Goal: Use online tool/utility: Use online tool/utility

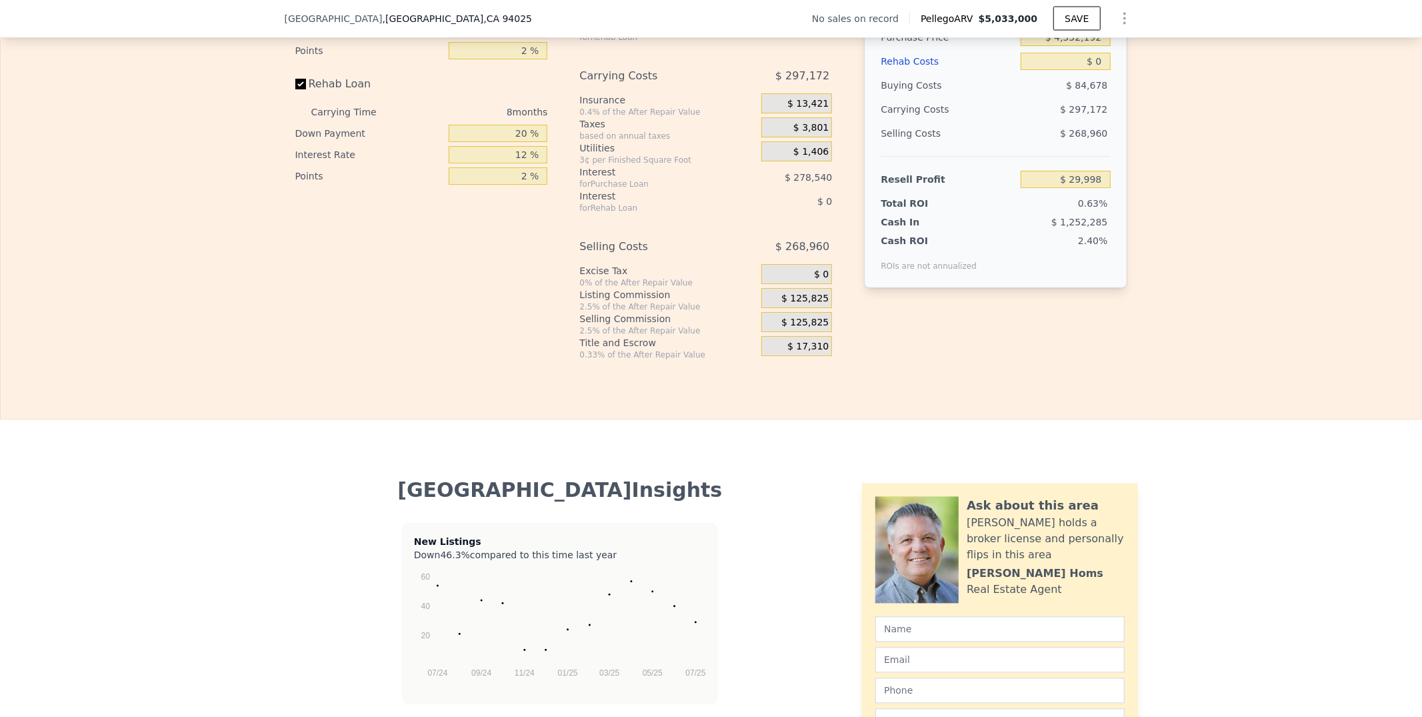
scroll to position [2071, 0]
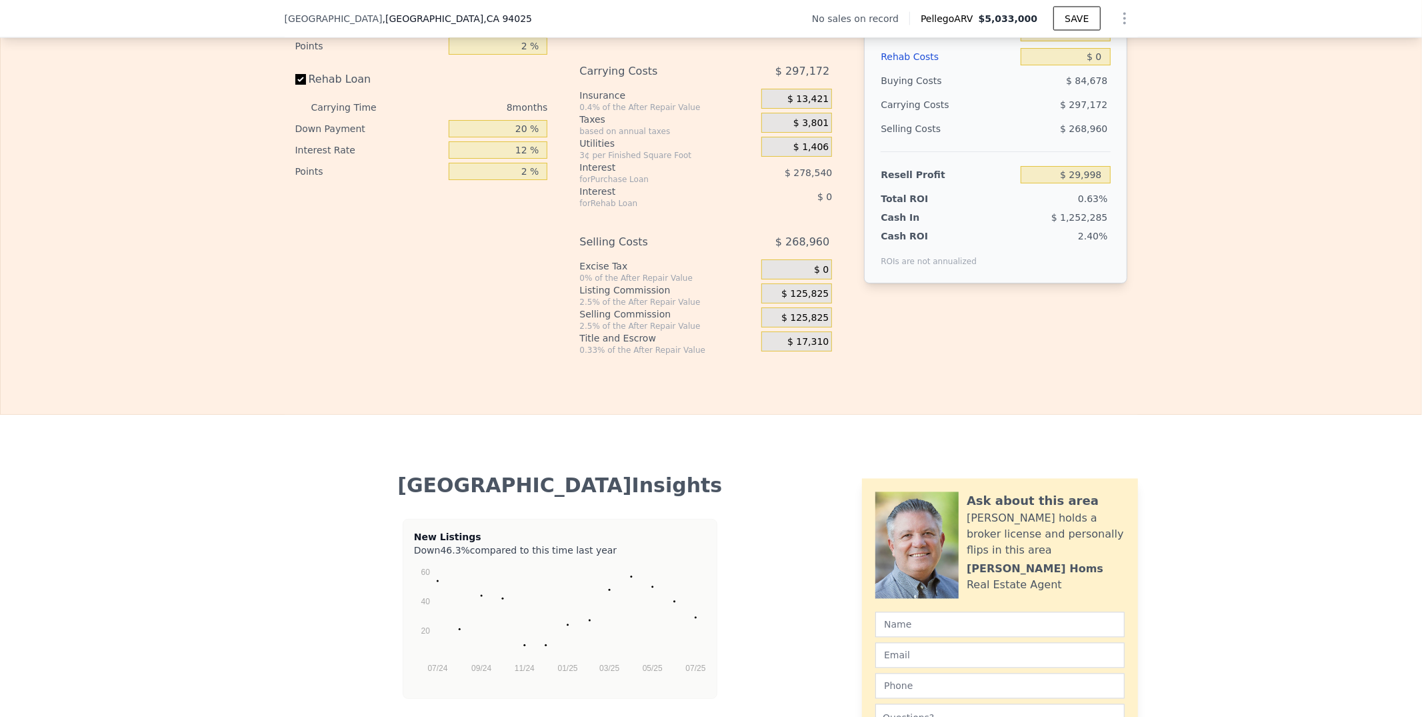
drag, startPoint x: 1203, startPoint y: 341, endPoint x: 1148, endPoint y: 341, distance: 55.3
type input "$ 1"
type input "-$ 4,721,170"
type input "$ 100"
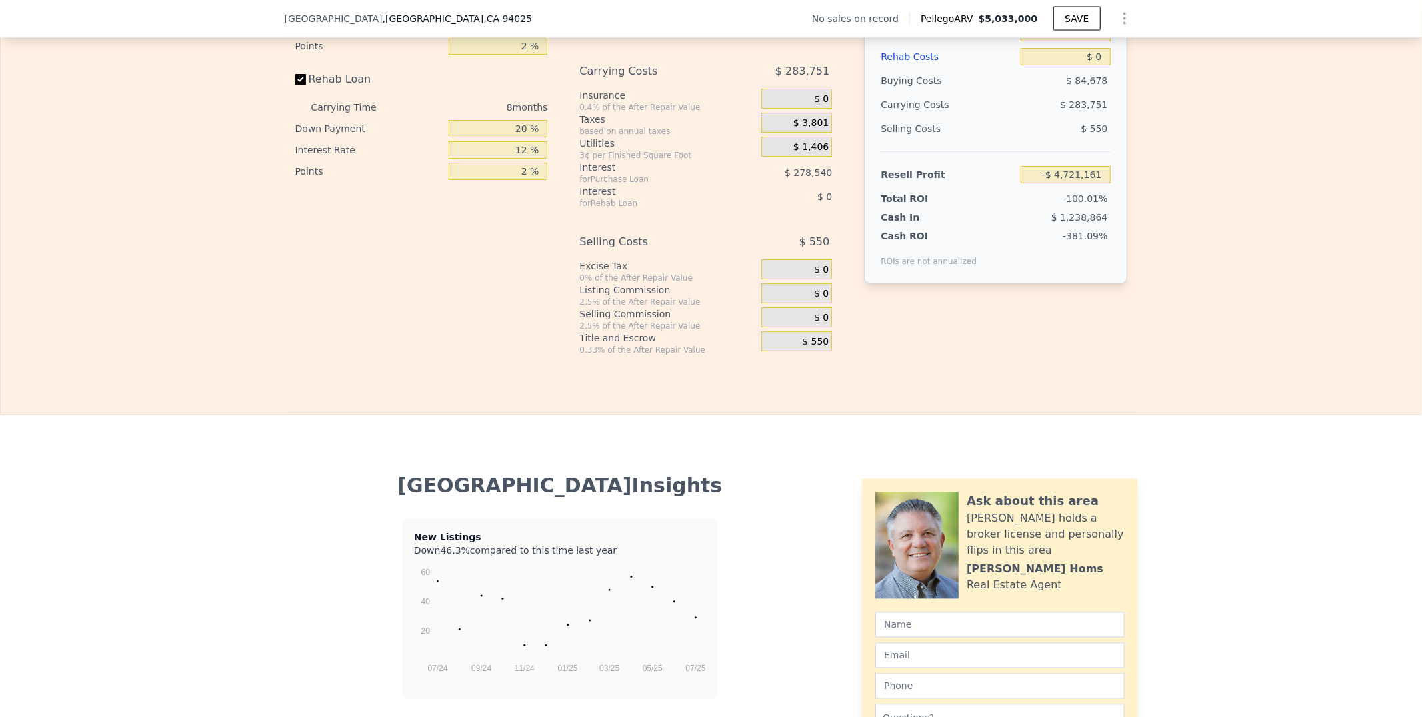
type input "-$ 4,721,077"
type input "$ 1,000"
type input "-$ 4,720,227"
type input "$ 10,000"
type input "-$ 4,711,731"
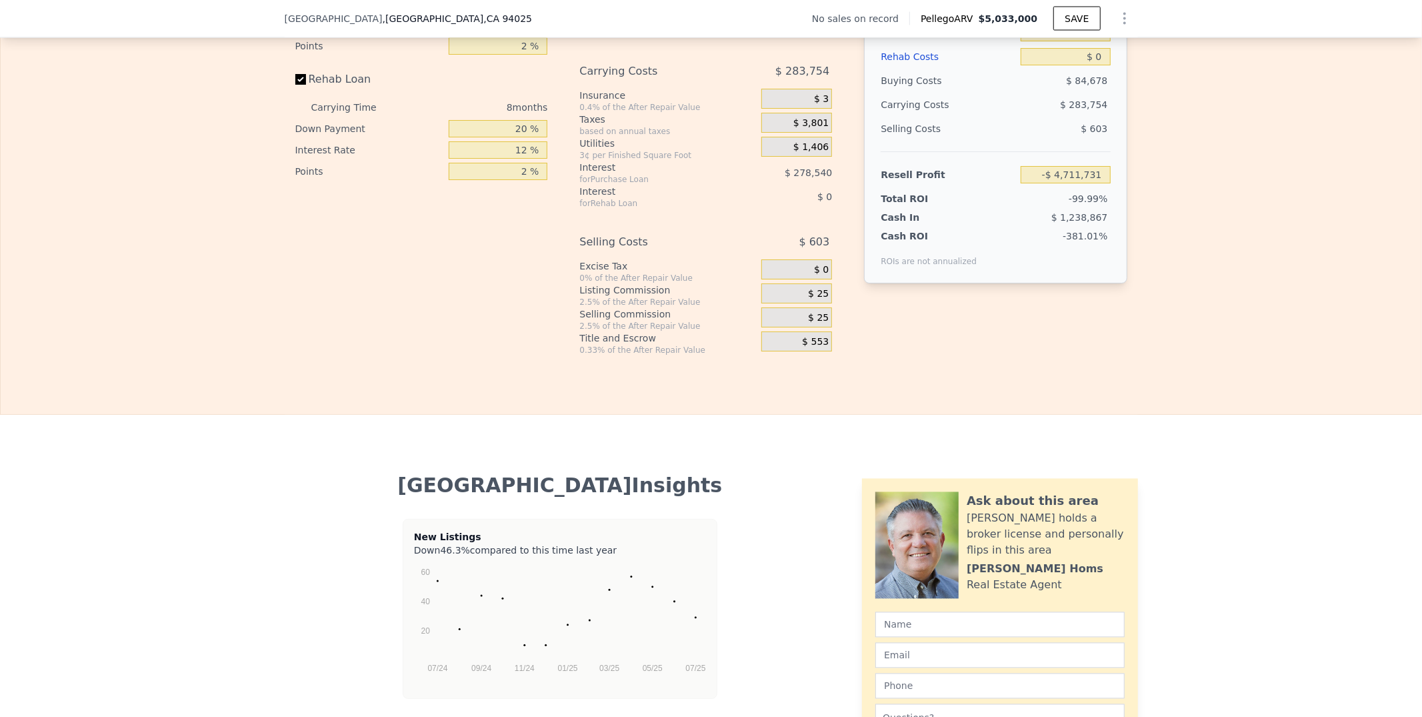
type input "$ 100,000"
type input "-$ 4,626,771"
type input "$ 1,000,000"
type input "-$ 3,777,168"
type input "$ 10,000,000"
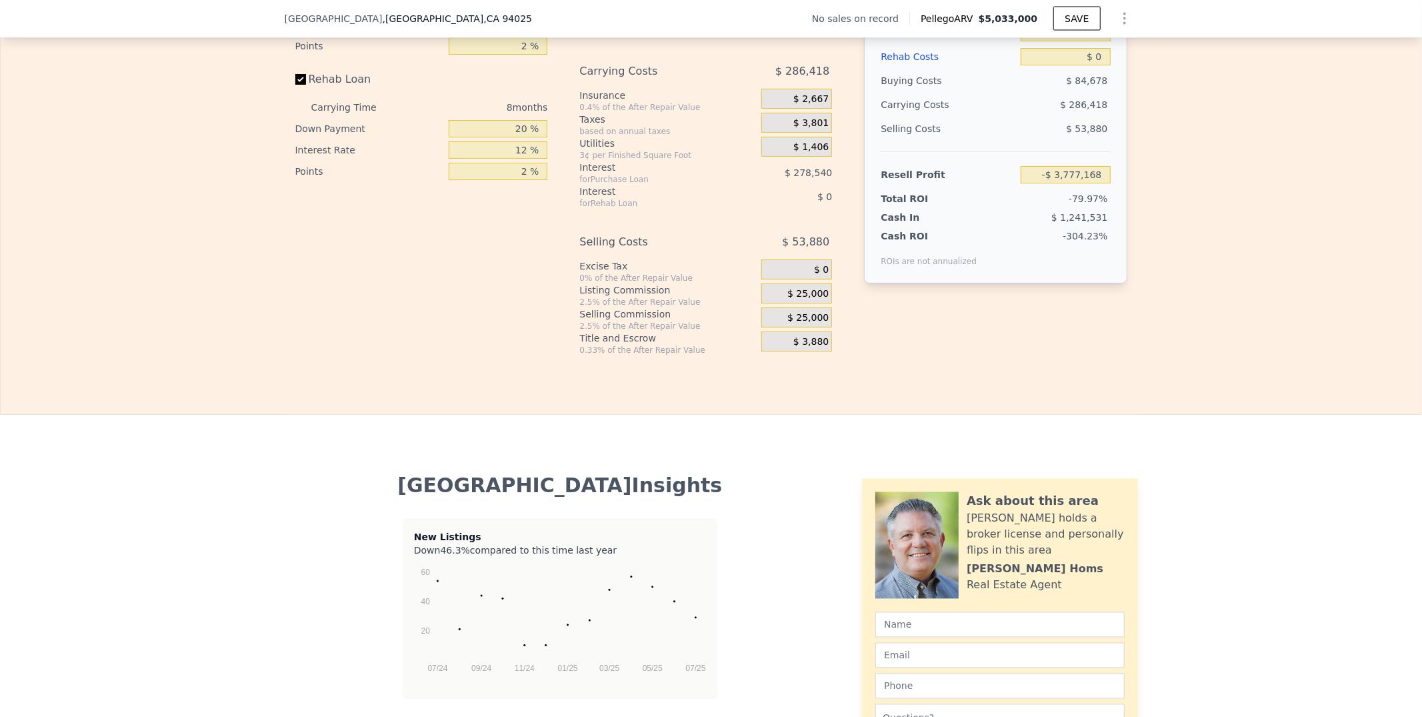
type input "$ 4,718,862"
type input "$ 10,000,000"
drag, startPoint x: 483, startPoint y: 417, endPoint x: 454, endPoint y: 417, distance: 29.3
click at [454, 12] on input "20 %" at bounding box center [498, 3] width 99 height 17
type input "1 %"
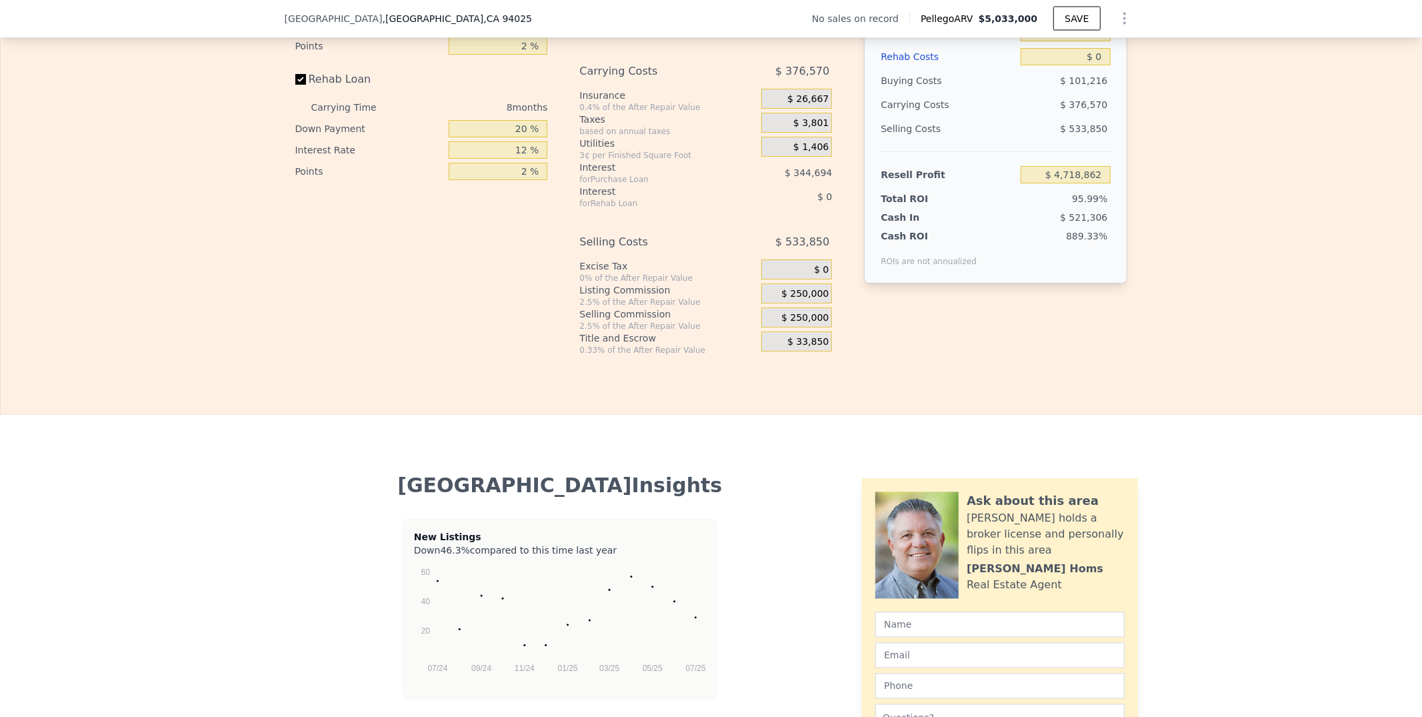
type input "$ 4,636,172"
type input "10 %"
type input "$ 4,675,342"
type input "10 %"
drag, startPoint x: 481, startPoint y: 447, endPoint x: 451, endPoint y: 447, distance: 30.7
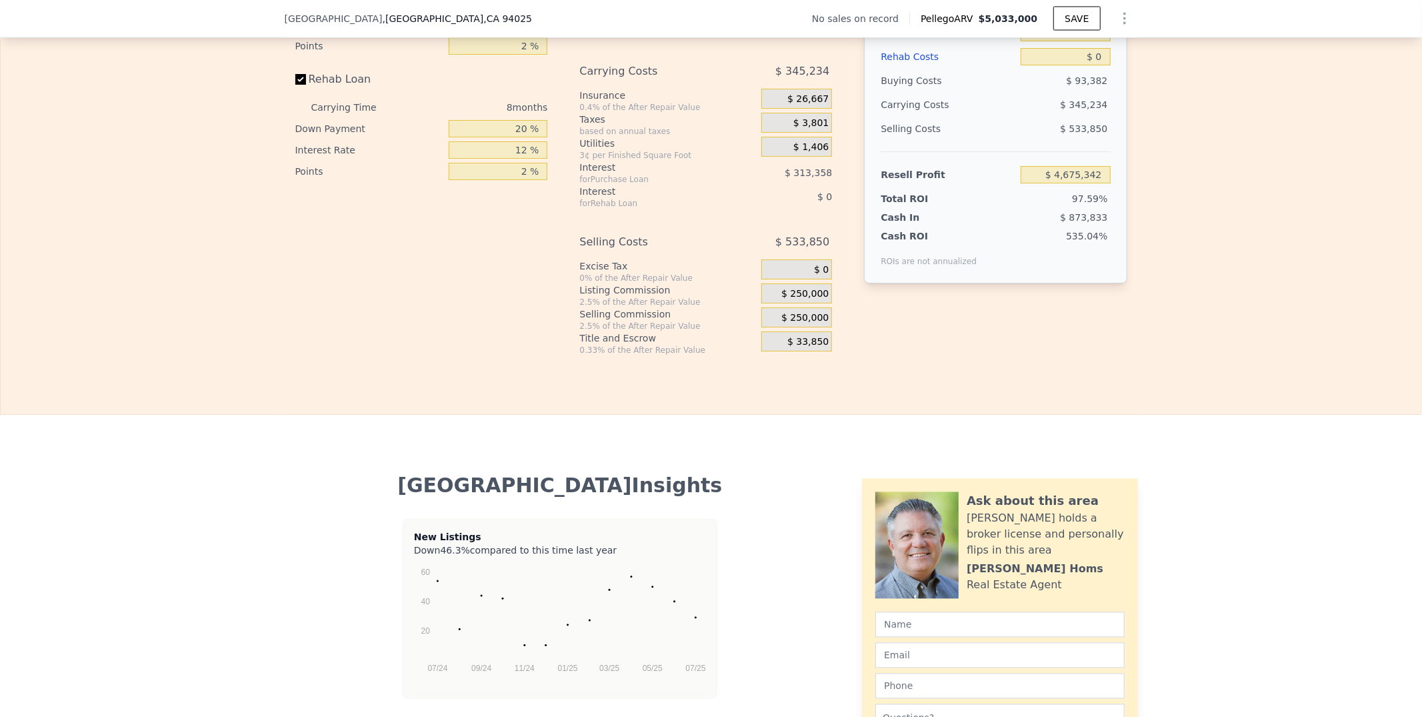
click at [451, 33] on input "12 %" at bounding box center [498, 24] width 99 height 17
type input "1 %"
type input "$ 4,962,590"
type input "10 %"
type input "$ 4,727,574"
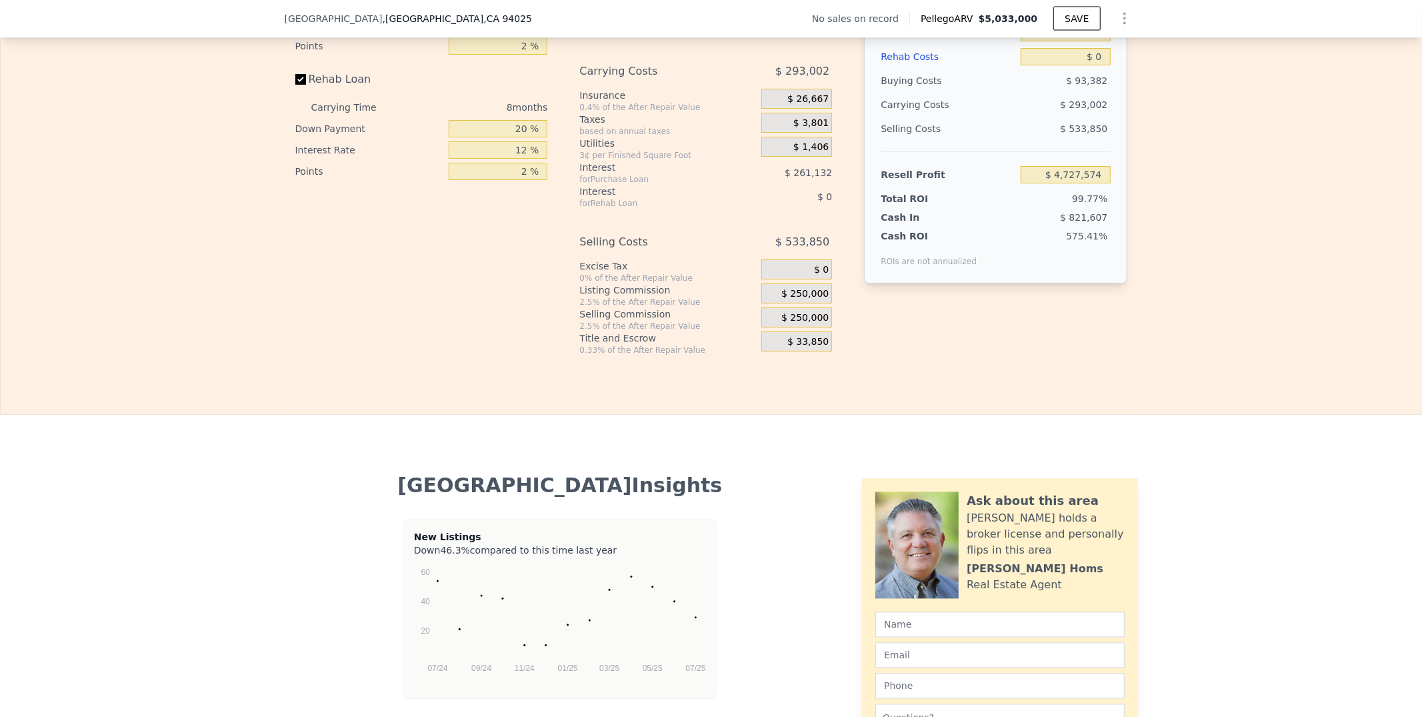
type input "10 %"
drag, startPoint x: 485, startPoint y: 475, endPoint x: 459, endPoint y: 475, distance: 26.0
click at [459, 55] on input "2 %" at bounding box center [498, 45] width 99 height 17
type input "1 %"
type input "$ 4,766,743"
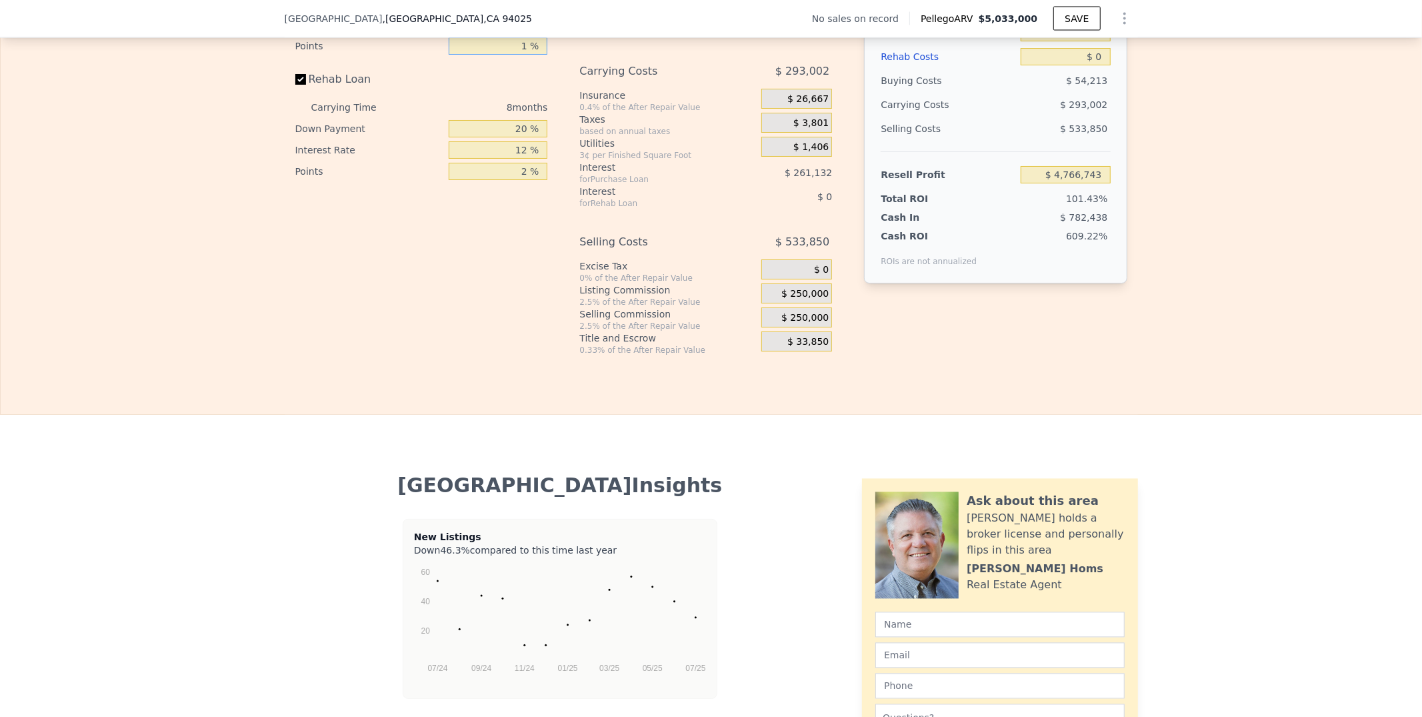
type input "1 %"
drag, startPoint x: 485, startPoint y: 572, endPoint x: 455, endPoint y: 572, distance: 30.0
click at [455, 137] on input "20 %" at bounding box center [498, 128] width 99 height 17
type input "0 %"
drag, startPoint x: 489, startPoint y: 601, endPoint x: 459, endPoint y: 601, distance: 30.0
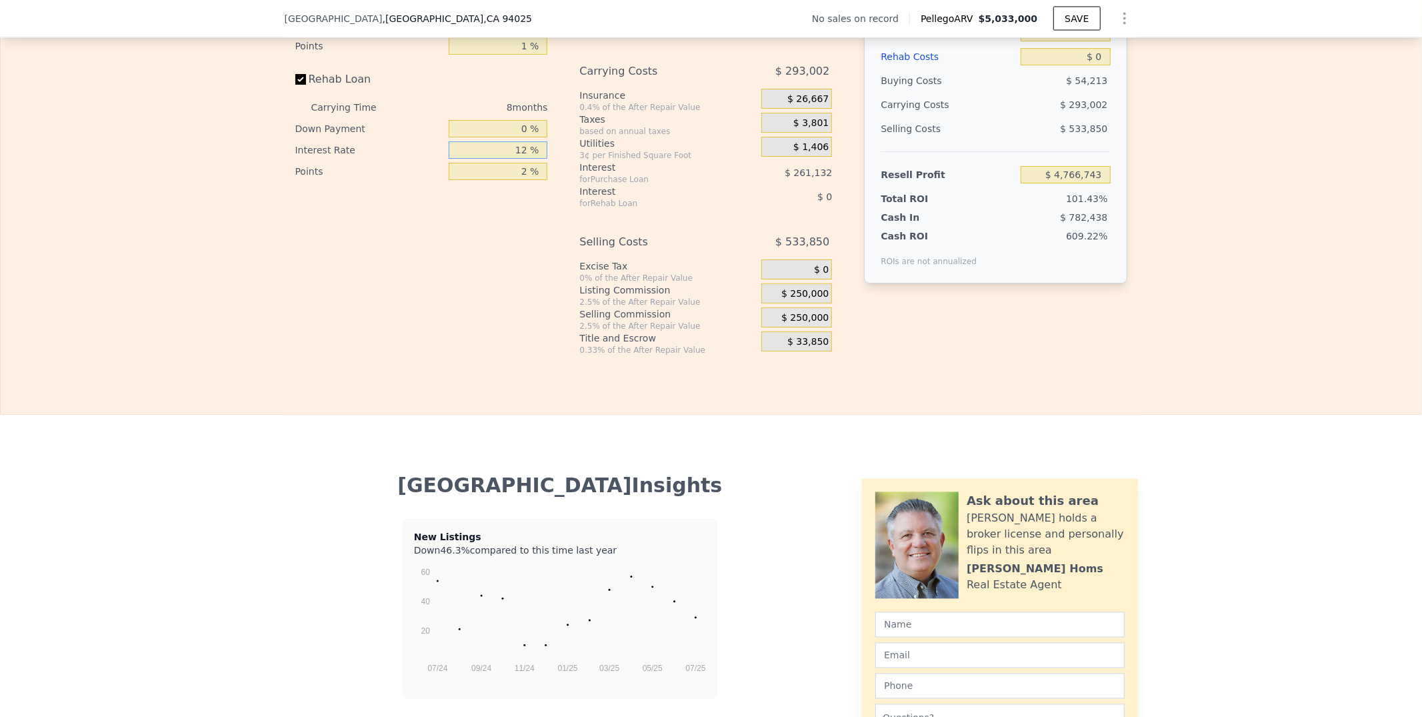
click at [459, 159] on input "12 %" at bounding box center [498, 149] width 99 height 17
type input "10 %"
drag, startPoint x: 481, startPoint y: 628, endPoint x: 441, endPoint y: 628, distance: 40.7
click at [449, 180] on input "2 %" at bounding box center [498, 171] width 99 height 17
type input "0 %"
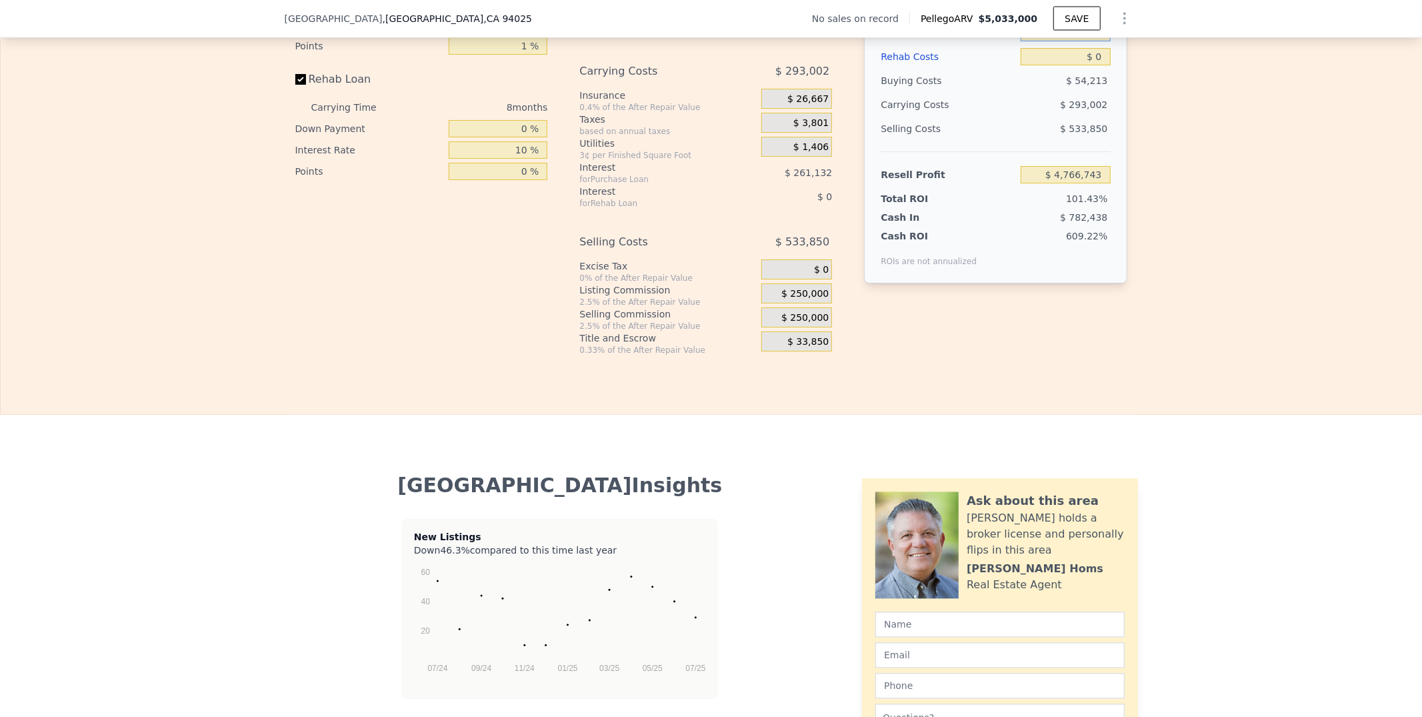
drag, startPoint x: 1202, startPoint y: 453, endPoint x: 1113, endPoint y: 453, distance: 88.7
click at [1110, 41] on input "$ 4,352,192" at bounding box center [1065, 32] width 89 height 17
type input "$ 5"
type input "$ 4,900,000"
type input "$ 4,179,309"
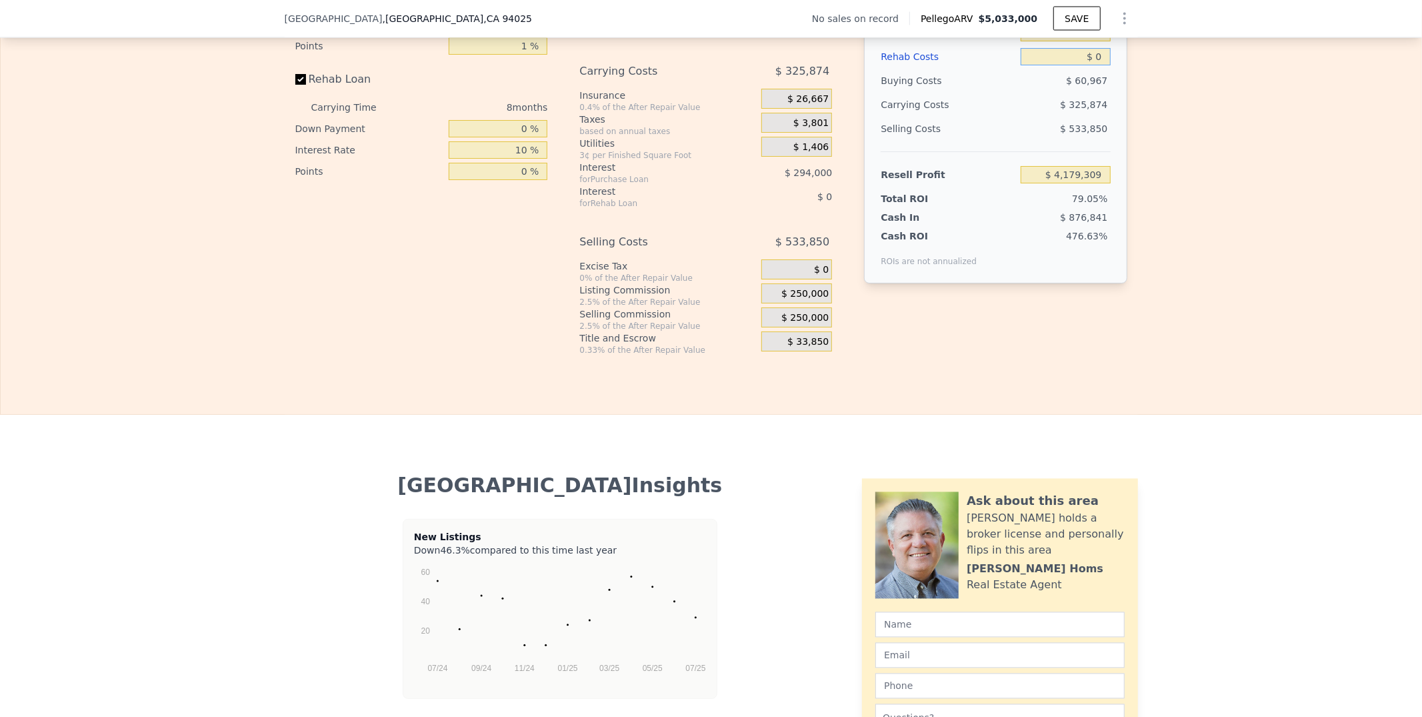
drag, startPoint x: 1201, startPoint y: 487, endPoint x: 1189, endPoint y: 487, distance: 12.0
click at [1110, 65] on input "$ 0" at bounding box center [1065, 56] width 89 height 17
type input "$ 50"
type input "$ 4,179,259"
type input "$ 500"
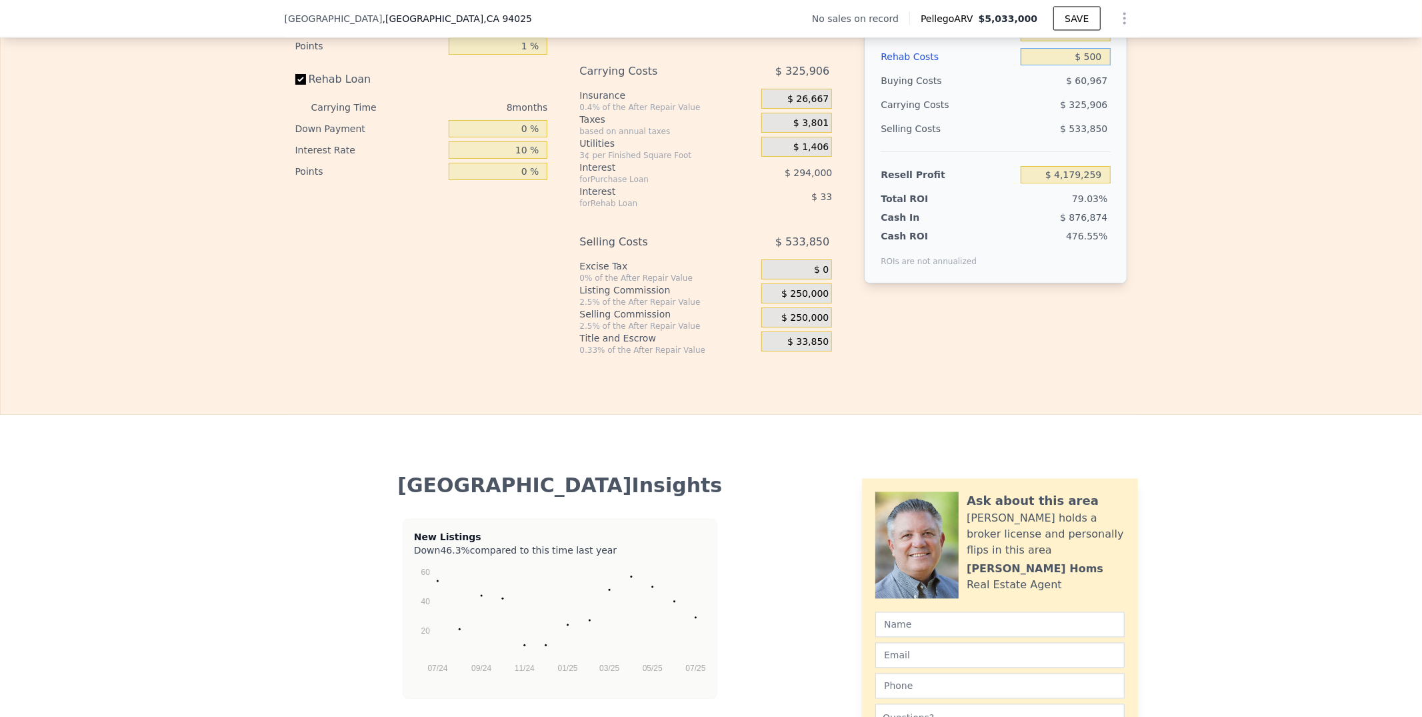
type input "$ 4,178,777"
type input "$ 5,000"
type input "$ 4,173,973"
type input "$ 50,000"
type input "$ 4,125,973"
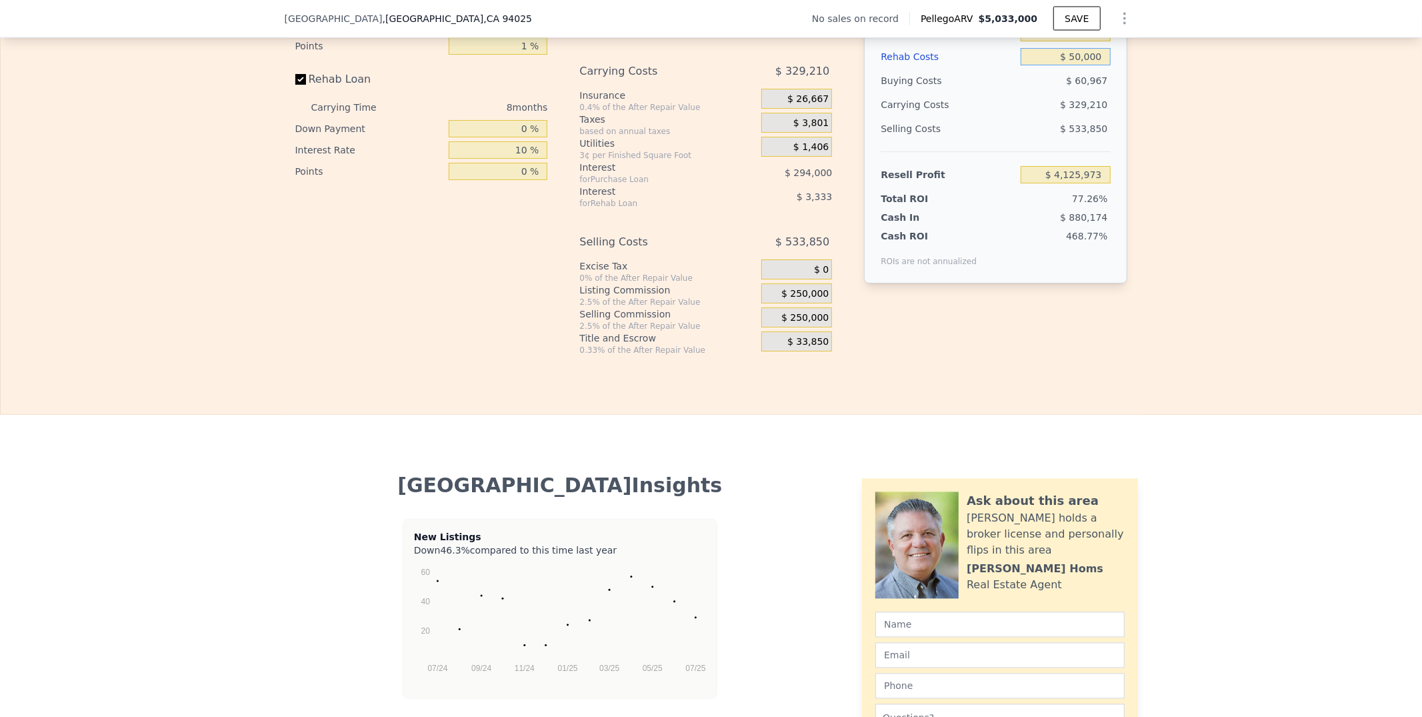
type input "$ 5,000"
type input "$ 4,173,973"
type input "$ 500"
type input "$ 4,178,777"
type input "$ 50"
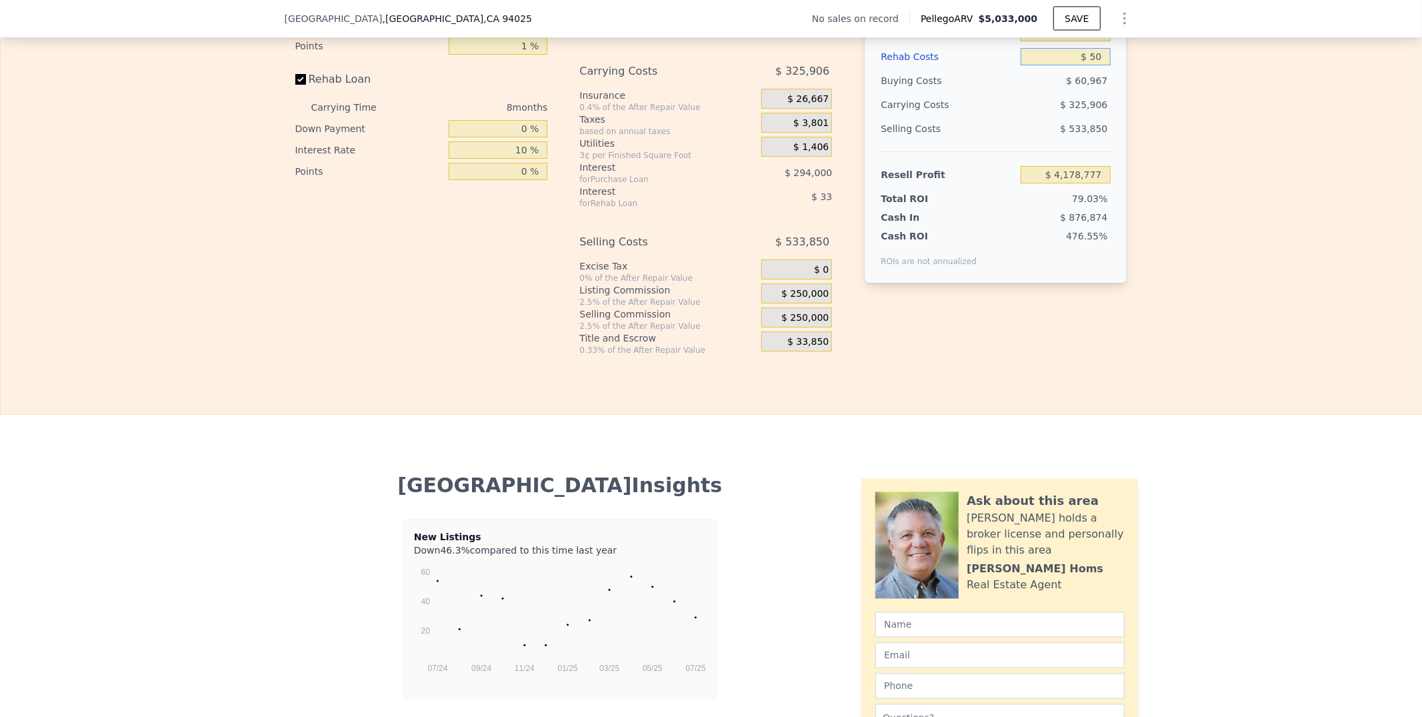
type input "$ 4,179,259"
type input "$ 0"
type input "$ 4,179,309"
type input "$ 20"
type input "$ 4,179,289"
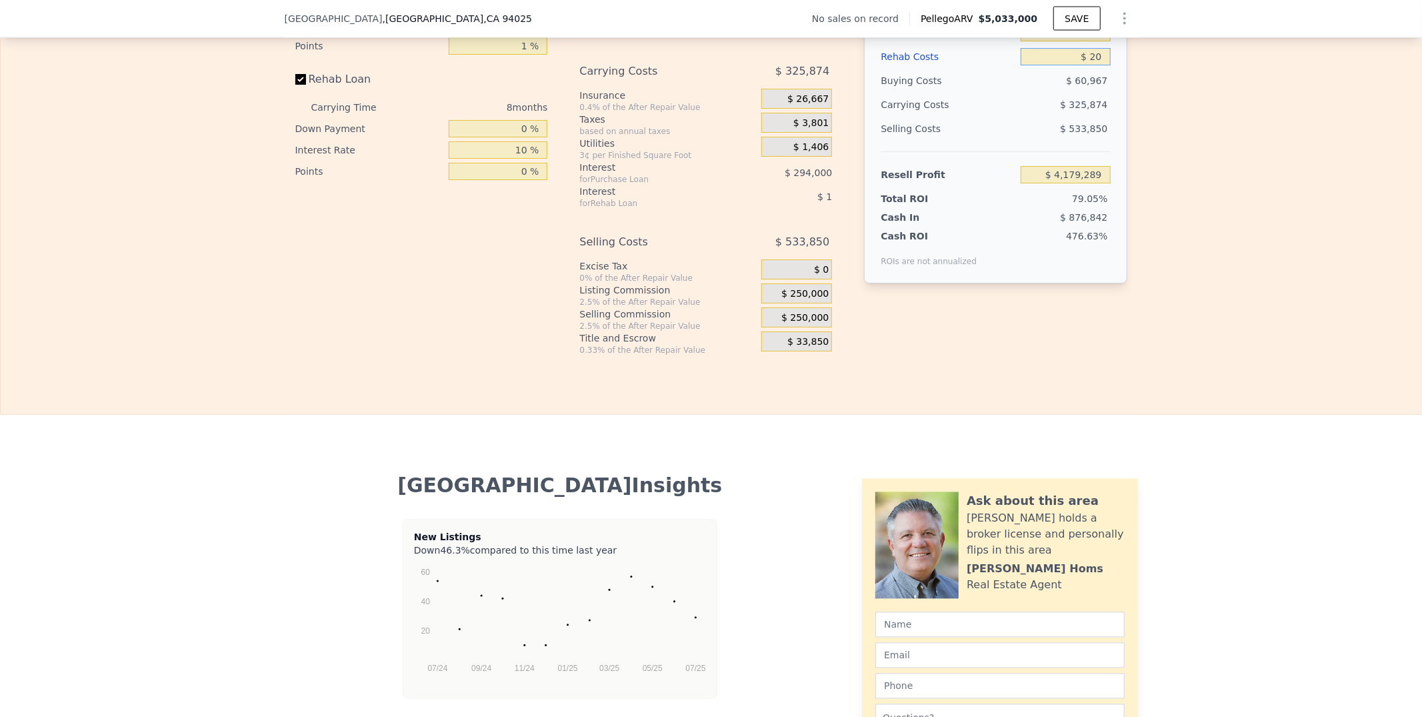
type input "$ 250"
type input "$ 4,179,043"
type input "$ 2,500"
type input "$ 4,176,641"
type input "$ 25,000"
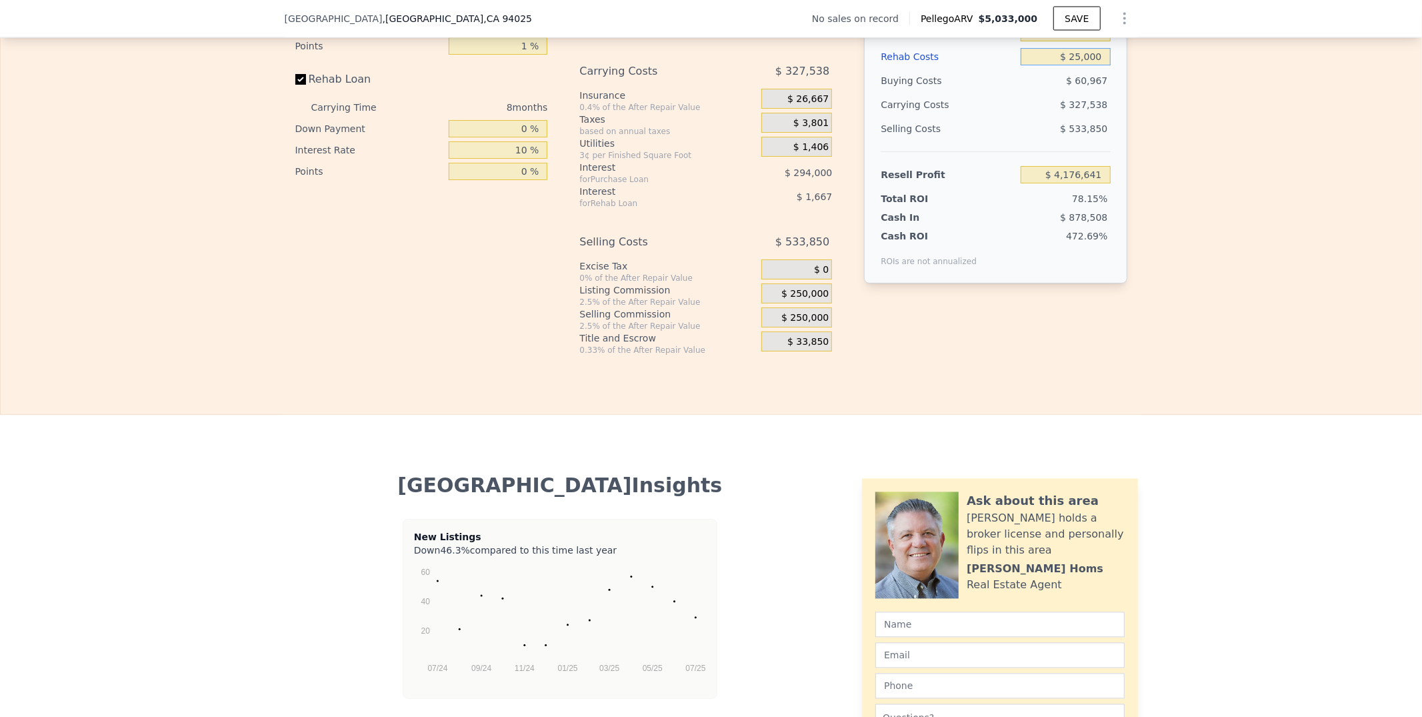
type input "$ 4,152,645"
type input "$ 250,000"
type input "$ 3,912,645"
type input "$ 2,500,000"
type input "$ 1,512,645"
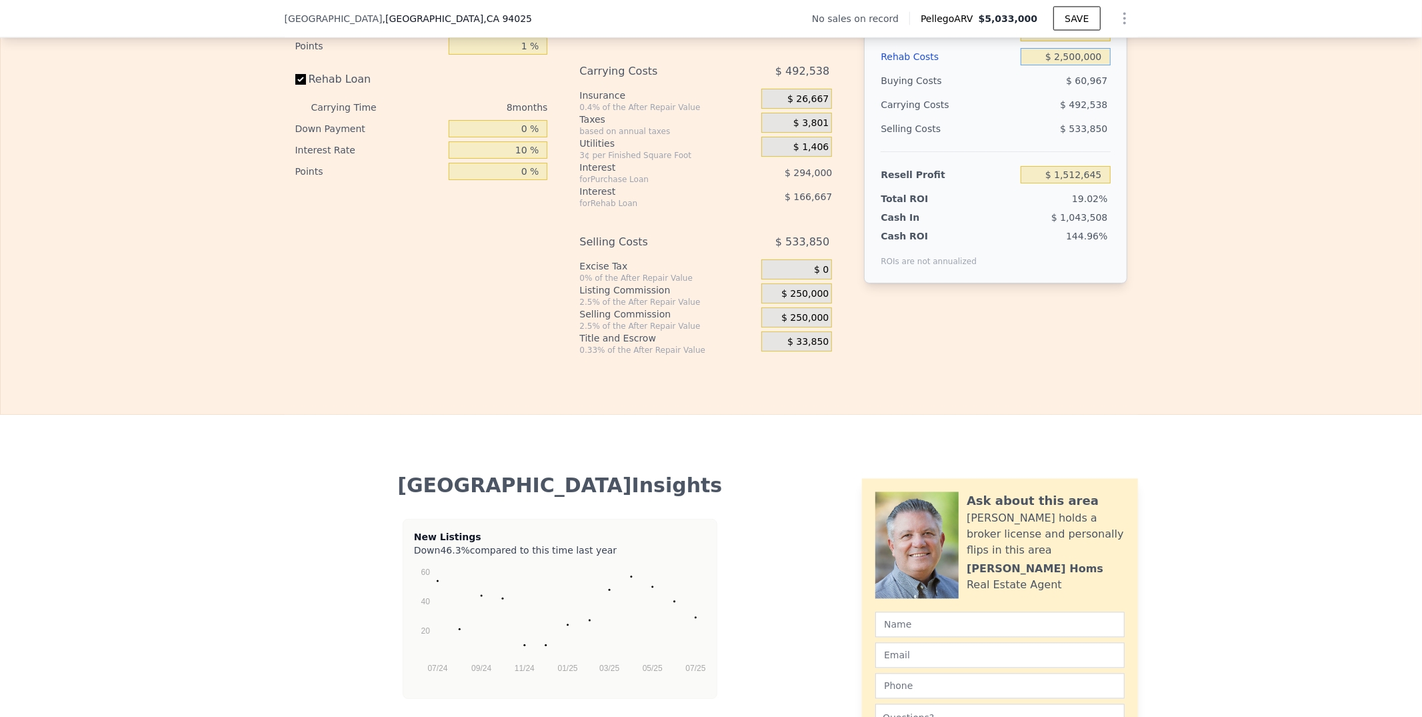
type input "$ 2,500,000"
click at [1274, 355] on div "Edit the assumptions in yellow boxes. Input profit to calculate an offer price.…" at bounding box center [711, 107] width 1421 height 496
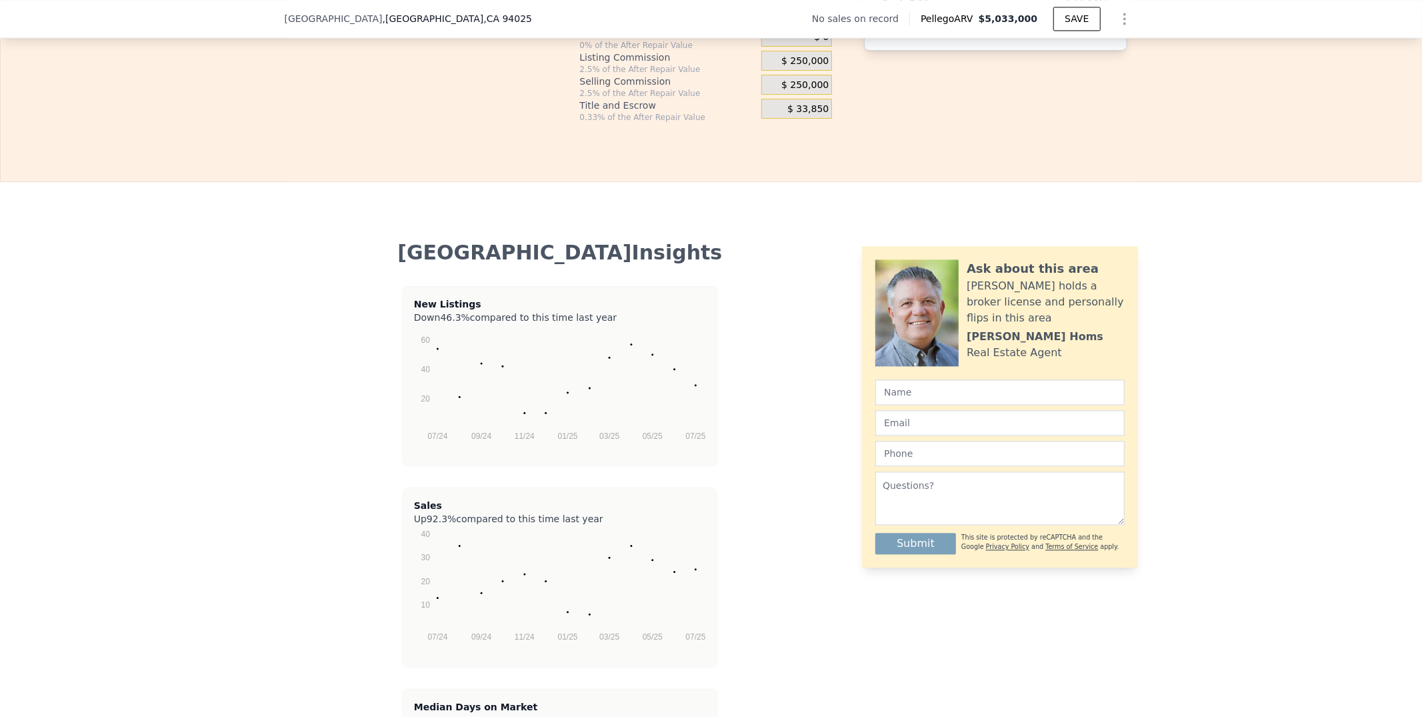
scroll to position [2297, 0]
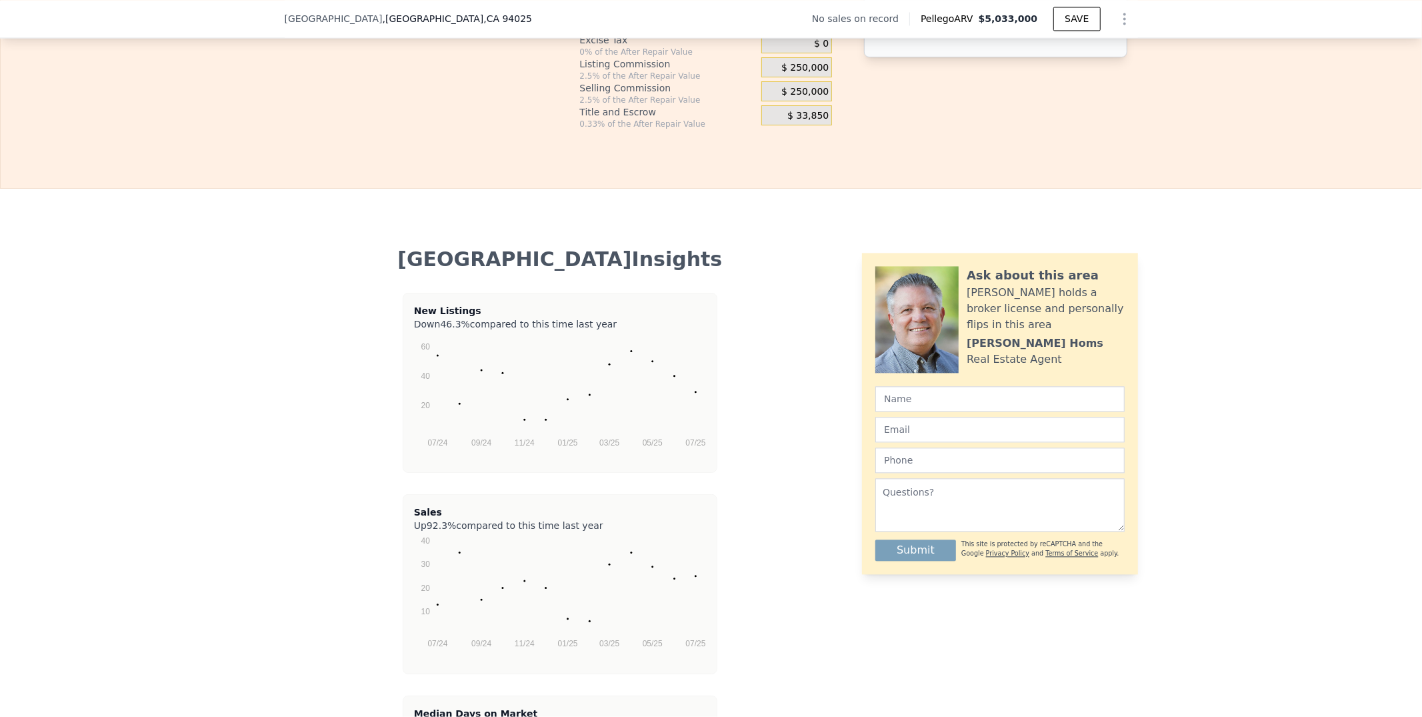
drag, startPoint x: 1202, startPoint y: 165, endPoint x: 1191, endPoint y: 168, distance: 11.8
type input "2"
type input "$ 1,882,048"
type input "24"
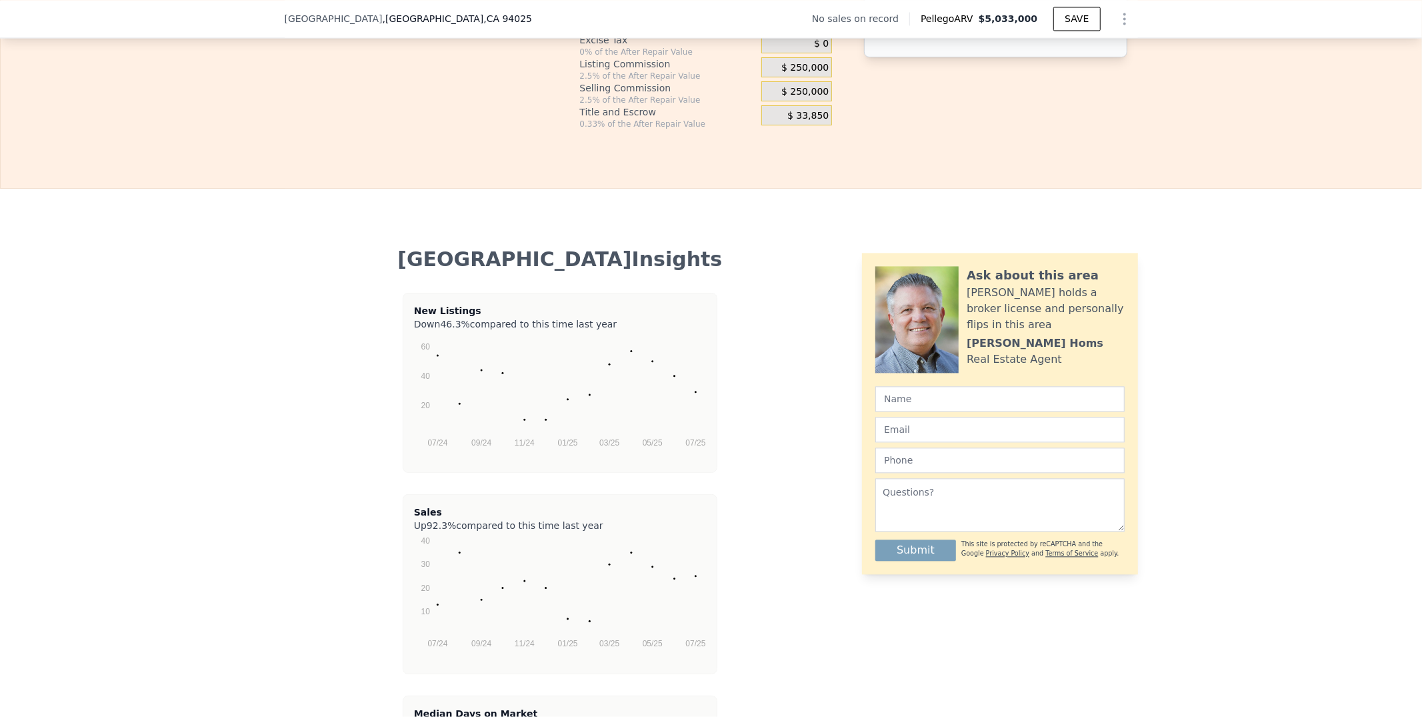
type input "$ 527,568"
type input "24"
click at [819, 74] on span "$ 250,000" at bounding box center [804, 68] width 47 height 12
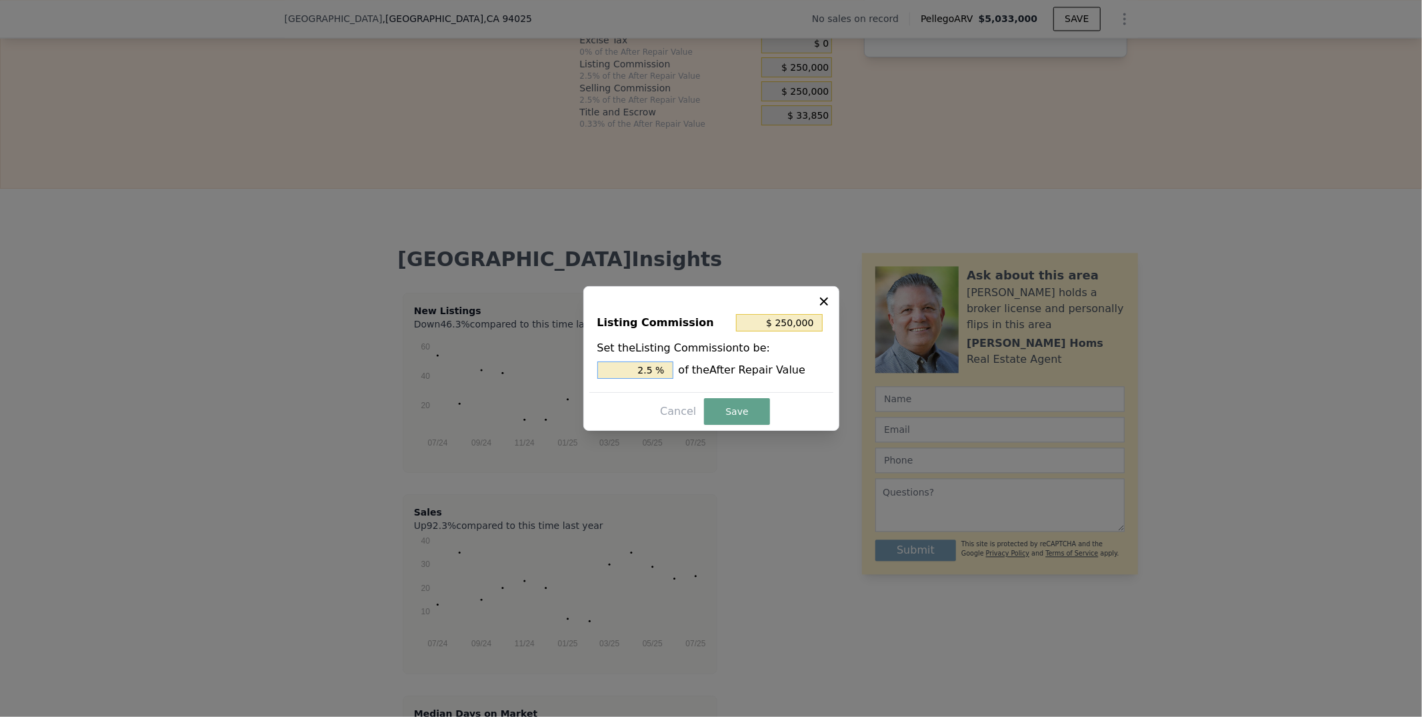
drag, startPoint x: 643, startPoint y: 373, endPoint x: 600, endPoint y: 373, distance: 42.7
click at [600, 373] on input "2.5 %" at bounding box center [635, 369] width 76 height 17
type input "$ 100,000"
type input "1.0 %"
click at [723, 419] on button "Save" at bounding box center [736, 411] width 65 height 27
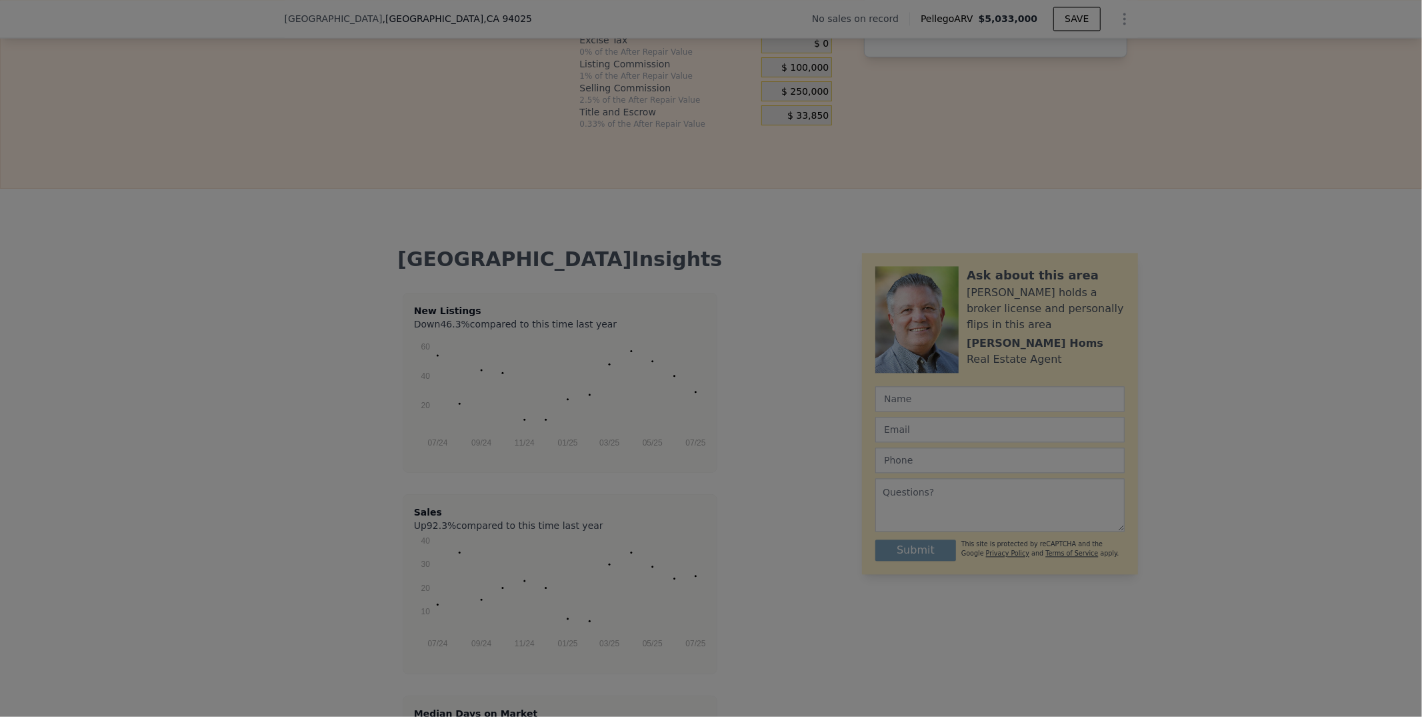
type input "$ 677,568"
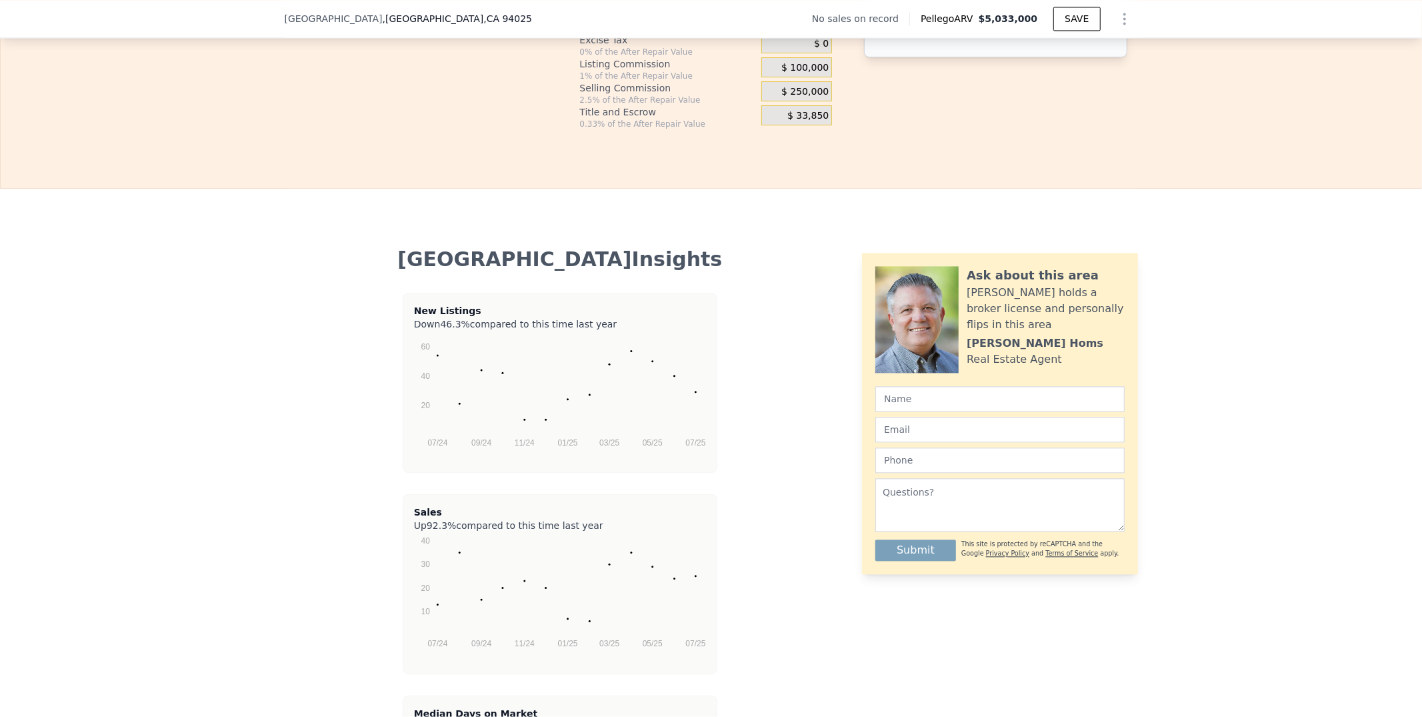
drag, startPoint x: 863, startPoint y: 401, endPoint x: 816, endPoint y: 403, distance: 46.7
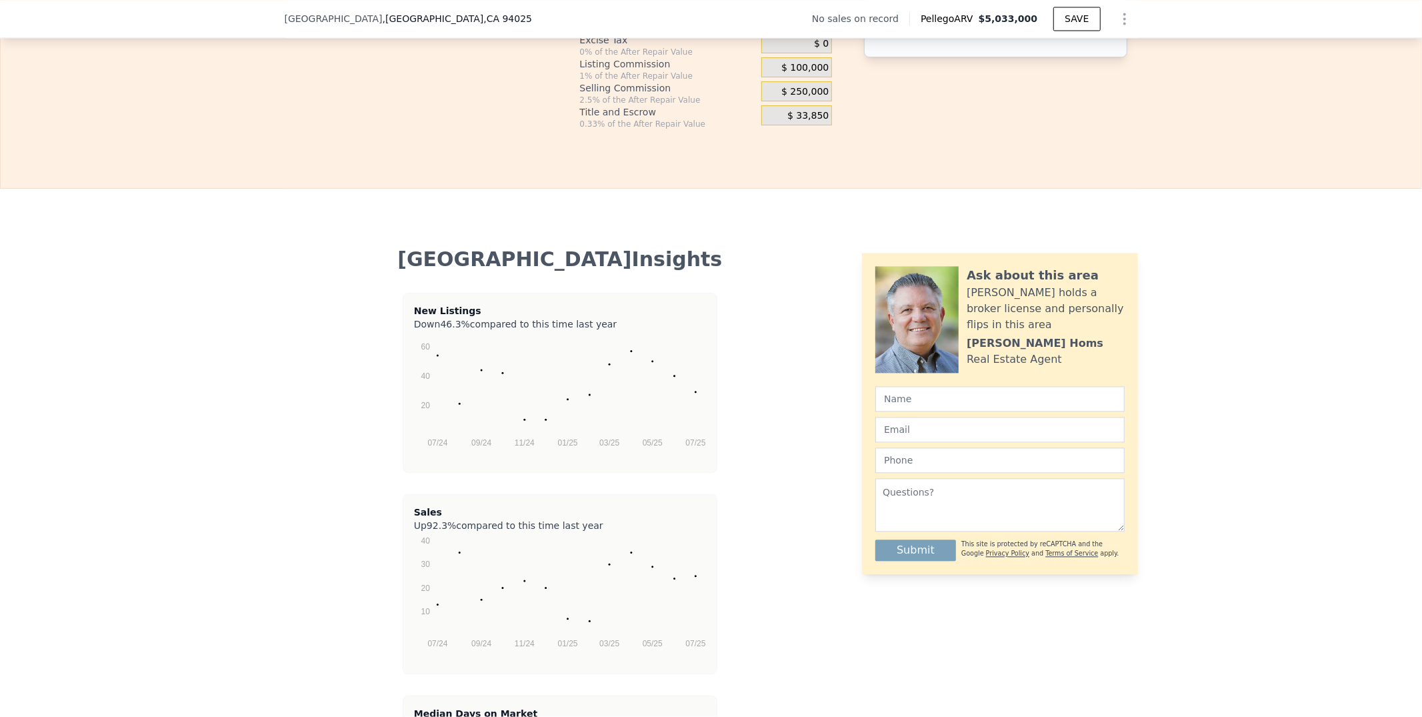
type input "$ 4,500,000"
type input "$ 1,154,500"
type input "$ 5,000,000"
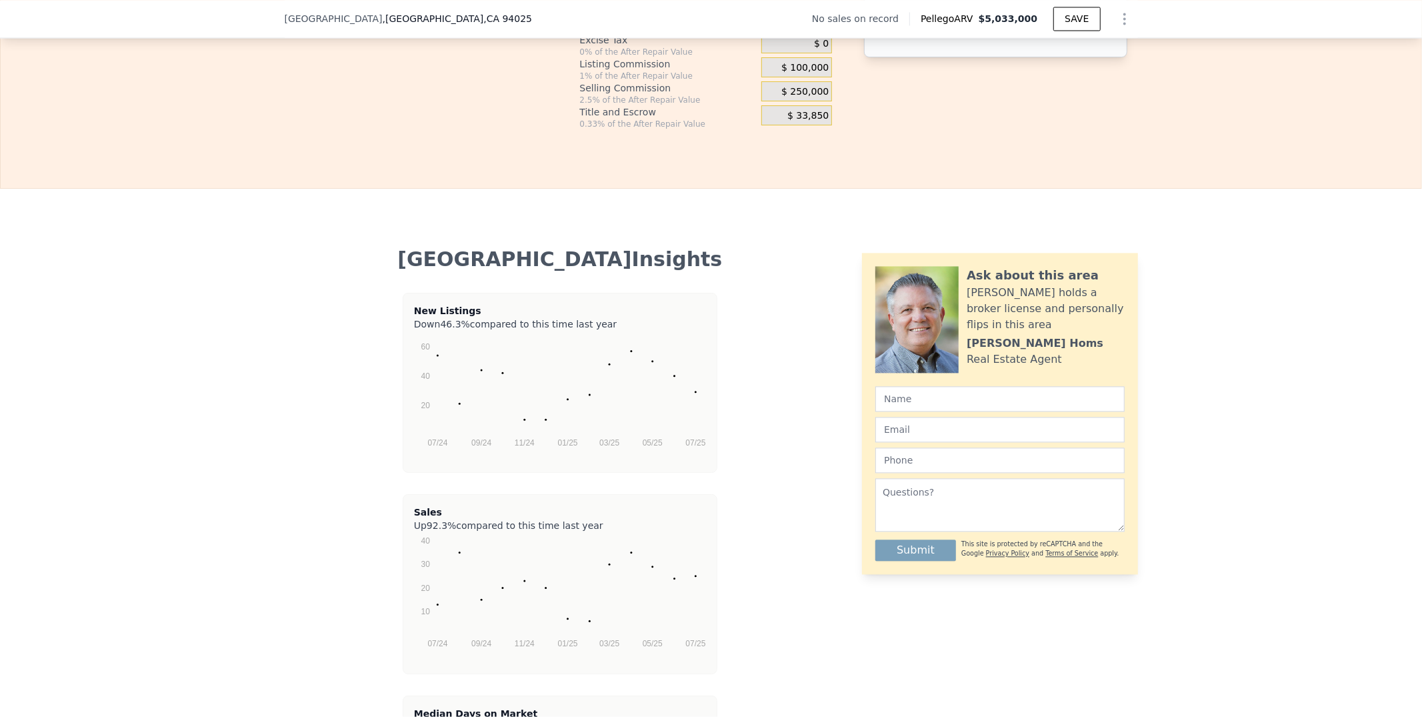
type input "$ 558,335"
drag, startPoint x: 487, startPoint y: 191, endPoint x: 460, endPoint y: 191, distance: 26.7
type input "0 %"
type input "$ 453,327"
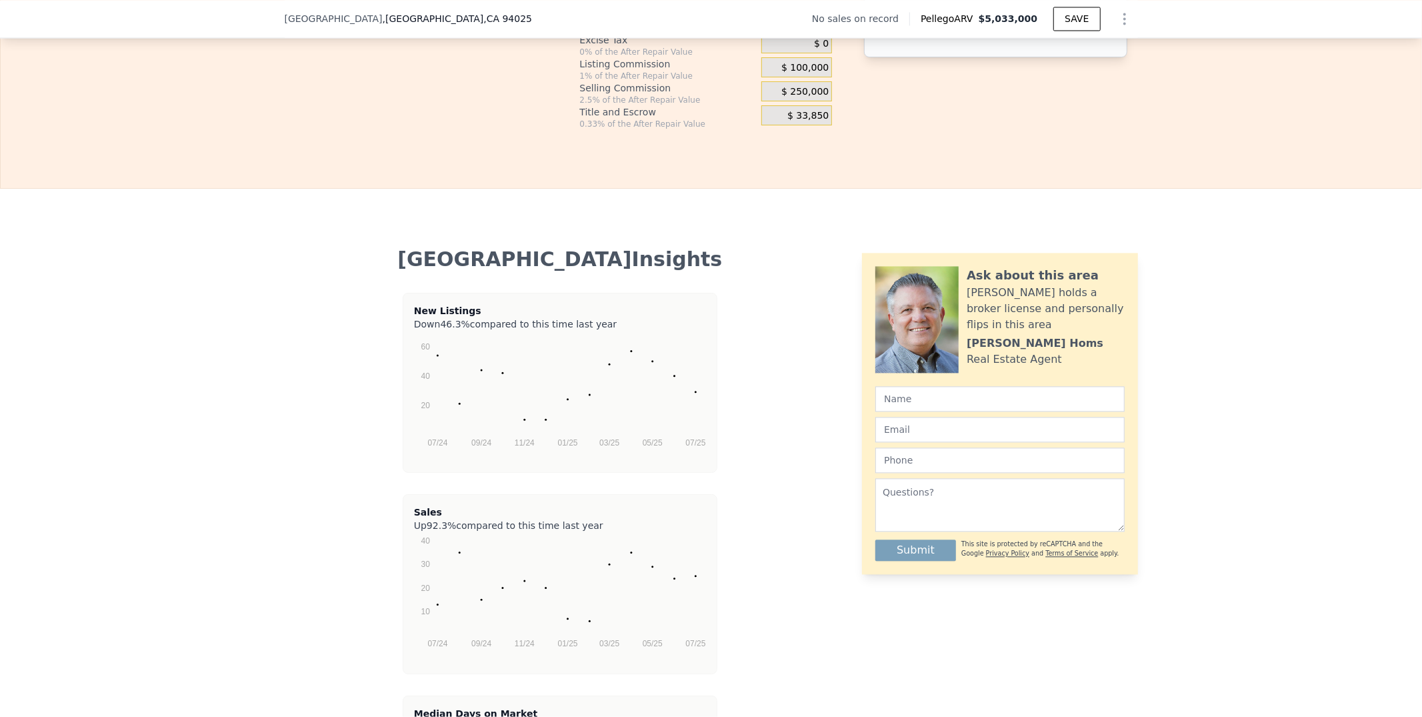
type input "0 %"
drag, startPoint x: 485, startPoint y: 225, endPoint x: 435, endPoint y: 221, distance: 50.2
drag, startPoint x: 485, startPoint y: 214, endPoint x: 452, endPoint y: 214, distance: 33.3
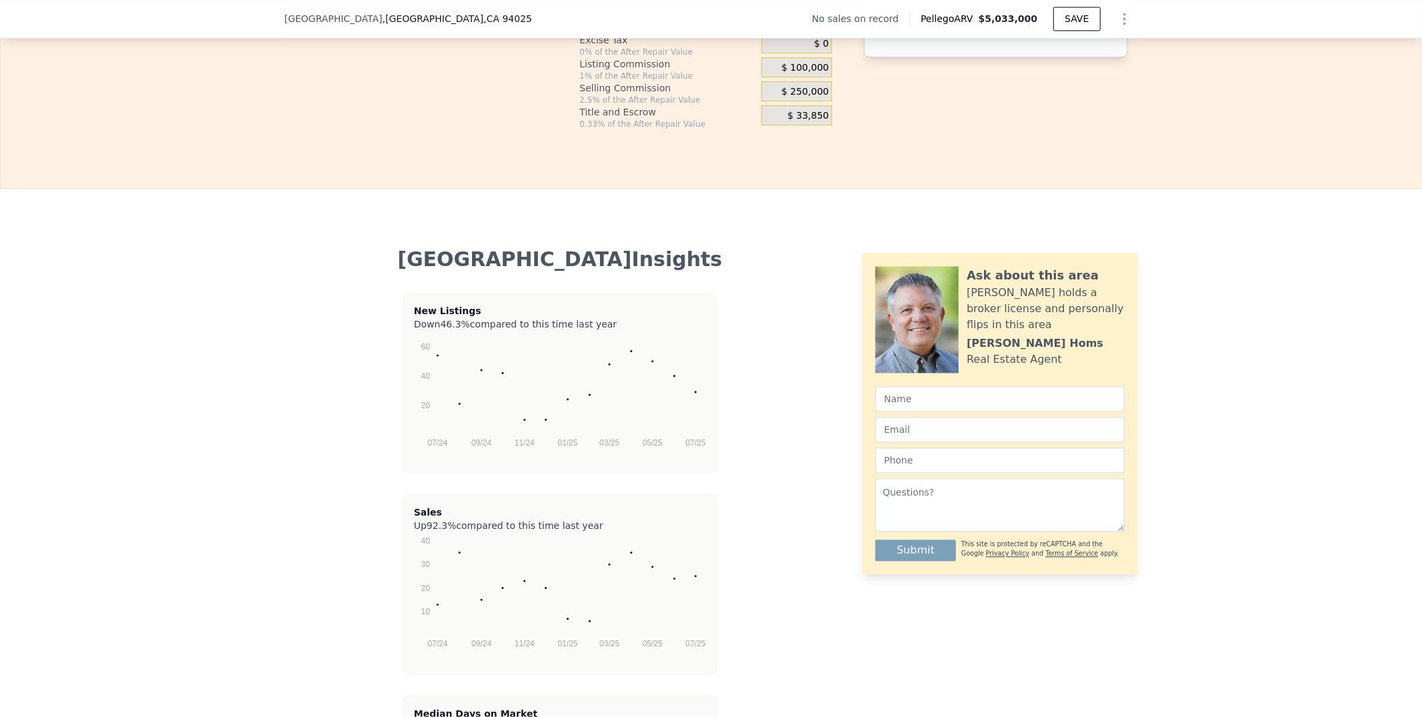
type input "0 %"
type input "$ 1,453,335"
type input "0 %"
drag, startPoint x: 489, startPoint y: 245, endPoint x: 469, endPoint y: 246, distance: 20.0
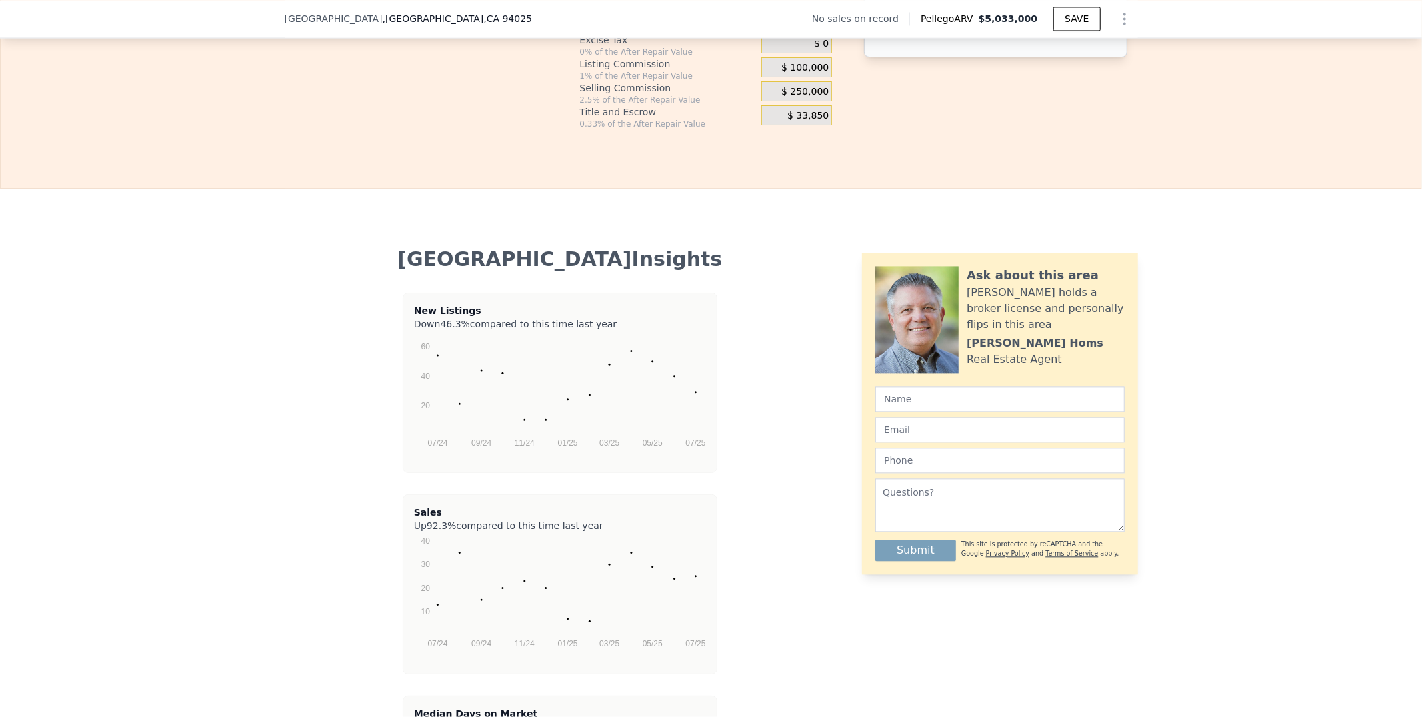
type input "0 %"
type input "$ 1,503,335"
type input "0 %"
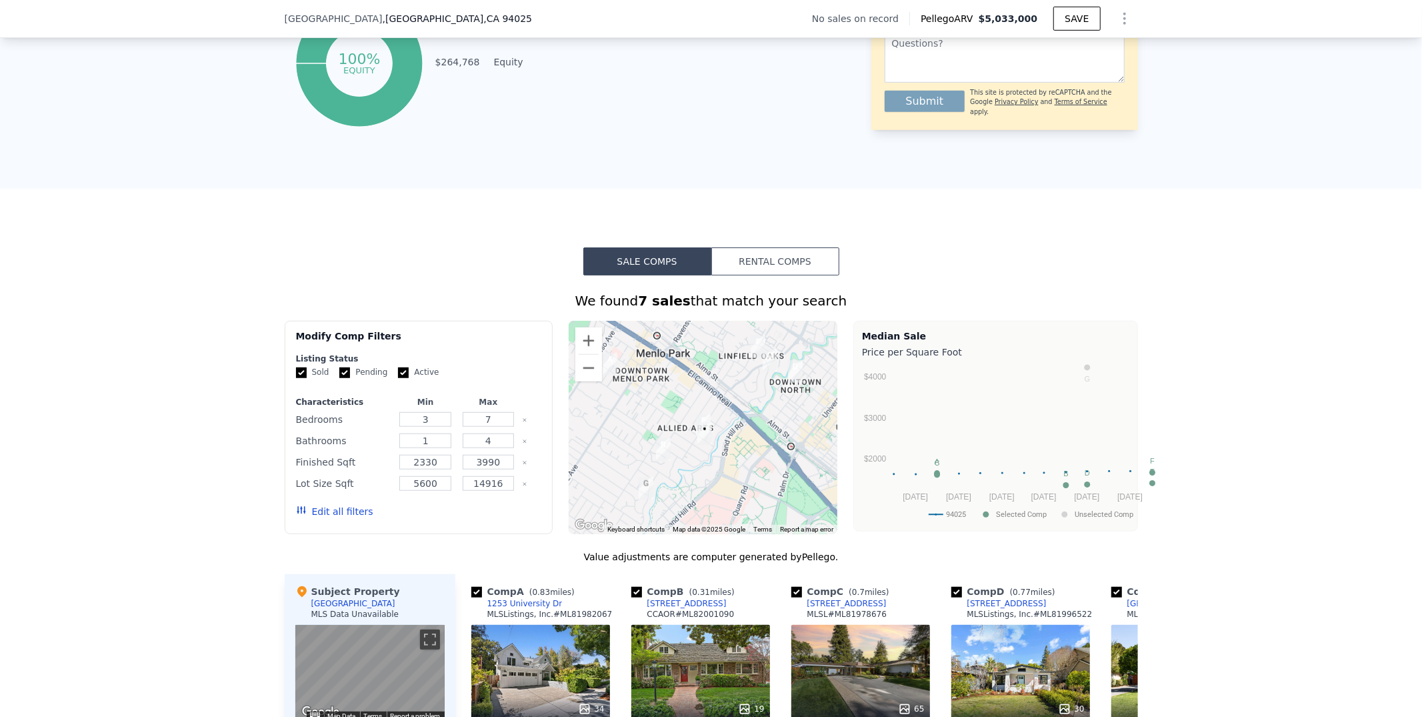
type input "$ 5,033,000"
type input "8"
type input "$ 0"
type input "$ 29,998"
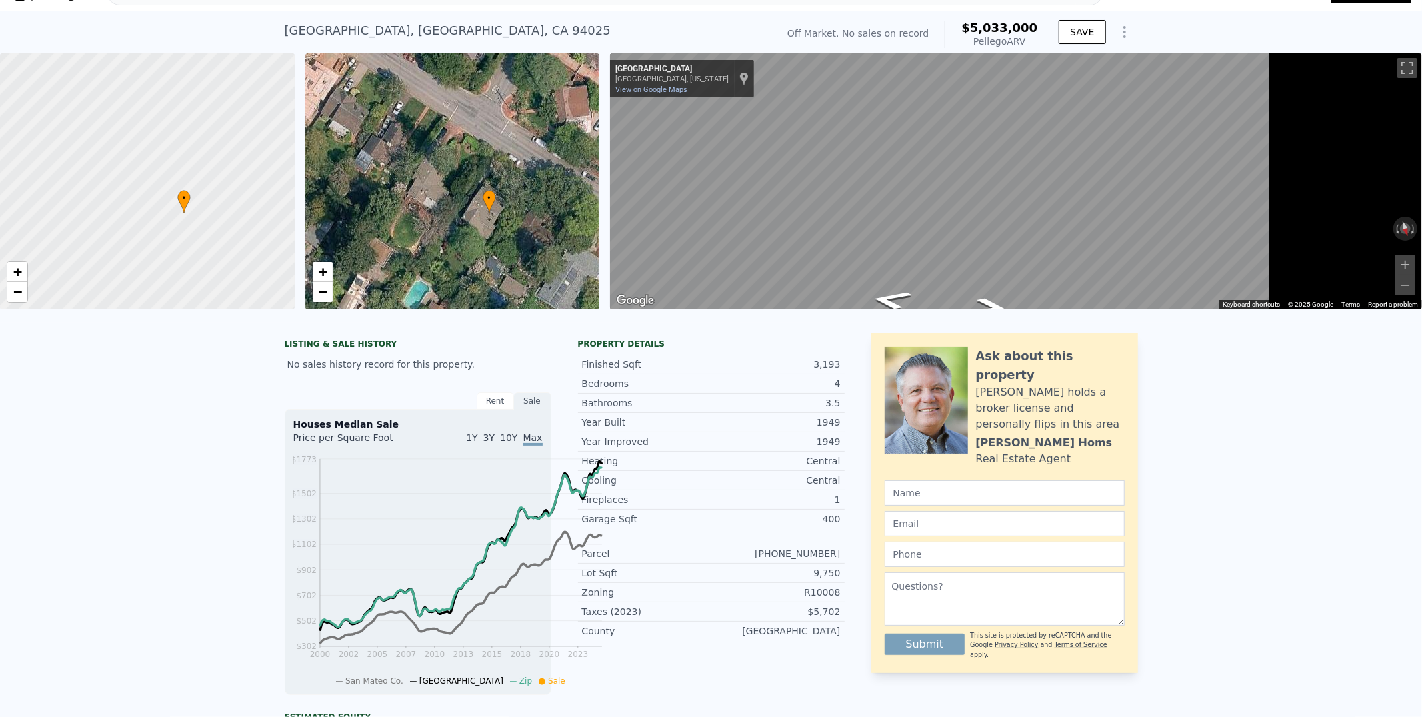
scroll to position [0, 0]
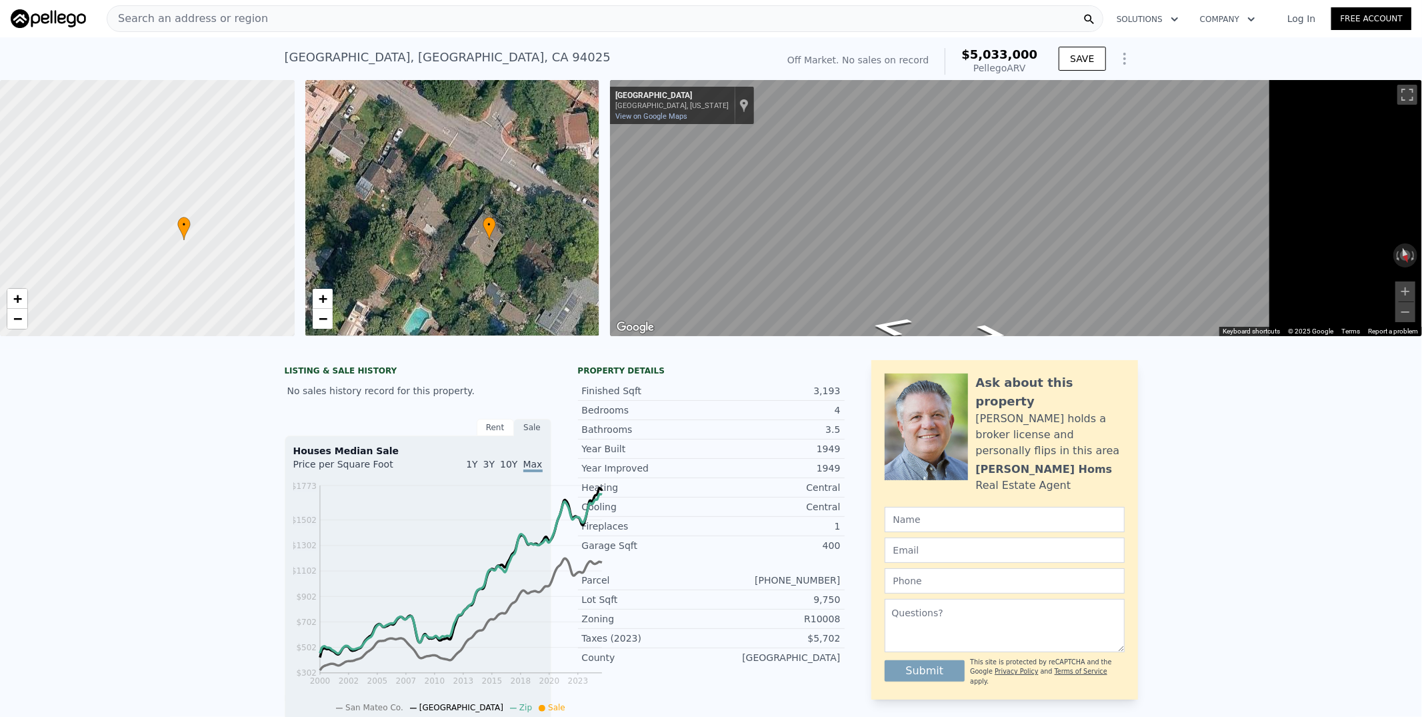
click at [607, 21] on div "Search an address or region" at bounding box center [605, 18] width 997 height 27
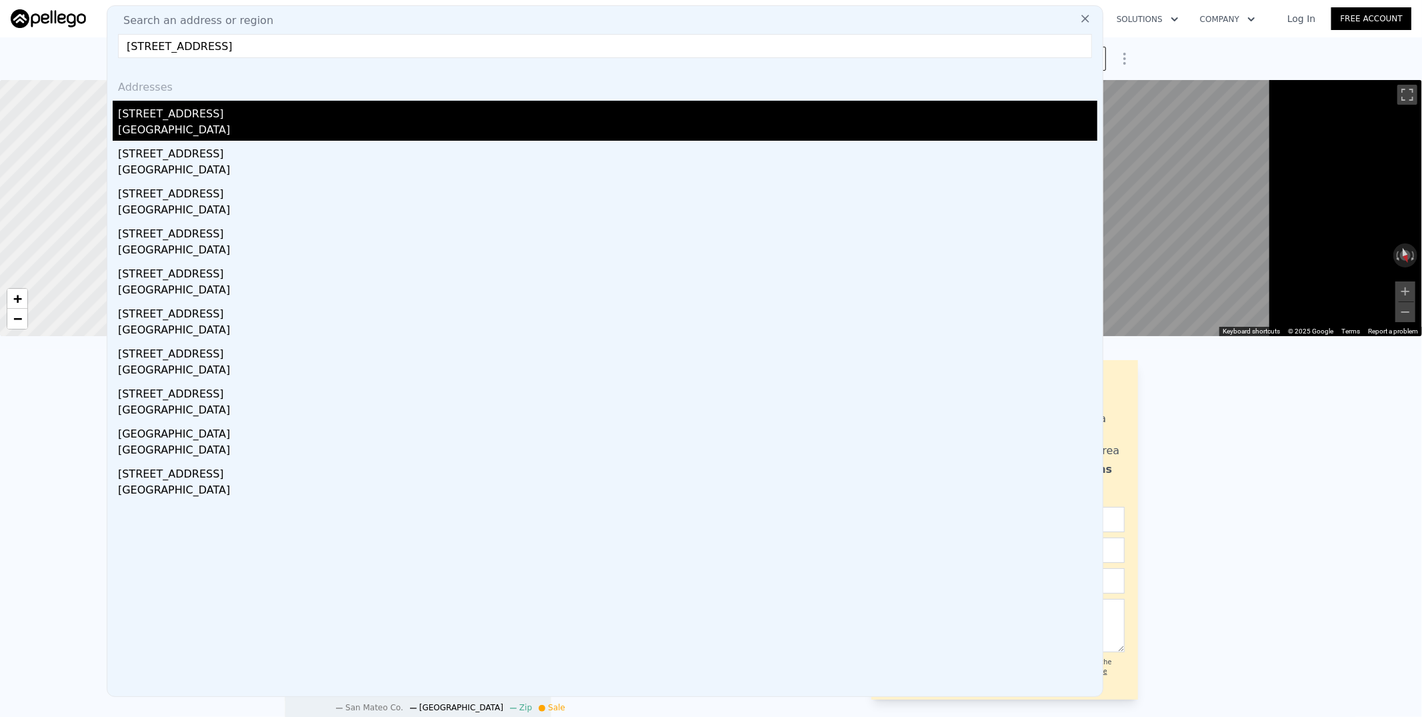
type input "[STREET_ADDRESS]"
click at [398, 141] on div "[GEOGRAPHIC_DATA]" at bounding box center [607, 131] width 979 height 19
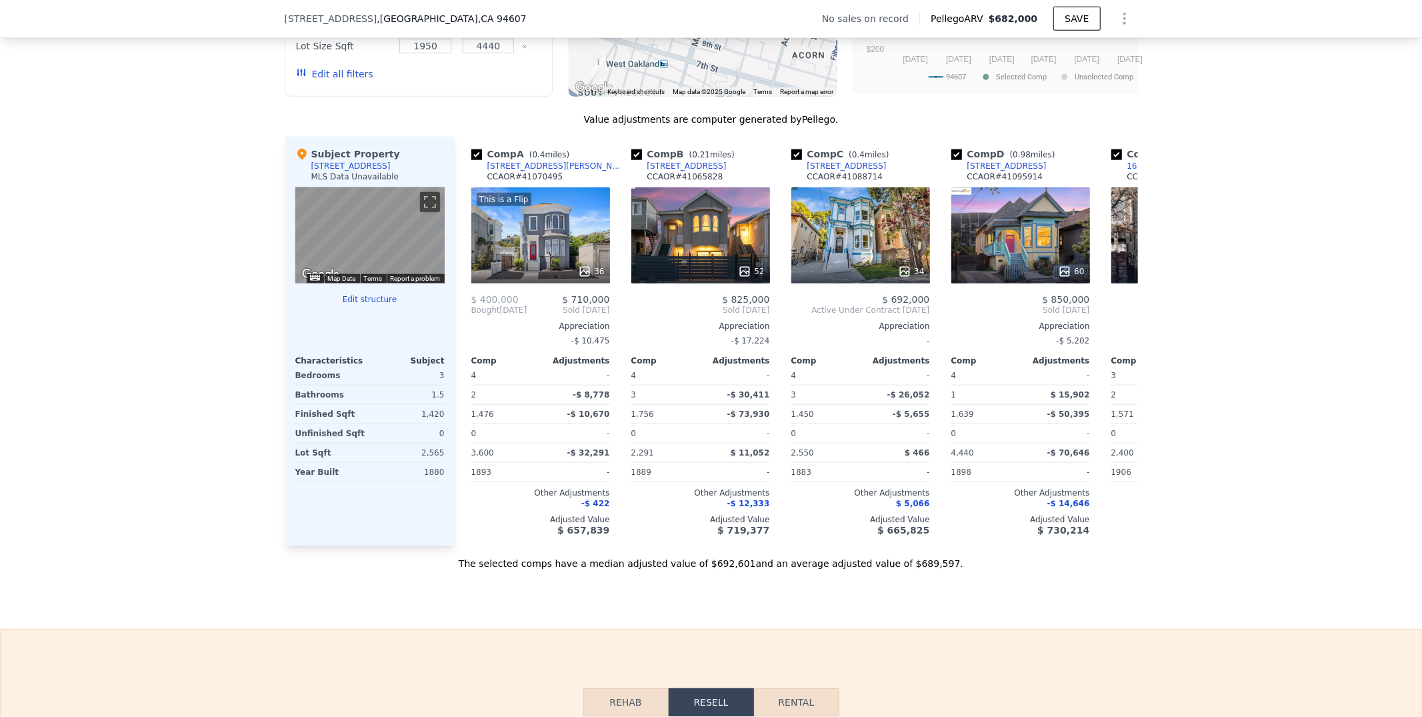
scroll to position [1215, 0]
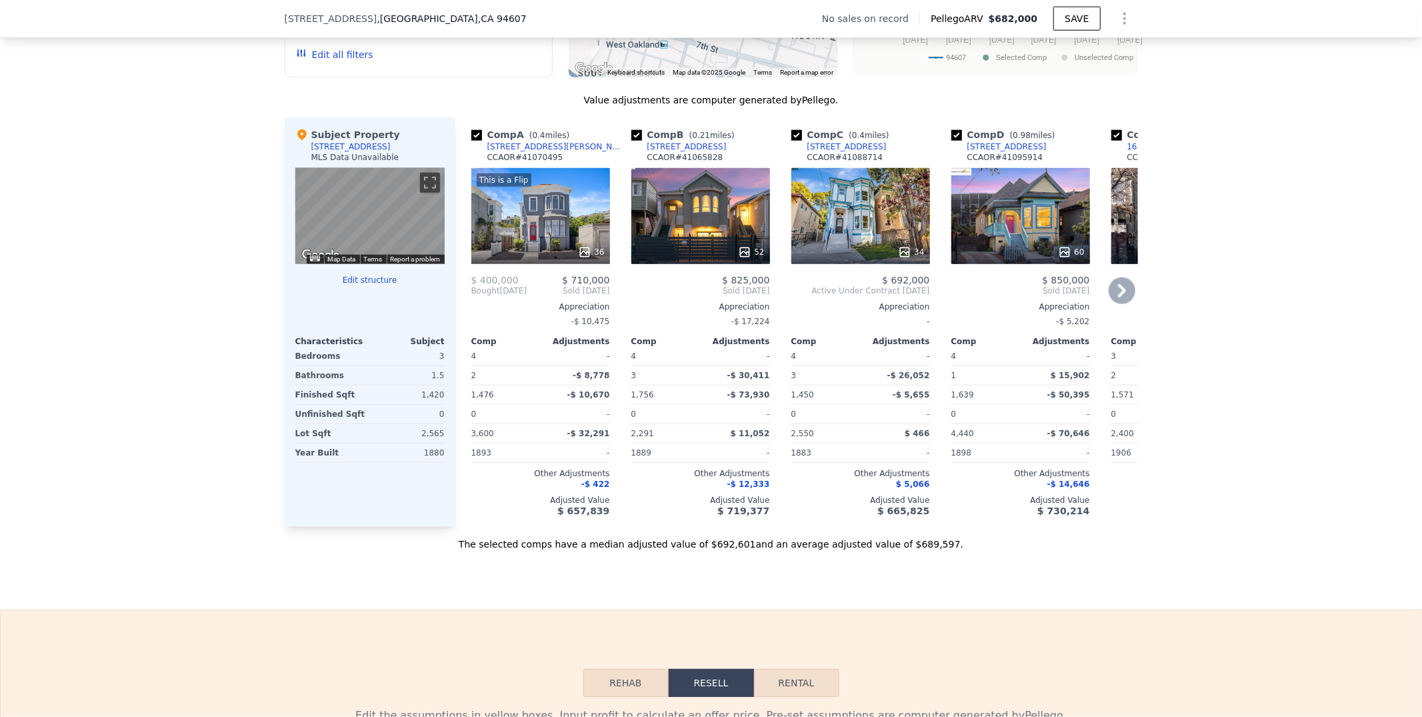
click at [1126, 297] on icon at bounding box center [1122, 290] width 8 height 13
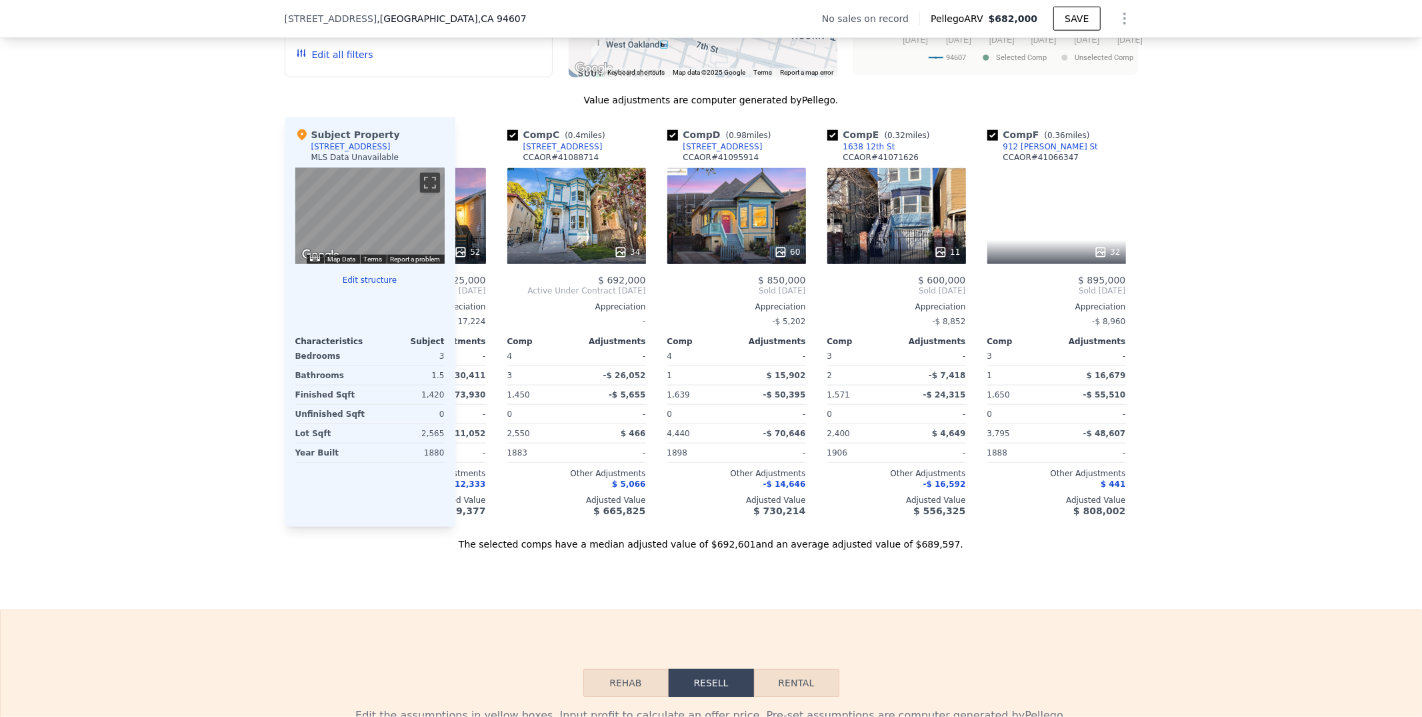
scroll to position [0, 320]
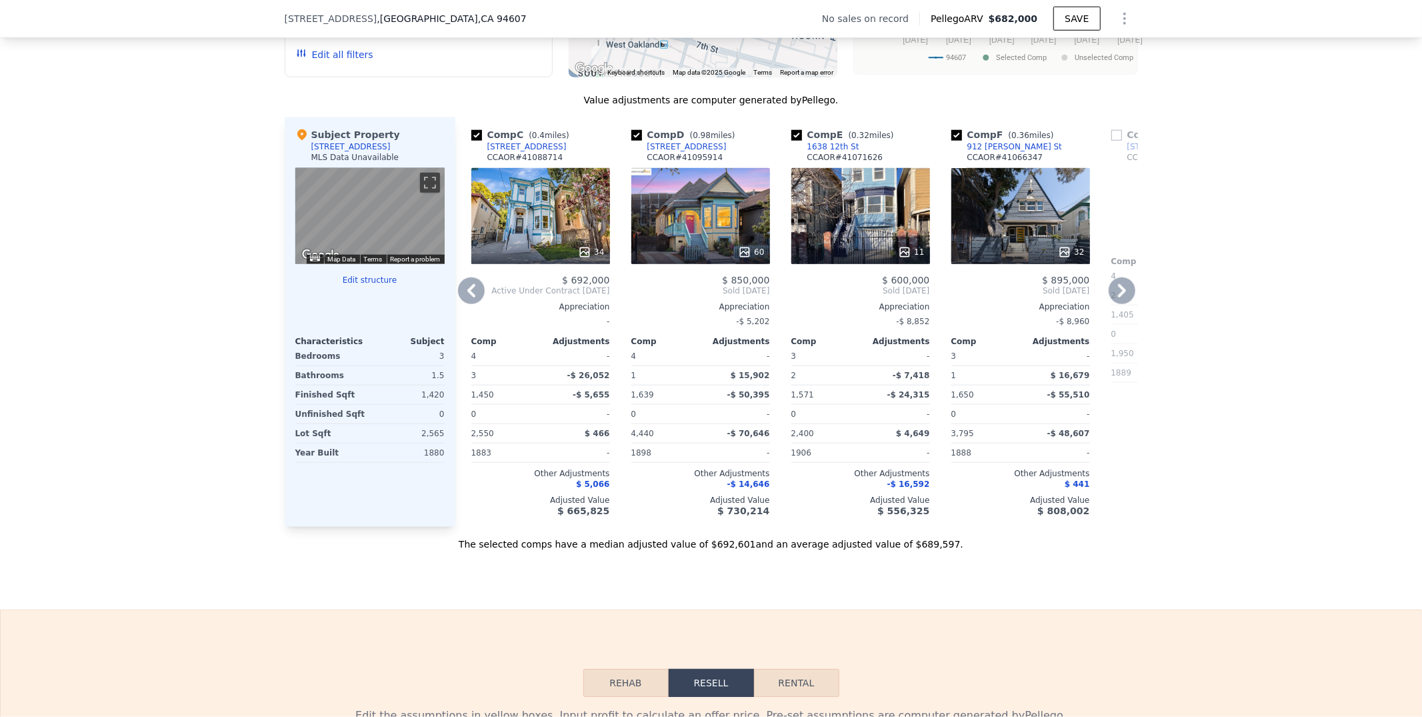
click at [1126, 297] on icon at bounding box center [1122, 290] width 8 height 13
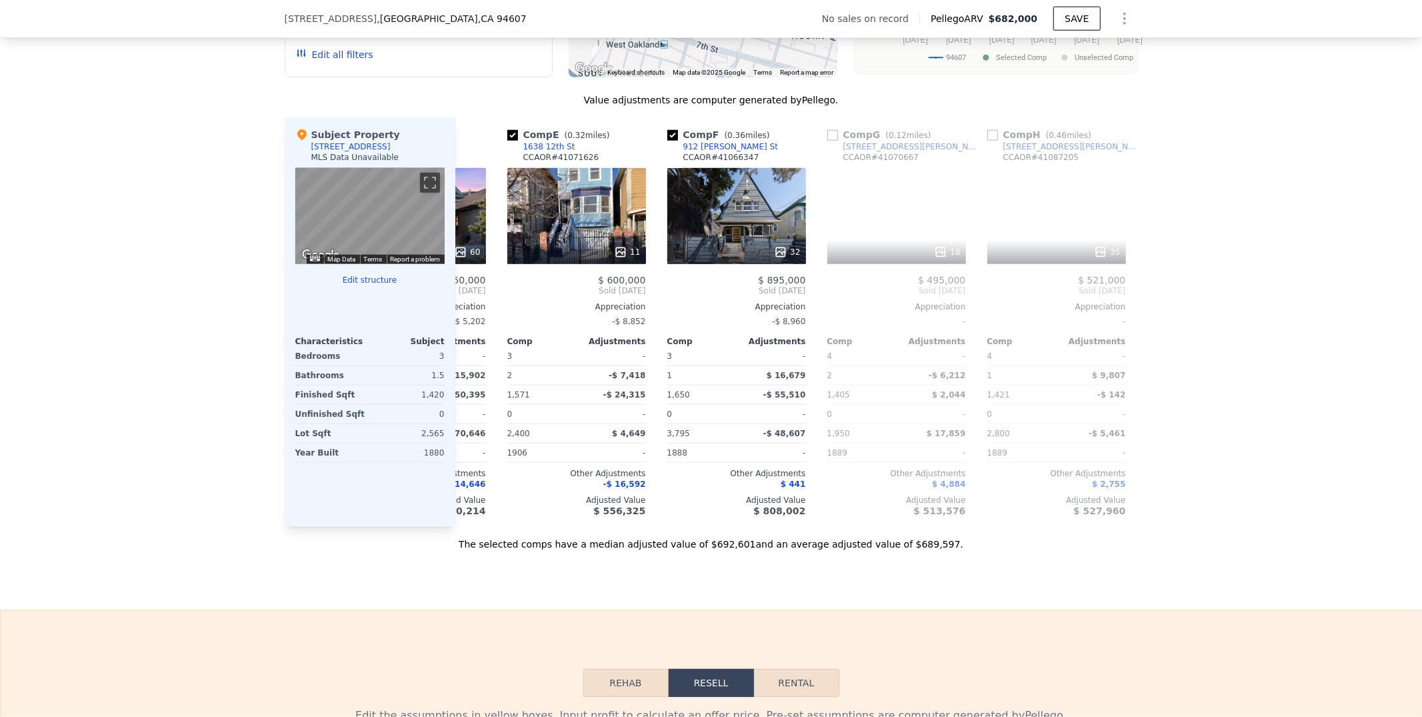
scroll to position [0, 640]
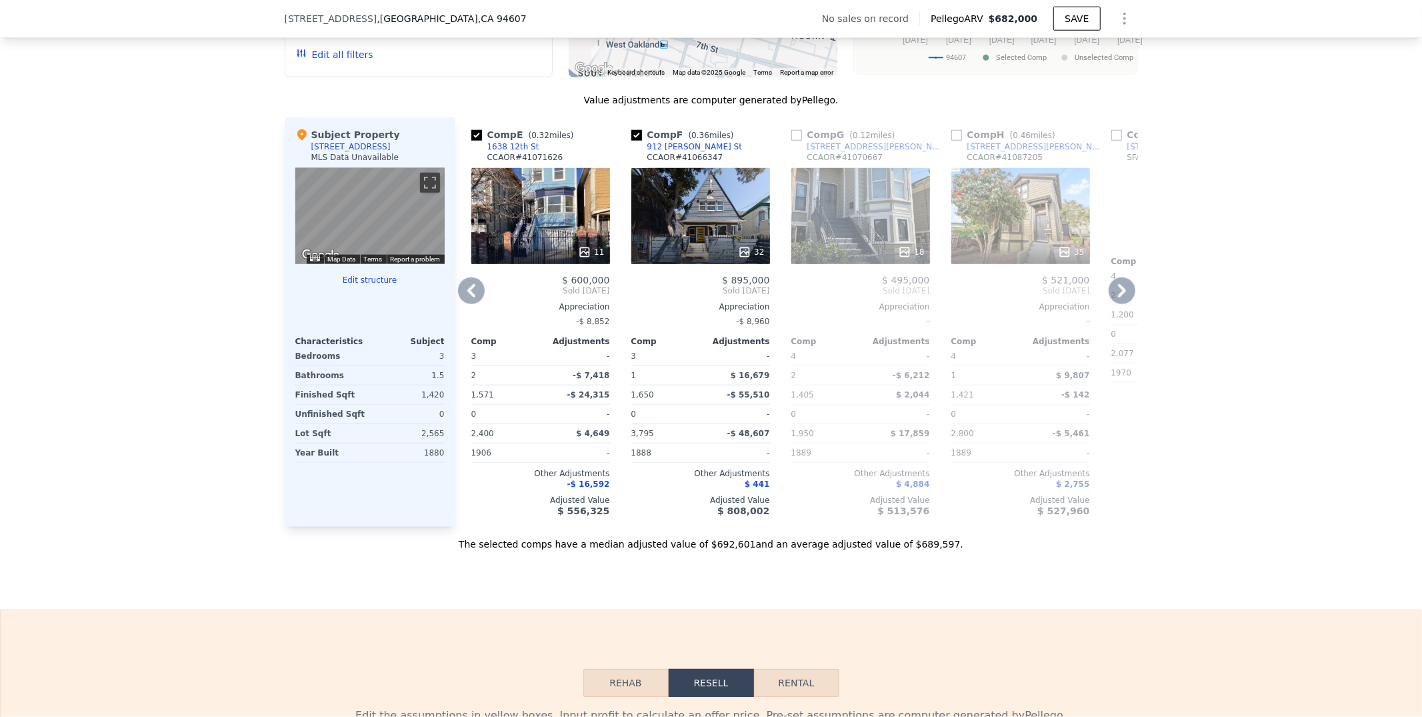
click at [1126, 297] on icon at bounding box center [1122, 290] width 8 height 13
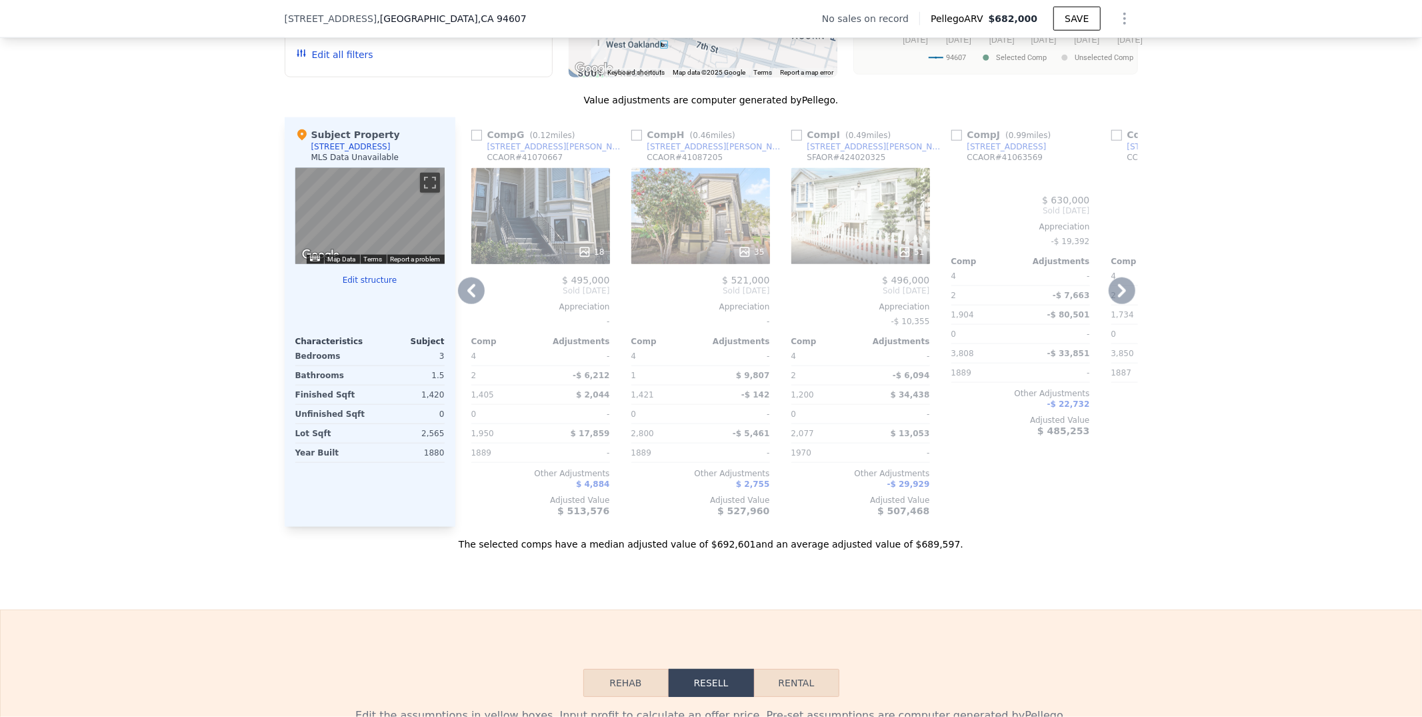
click at [1126, 297] on icon at bounding box center [1122, 290] width 8 height 13
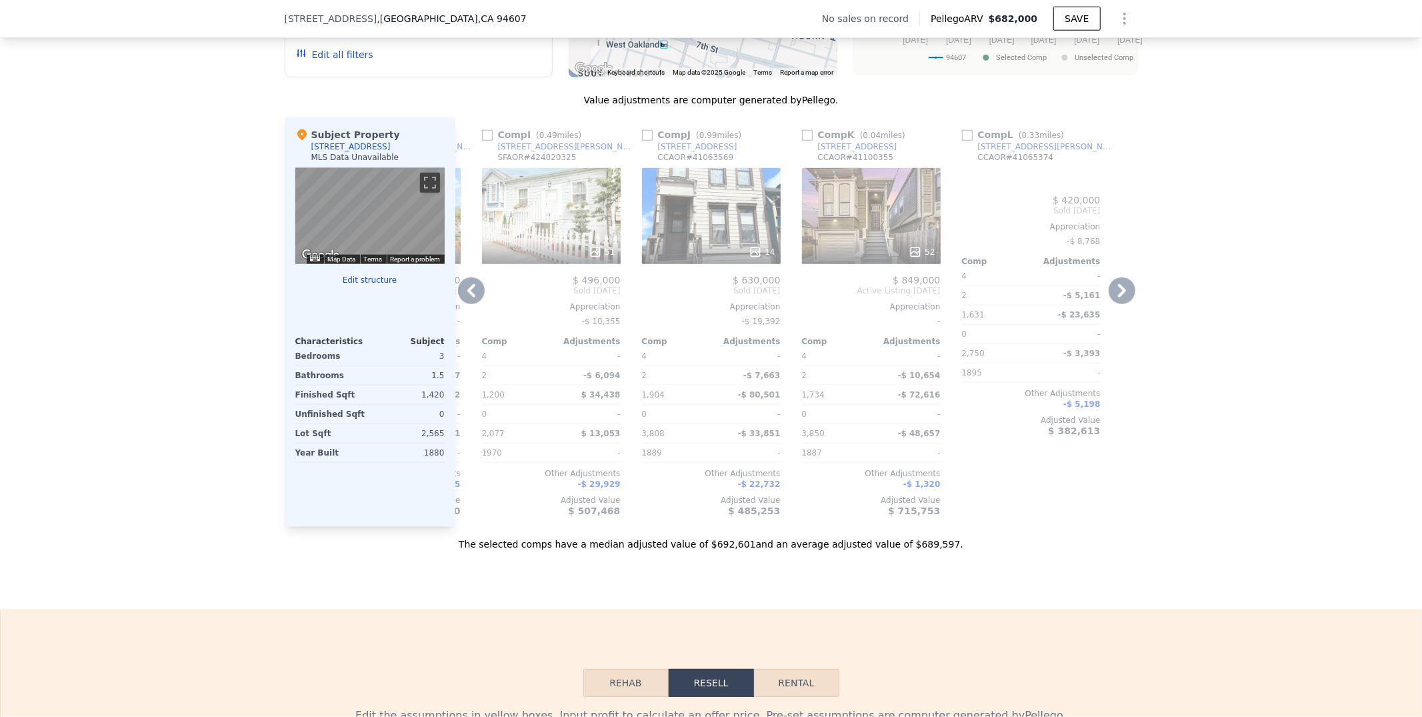
click at [1135, 304] on icon at bounding box center [1122, 290] width 27 height 27
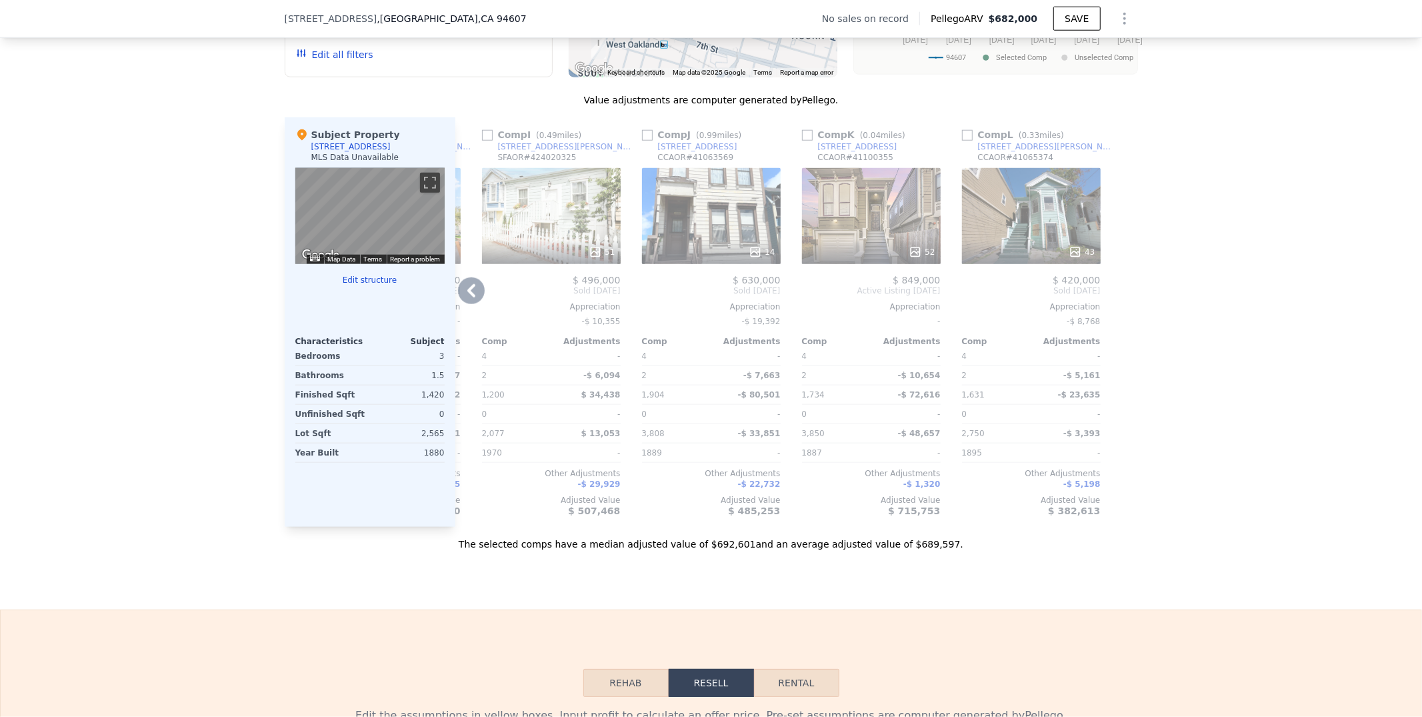
click at [935, 259] on div "52" at bounding box center [871, 251] width 127 height 13
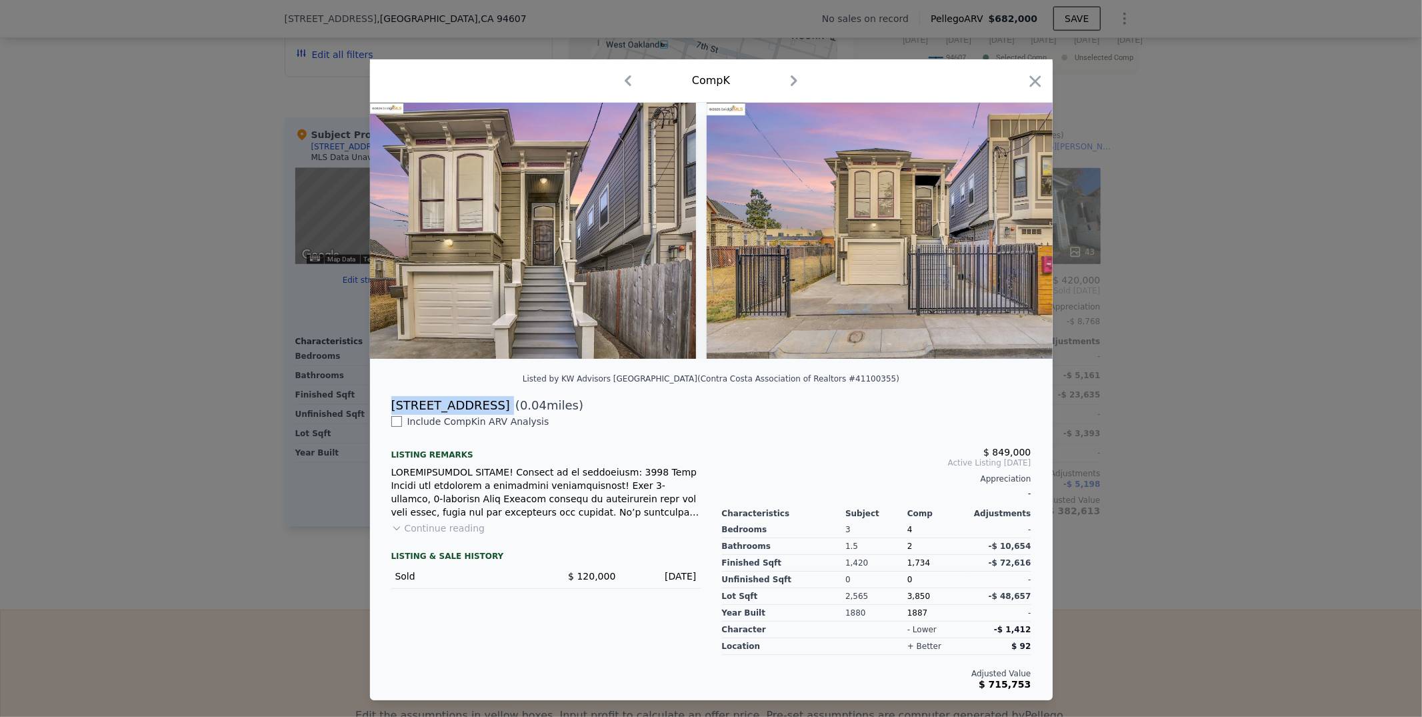
drag, startPoint x: 309, startPoint y: 485, endPoint x: 400, endPoint y: 484, distance: 91.3
click at [400, 415] on div "[STREET_ADDRESS] ( 0.04 miles)" at bounding box center [711, 405] width 661 height 19
copy div "[STREET_ADDRESS]"
click at [1045, 83] on icon "button" at bounding box center [1035, 81] width 19 height 19
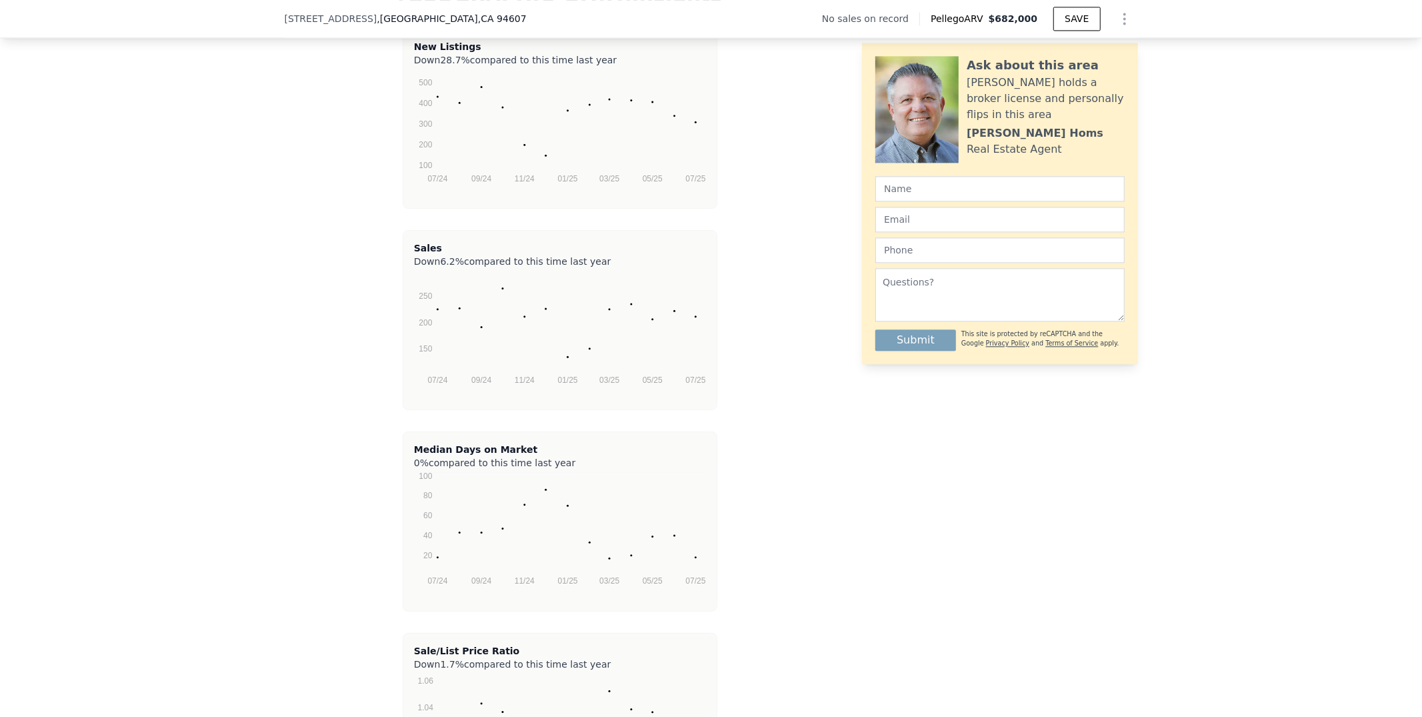
scroll to position [2233, 0]
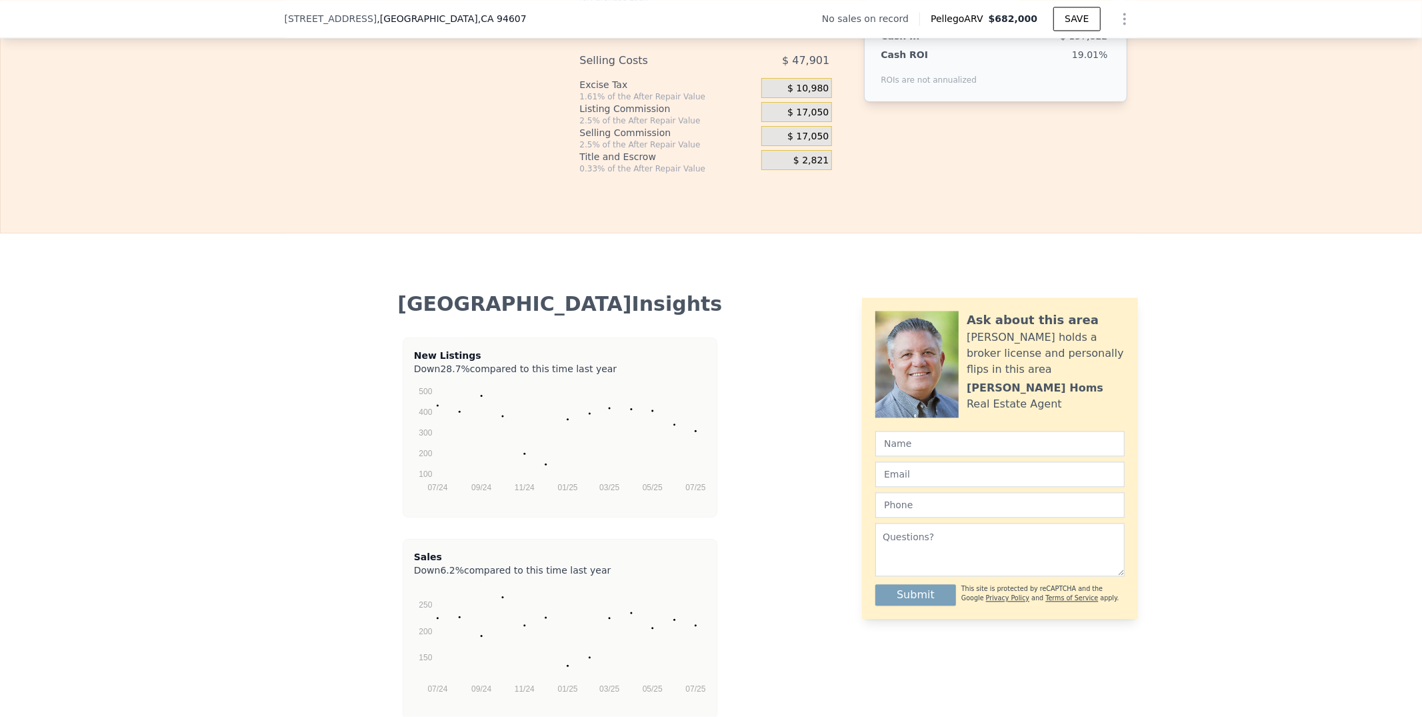
drag, startPoint x: 1208, startPoint y: 153, endPoint x: 1127, endPoint y: 153, distance: 80.7
type input "$ 5"
type input "-$ 603,054"
type input "$ 50"
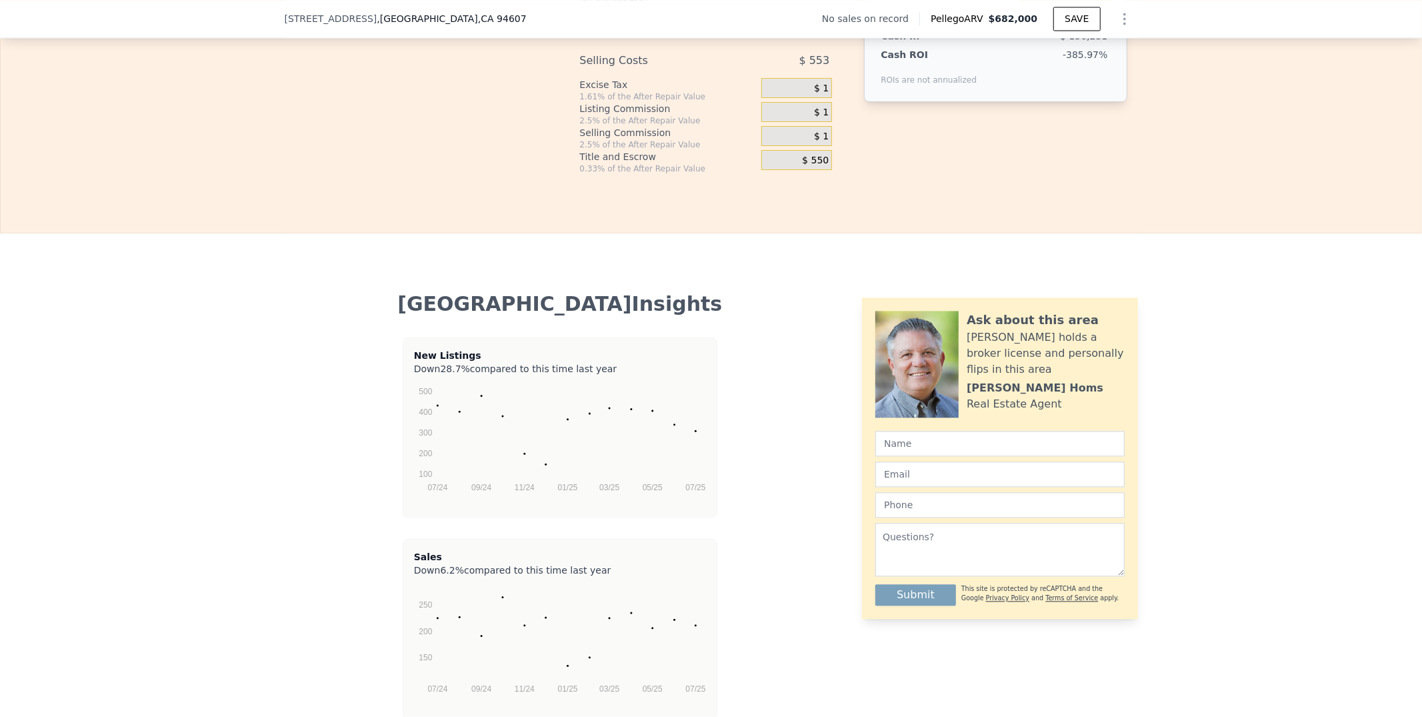
type input "-$ 603,012"
type input "$ 500"
type input "-$ 602,596"
type input "$ 5,000"
type input "-$ 598,419"
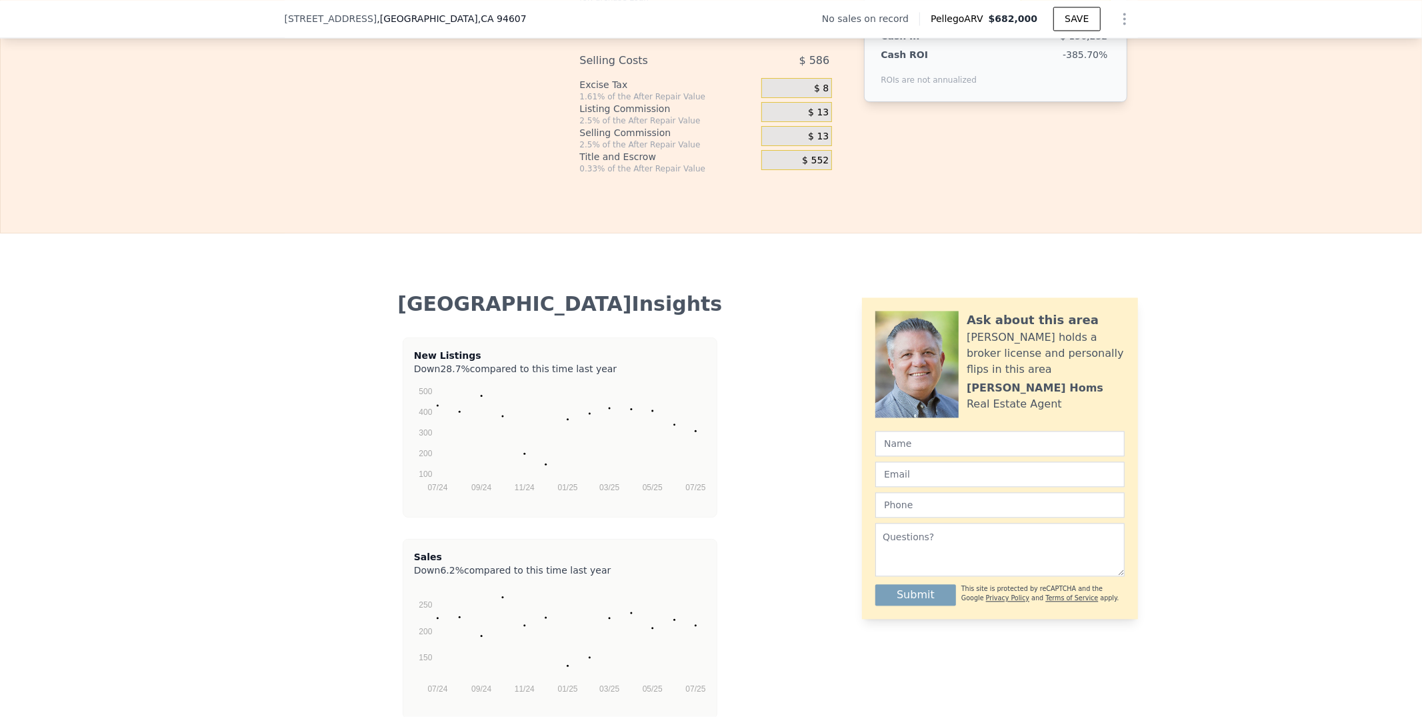
type input "$ 50,000"
type input "-$ 556,648"
type input "$ 5,000"
type input "-$ 598,419"
type input "$ 500"
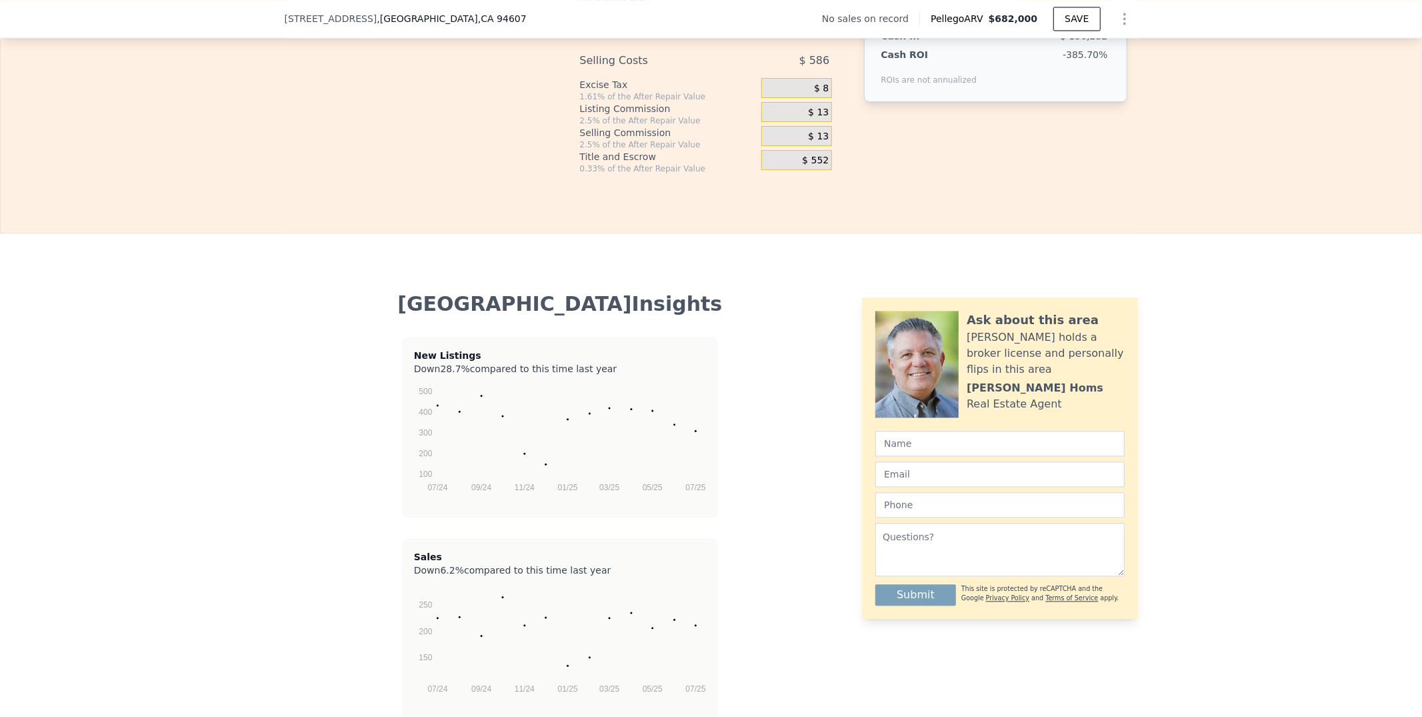
type input "-$ 602,596"
type input "$ 5"
type input "-$ 603,054"
type input "$ 4"
type input "-$ 603,055"
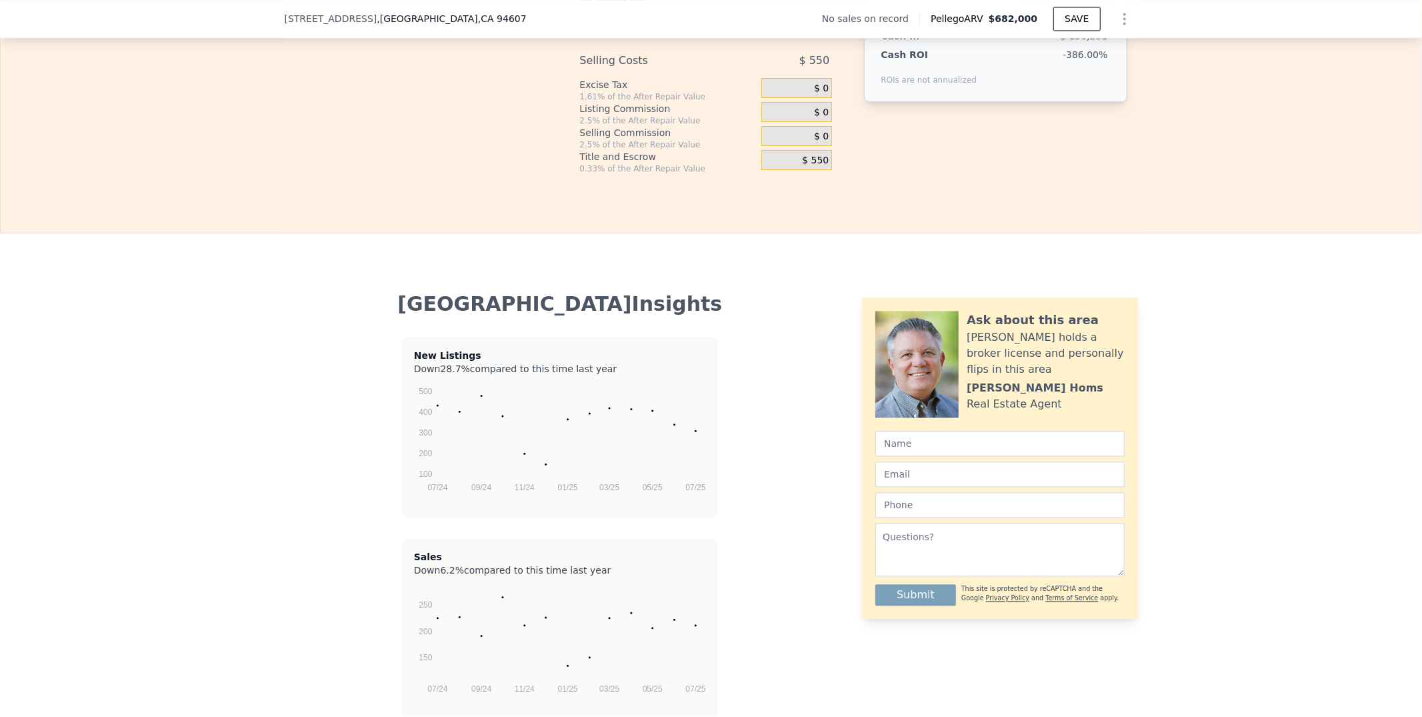
type input "$ 45"
type input "-$ 603,017"
type input "$ 450"
type input "-$ 602,640"
type input "$ 4,500"
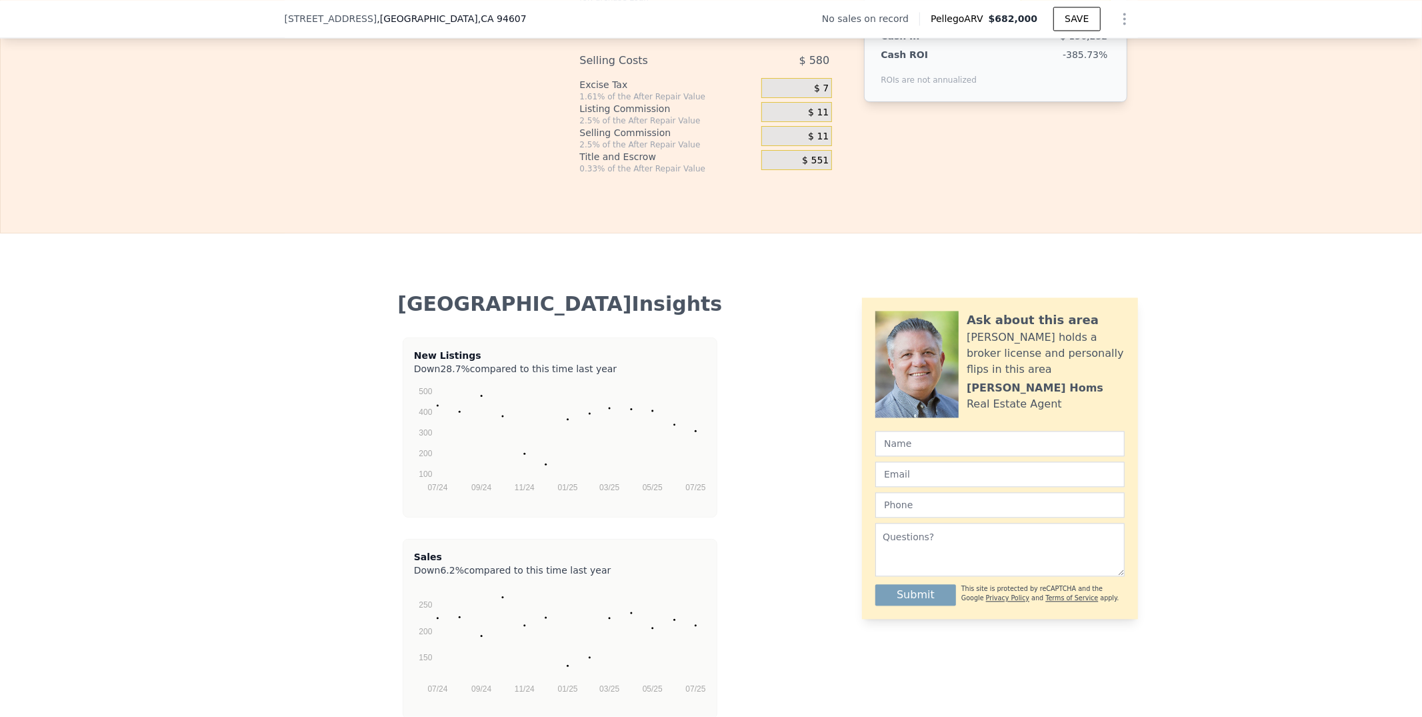
type input "-$ 598,883"
type input "$ 45,000"
type input "-$ 561,289"
type input "$ 450,000"
type input "-$ 185,353"
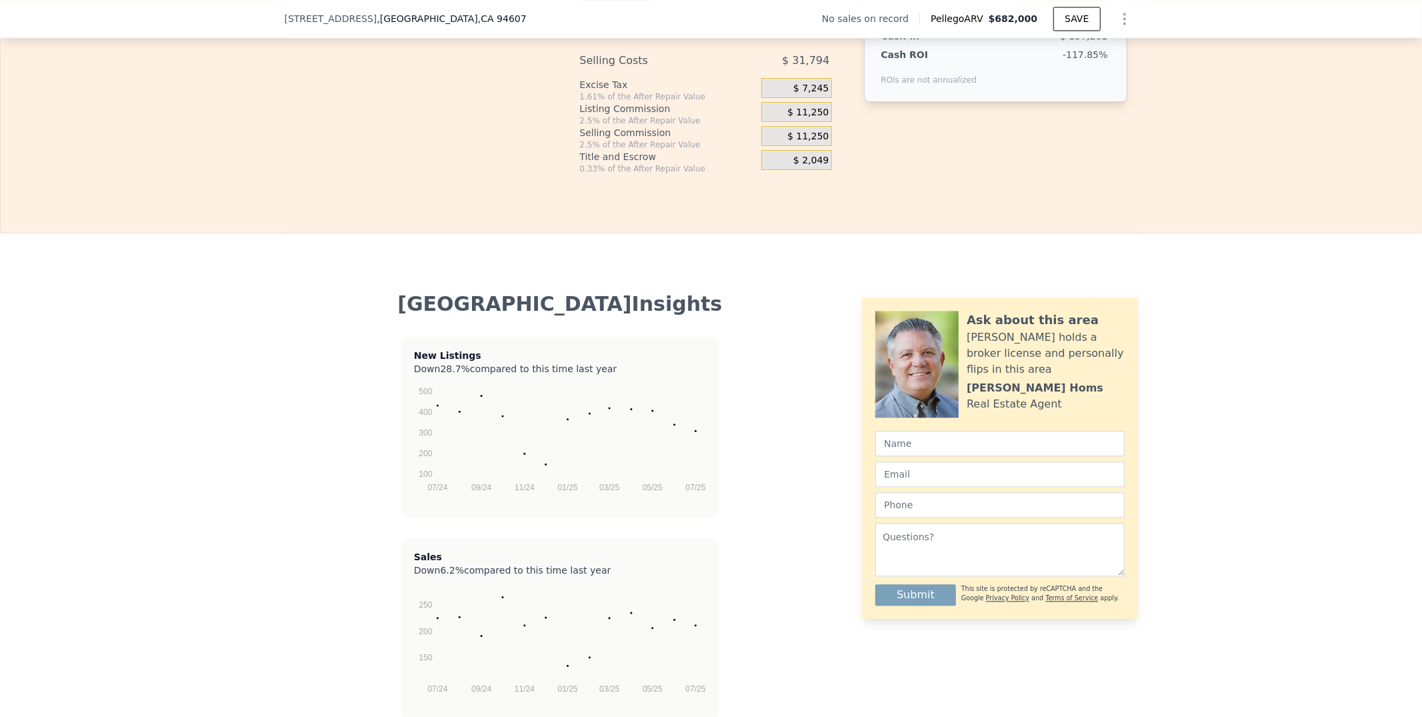
type input "$ 450,000"
drag, startPoint x: 483, startPoint y: 233, endPoint x: 450, endPoint y: 233, distance: 32.7
type input "1 %"
type input "-$ 194,892"
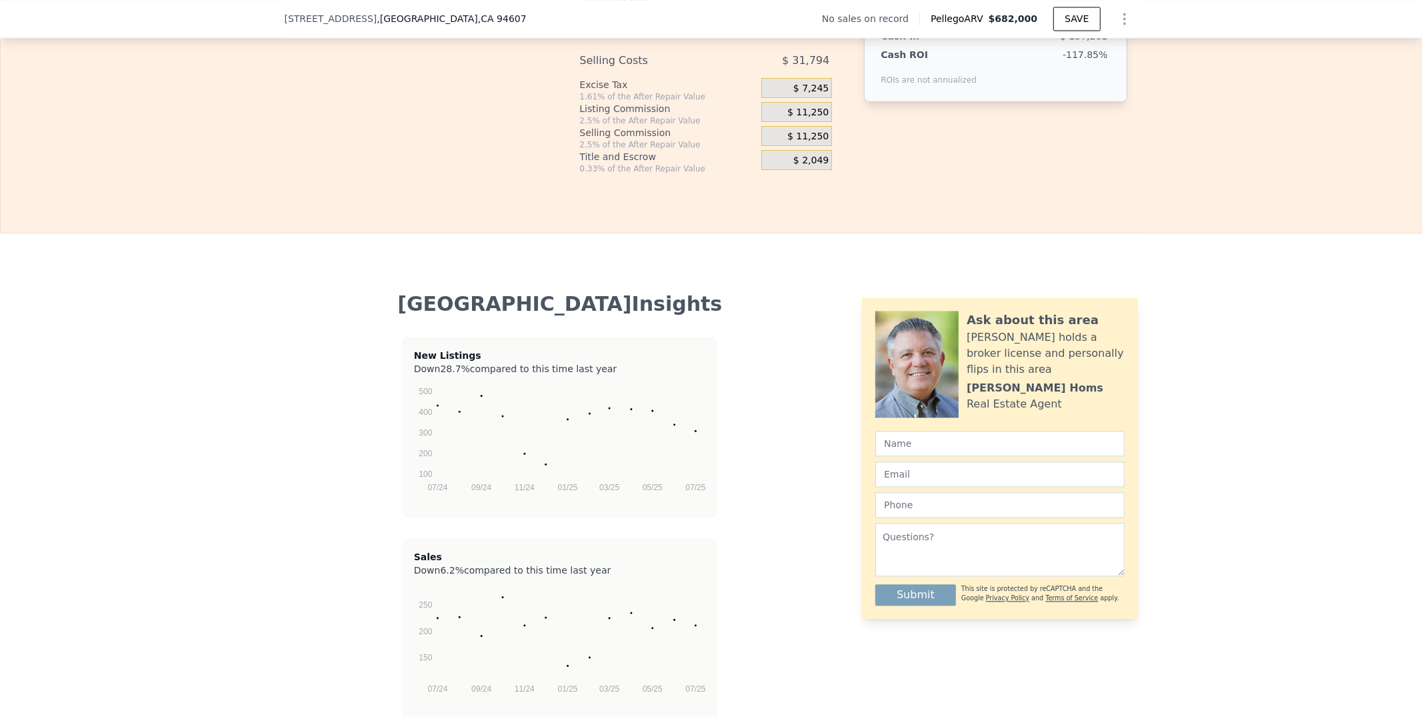
type input "10 %"
type input "-$ 190,374"
type input "10 %"
drag, startPoint x: 476, startPoint y: 261, endPoint x: 485, endPoint y: 261, distance: 8.7
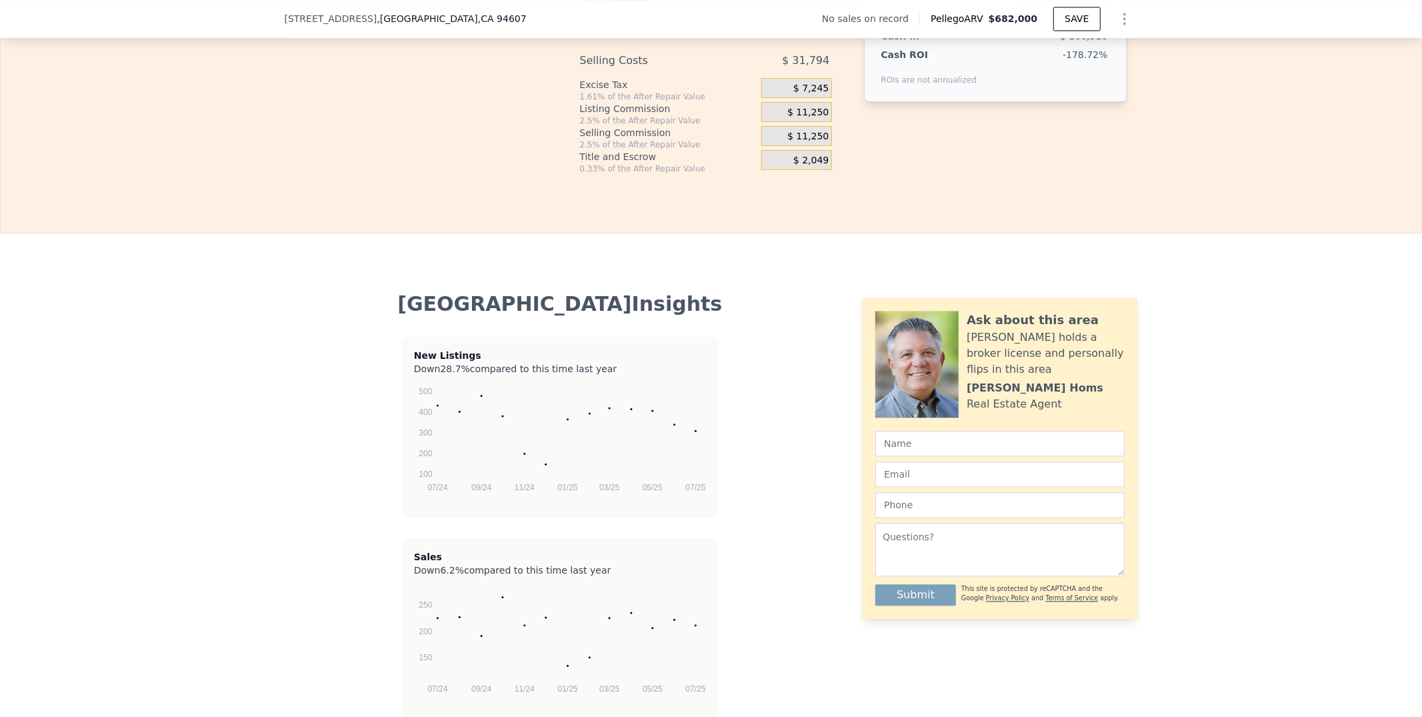
drag, startPoint x: 487, startPoint y: 259, endPoint x: 465, endPoint y: 259, distance: 22.0
type input "10 %"
type input "-$ 184,515"
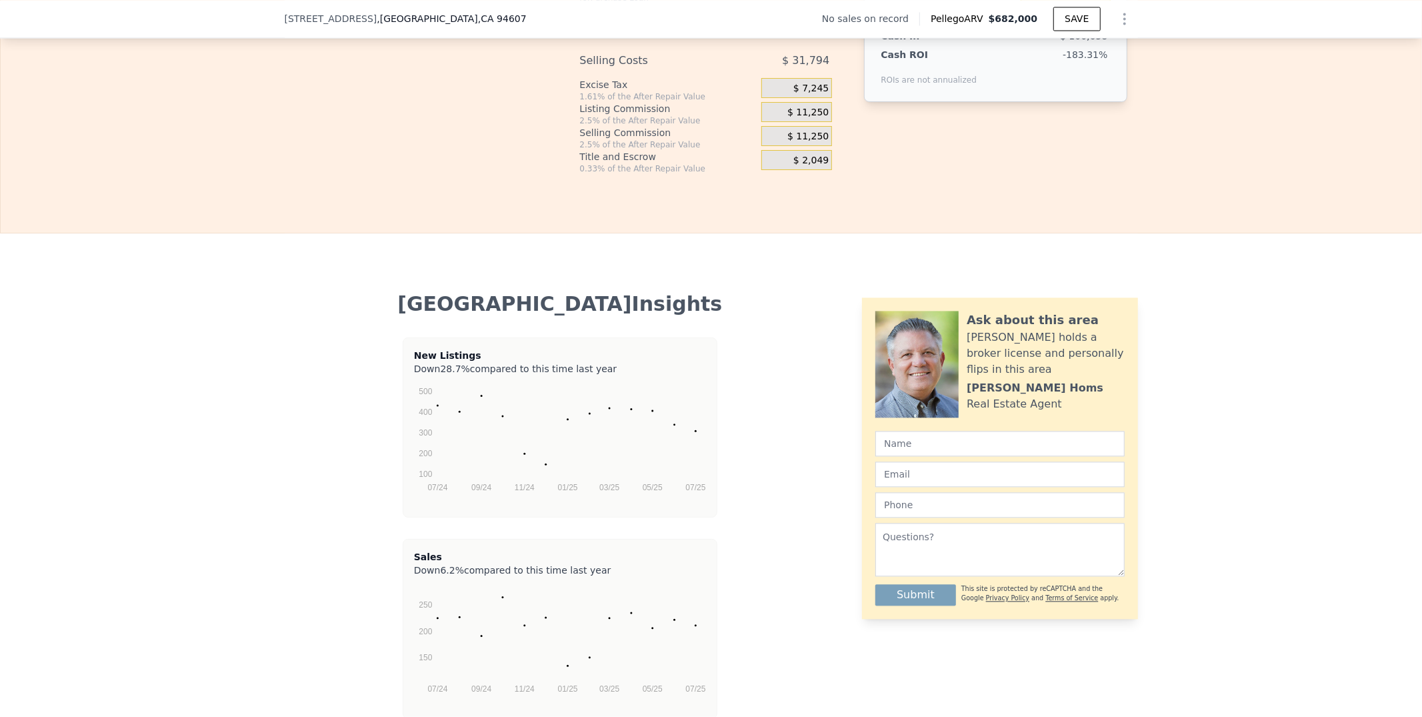
type input "10 %"
drag, startPoint x: 487, startPoint y: 292, endPoint x: 461, endPoint y: 292, distance: 25.3
drag, startPoint x: 483, startPoint y: 383, endPoint x: 455, endPoint y: 383, distance: 28.0
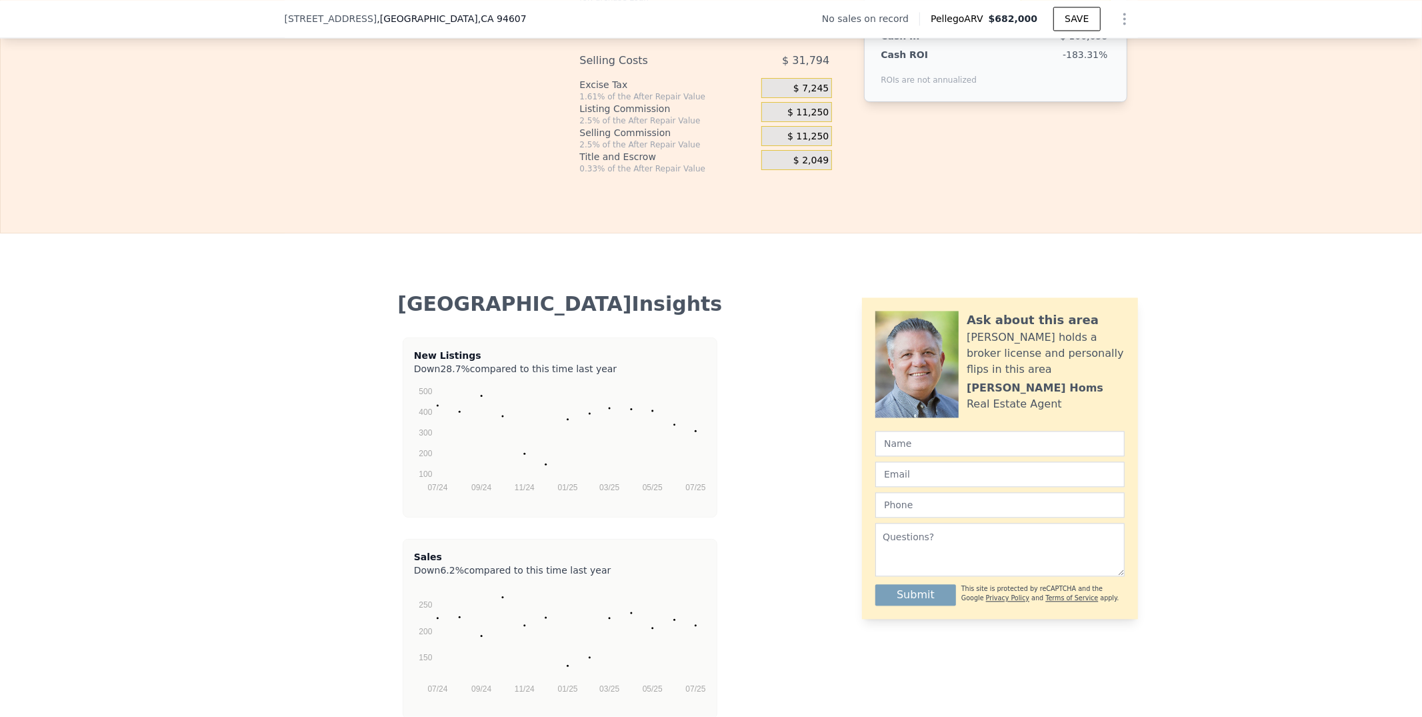
type input "1 %"
type input "0 %"
drag, startPoint x: 485, startPoint y: 418, endPoint x: 459, endPoint y: 418, distance: 25.3
type input "10 %"
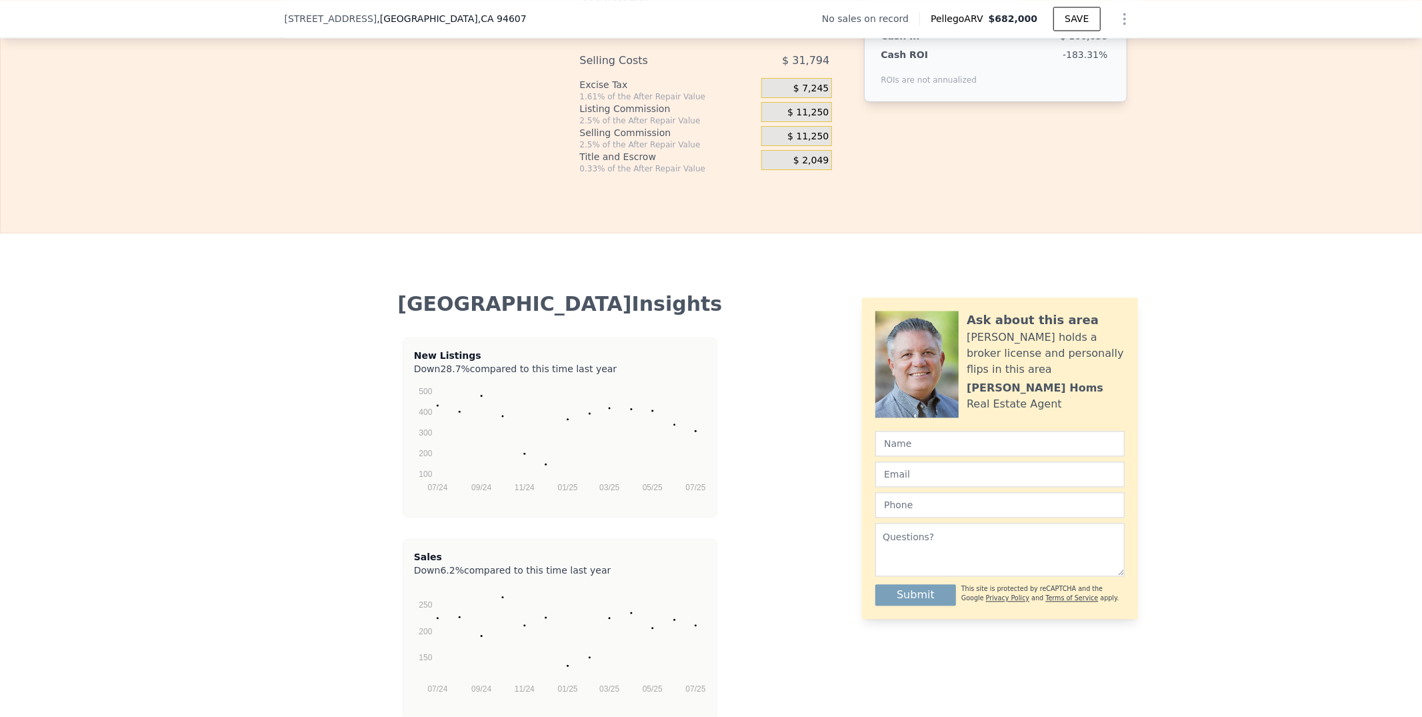
drag, startPoint x: 485, startPoint y: 445, endPoint x: 441, endPoint y: 445, distance: 44.0
type input "1 %"
drag, startPoint x: 1207, startPoint y: 269, endPoint x: 1125, endPoint y: 268, distance: 82.0
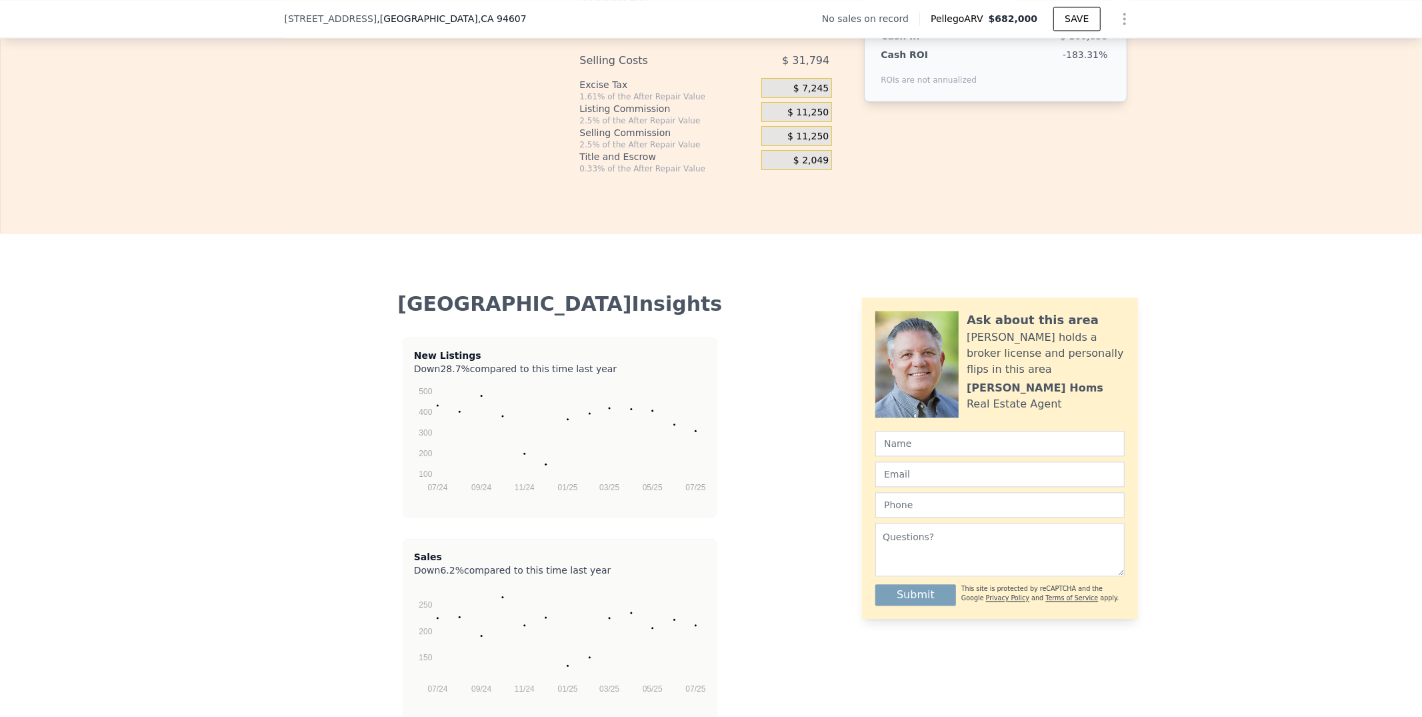
drag, startPoint x: 1197, startPoint y: 207, endPoint x: 1179, endPoint y: 205, distance: 17.4
type input "1"
type input "-$ 156,722"
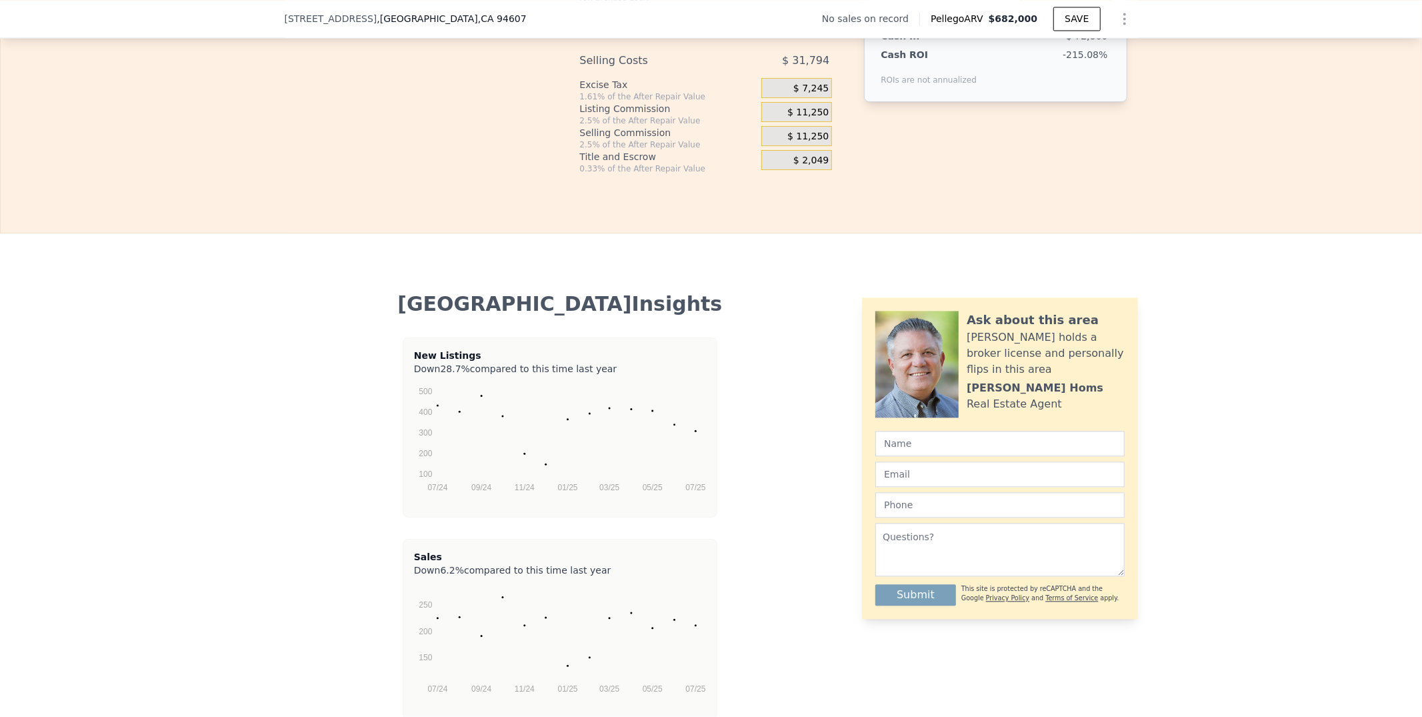
type input "10"
type input "-$ 198,413"
type input "10"
drag, startPoint x: 1206, startPoint y: 300, endPoint x: 1191, endPoint y: 300, distance: 14.7
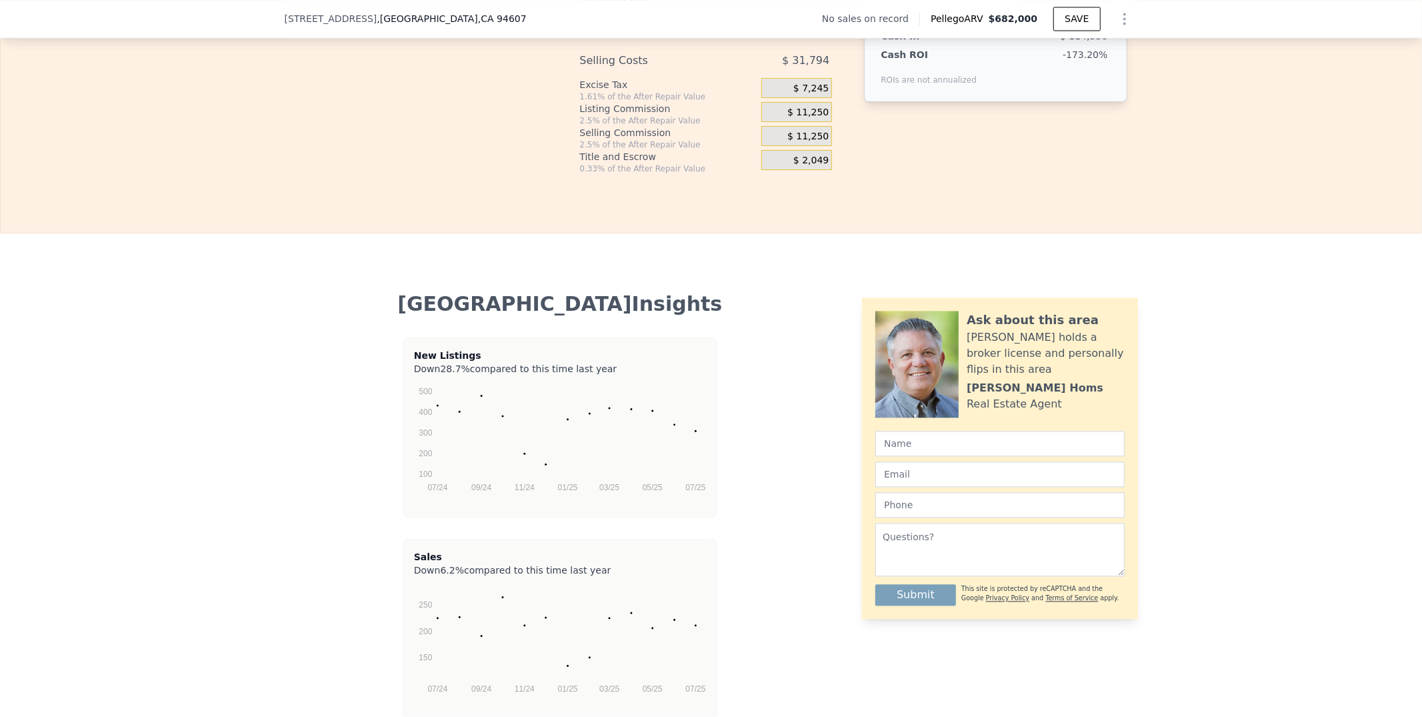
type input "$ 1"
type input "-$ 198,414"
type input "$ 17"
type input "-$ 198,430"
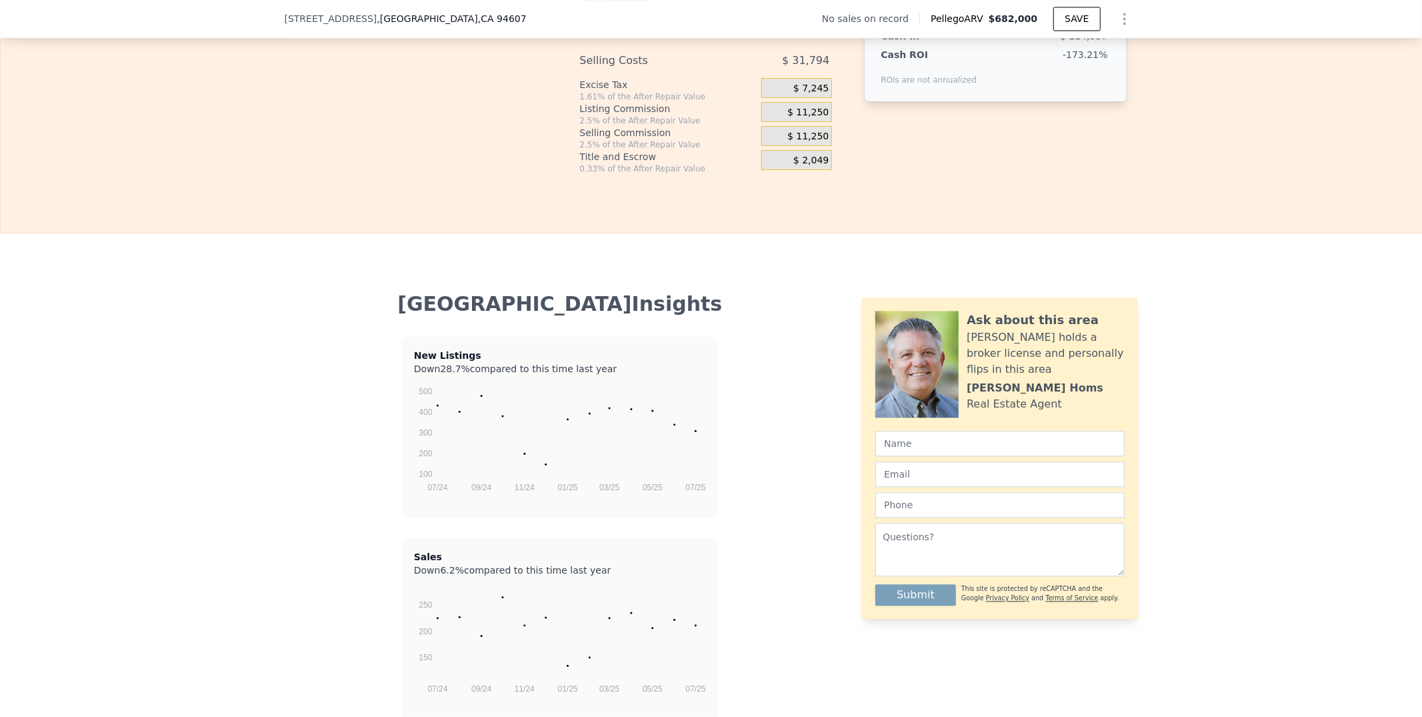
type input "$ 170"
type input "-$ 198,595"
type input "$ 1,700"
type input "-$ 200,270"
type input "$ 17,000"
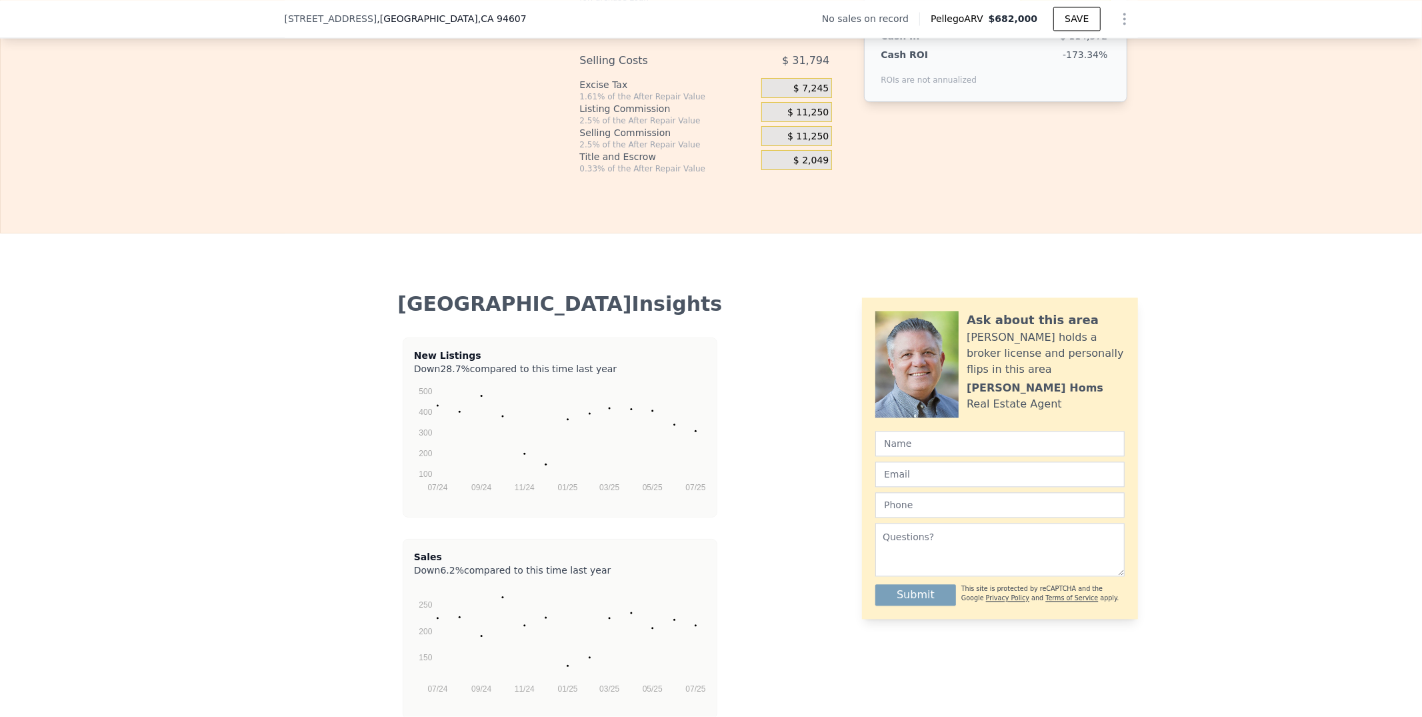
type input "-$ 217,003"
type input "$ 170,000"
type input "-$ 384,283"
type input "$ 170,000"
drag, startPoint x: 1202, startPoint y: 268, endPoint x: 1137, endPoint y: 268, distance: 65.3
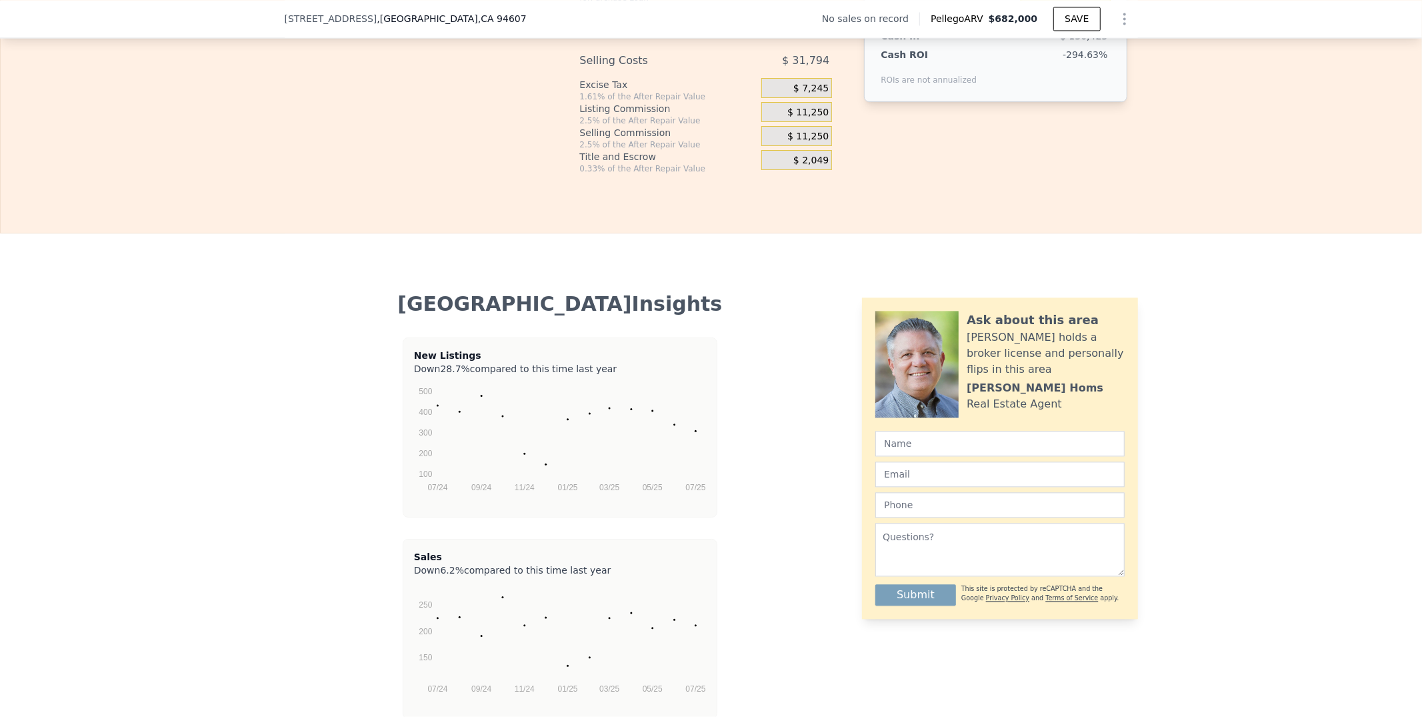
type input "$ 220,000"
type input "-$ 13,891"
type input "$ 682,000"
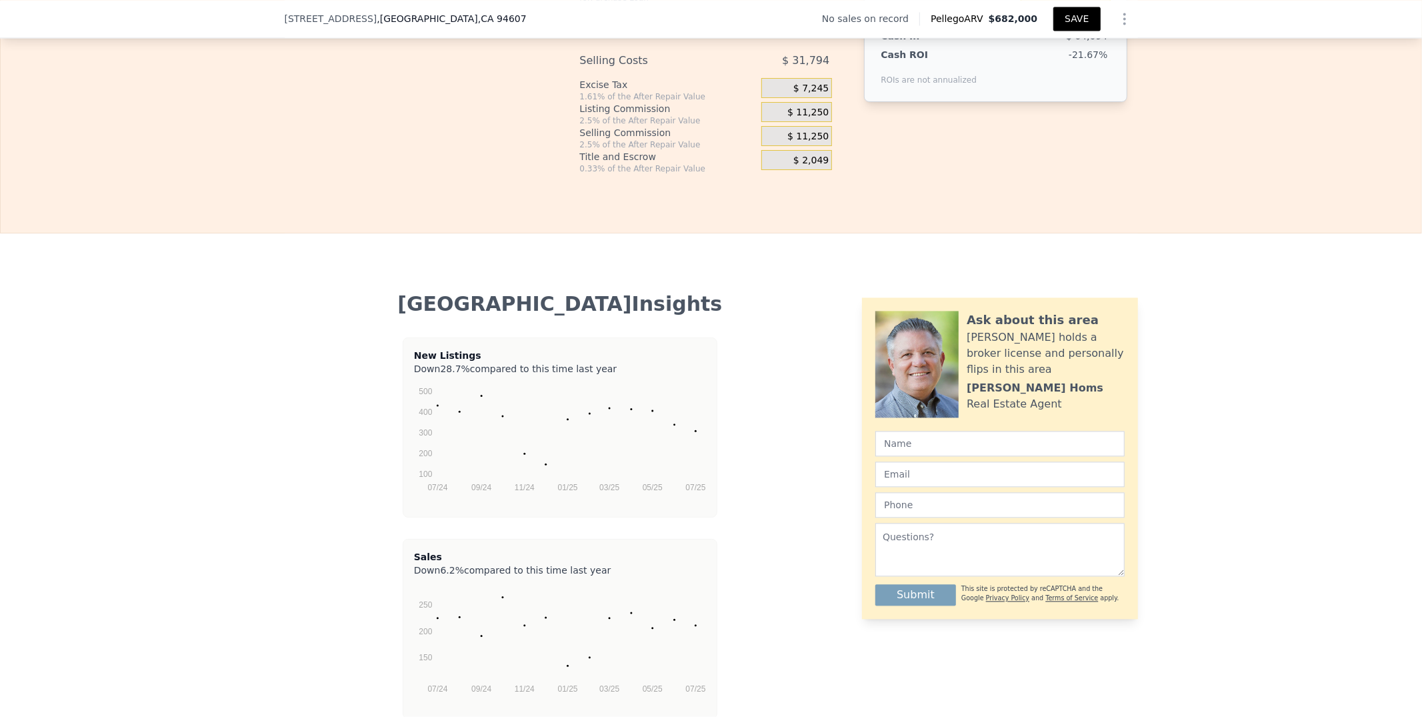
type input "7"
type input "$ 0"
type input "$ 29,999"
drag, startPoint x: 1205, startPoint y: 157, endPoint x: 1139, endPoint y: 156, distance: 65.3
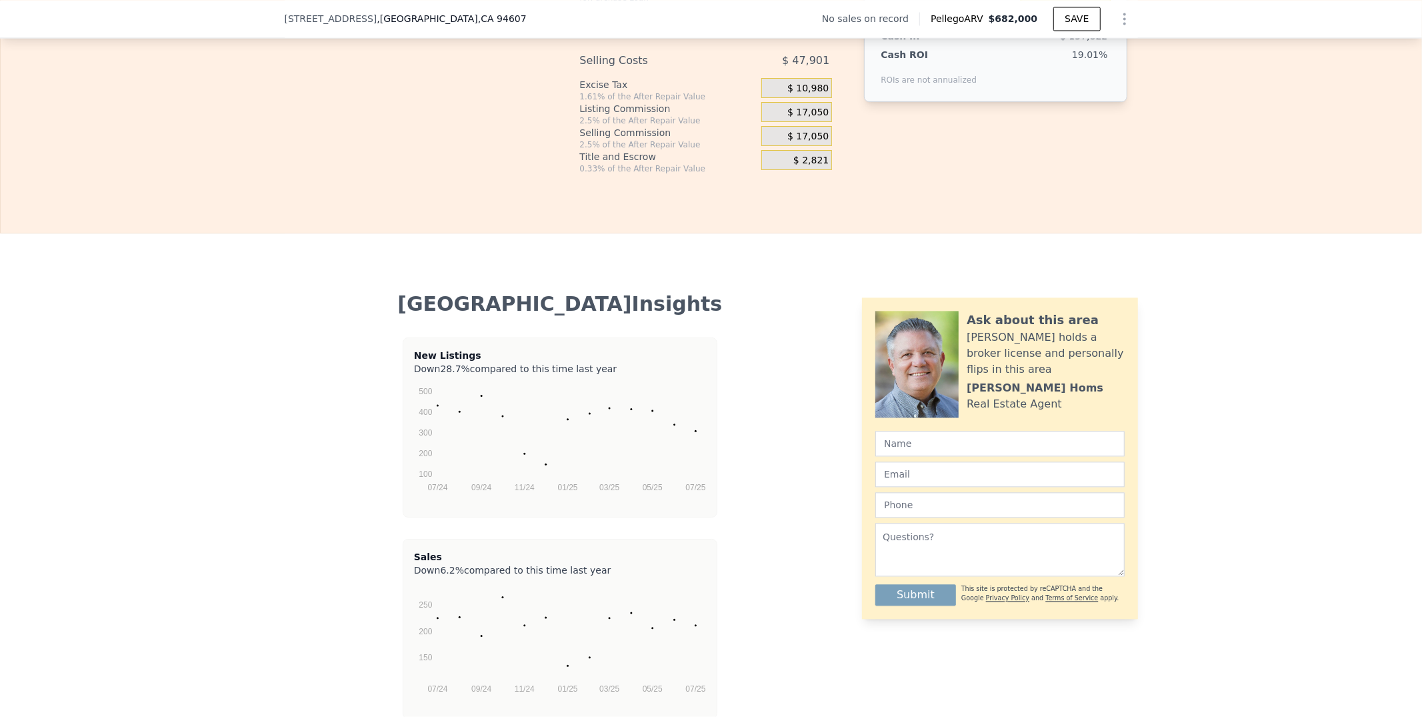
type input "$ 4"
type input "-$ 603,055"
type input "$ 47"
type input "-$ 603,015"
type input "$ 475"
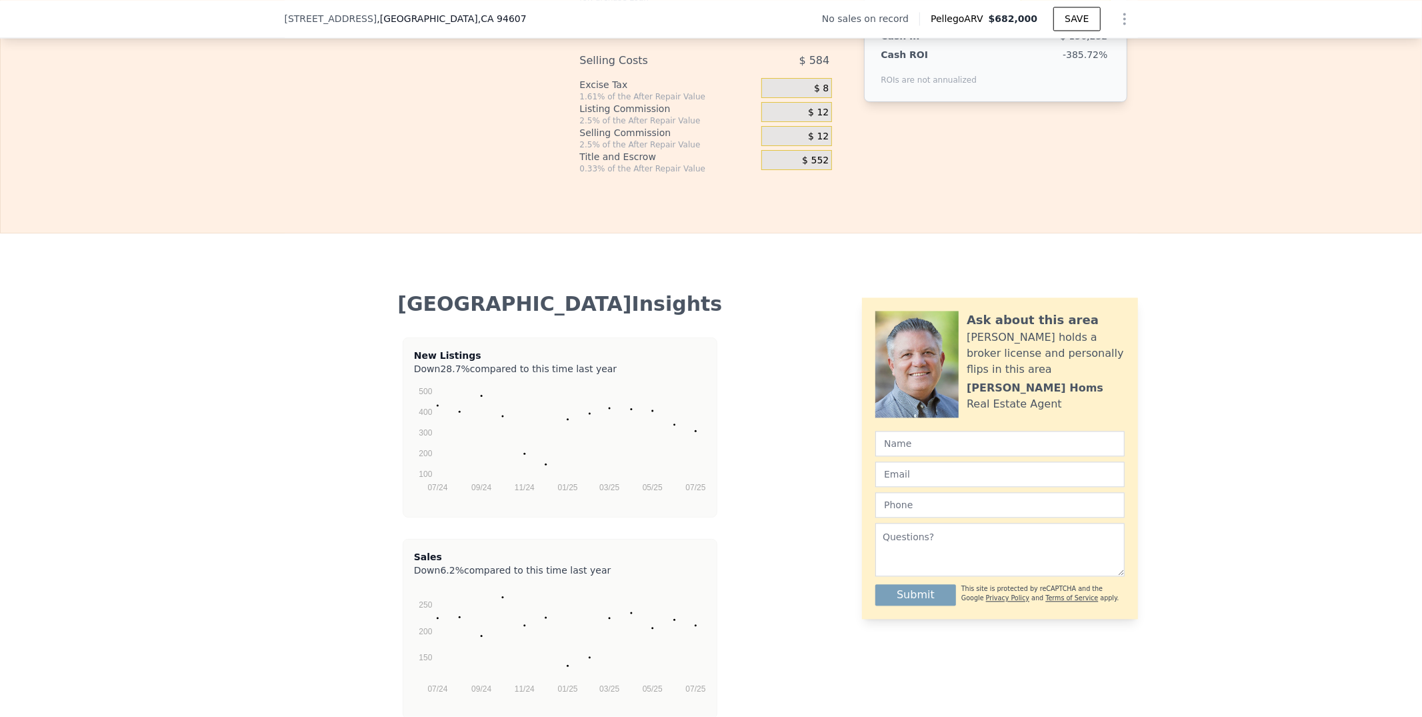
type input "-$ 602,619"
type input "$ 4,750"
type input "-$ 598,650"
type input "$ 47,500"
type input "-$ 558,969"
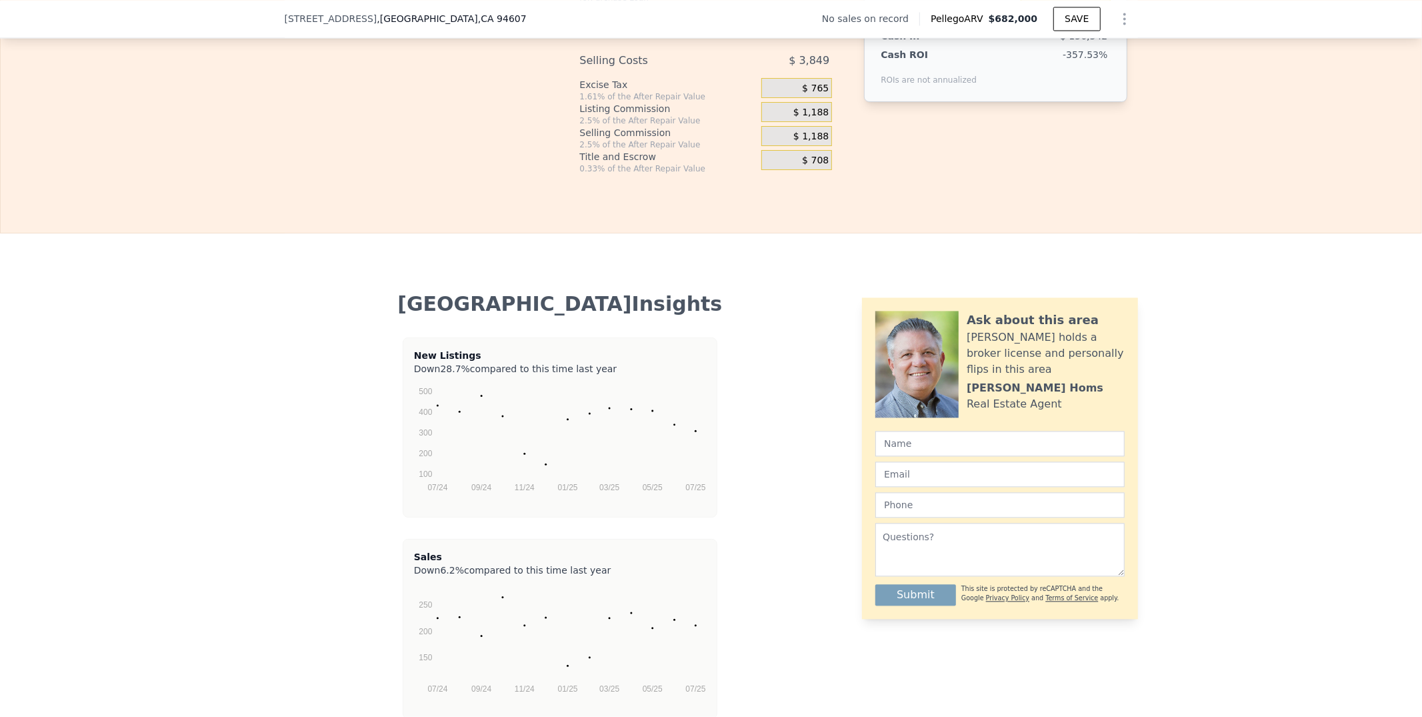
type input "$ 475,000"
type input "-$ 162,147"
type input "$ 475,000"
drag, startPoint x: 1203, startPoint y: 299, endPoint x: 1189, endPoint y: 299, distance: 14.0
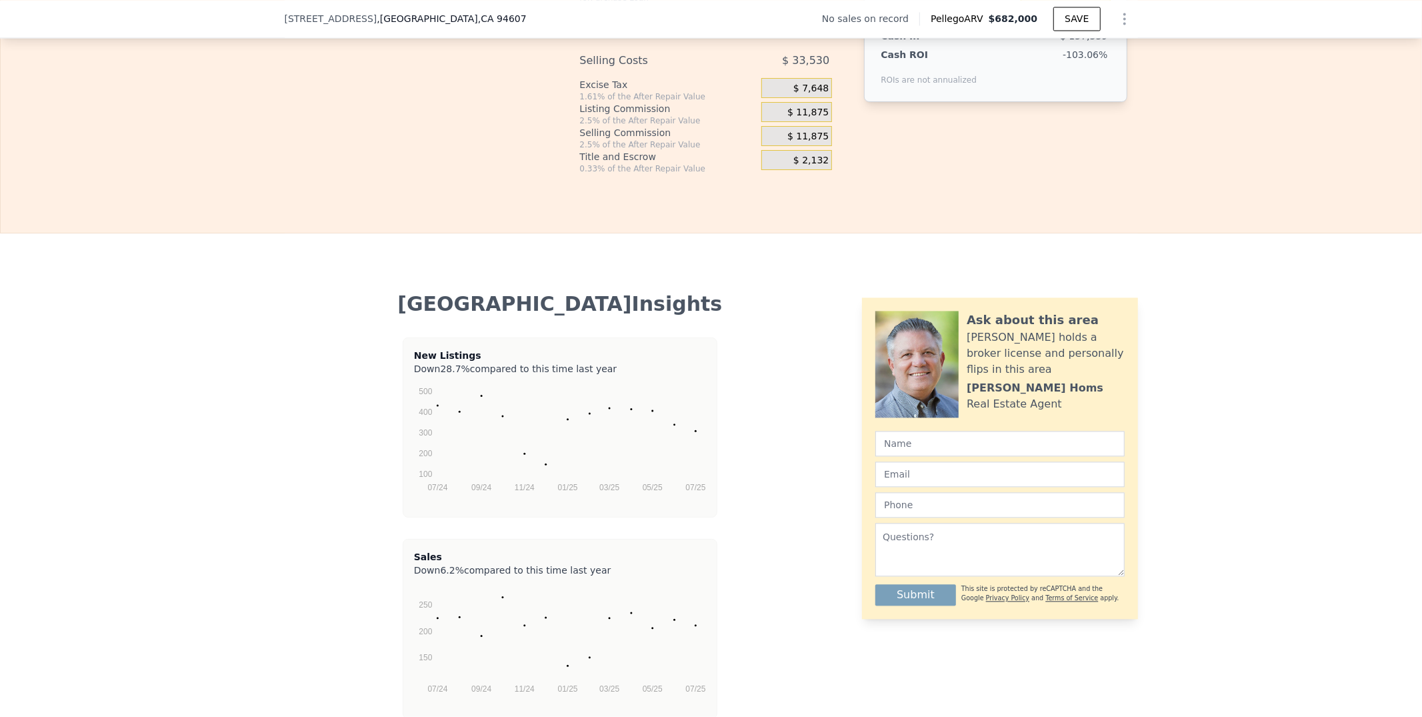
type input "$ 70"
type input "-$ 162,225"
type input "$ 700"
type input "-$ 162,900"
type input "$ 7,000"
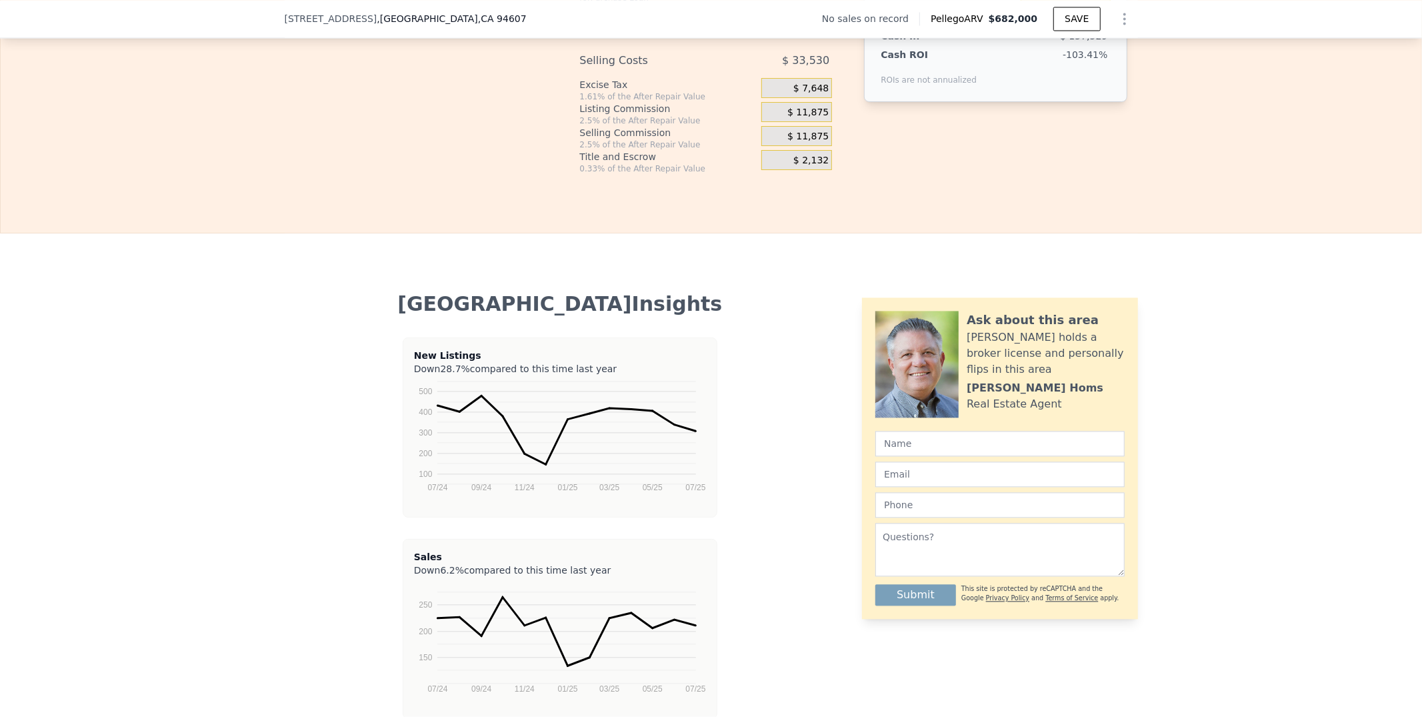
type input "-$ 169,651"
type input "$ 70,000"
type input "-$ 237,187"
type input "$ 7,000"
type input "-$ 169,651"
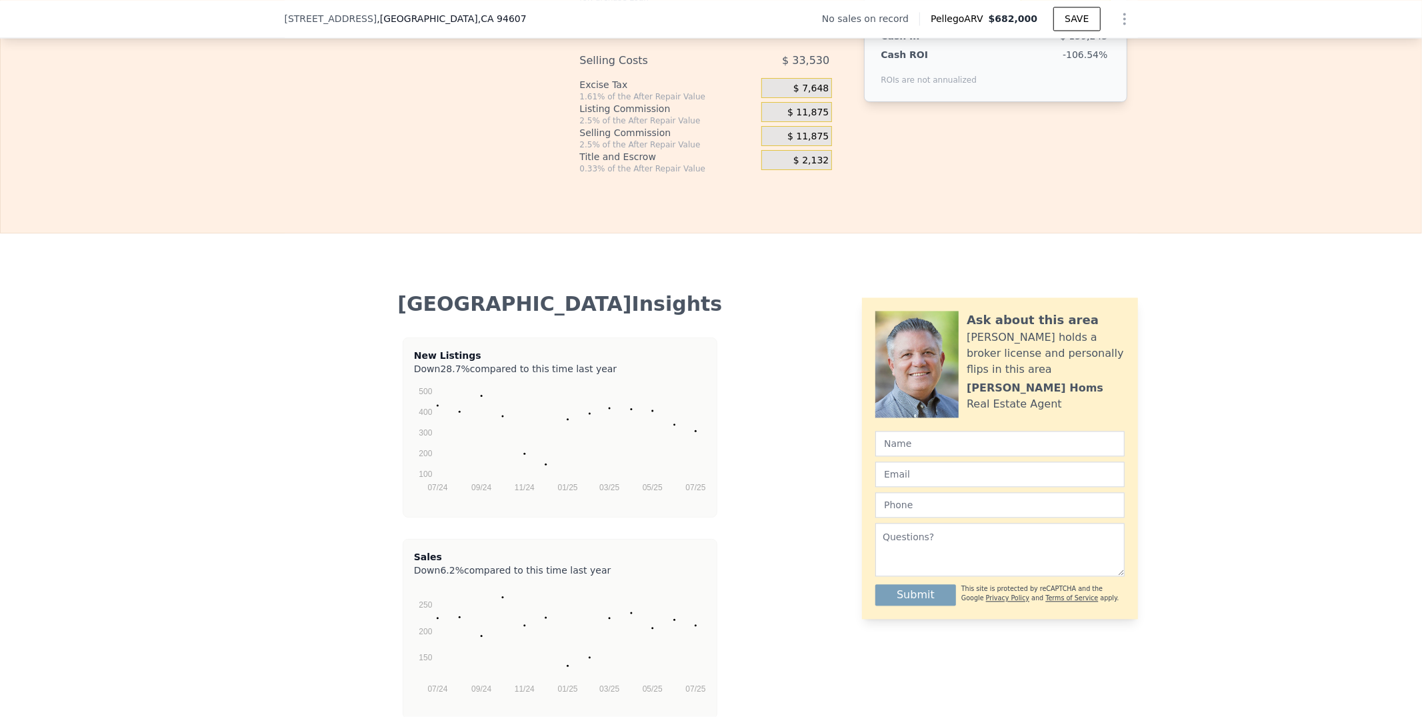
type input "$ 700"
type input "-$ 162,900"
type input "$ 70"
type input "-$ 162,225"
type input "$ 0"
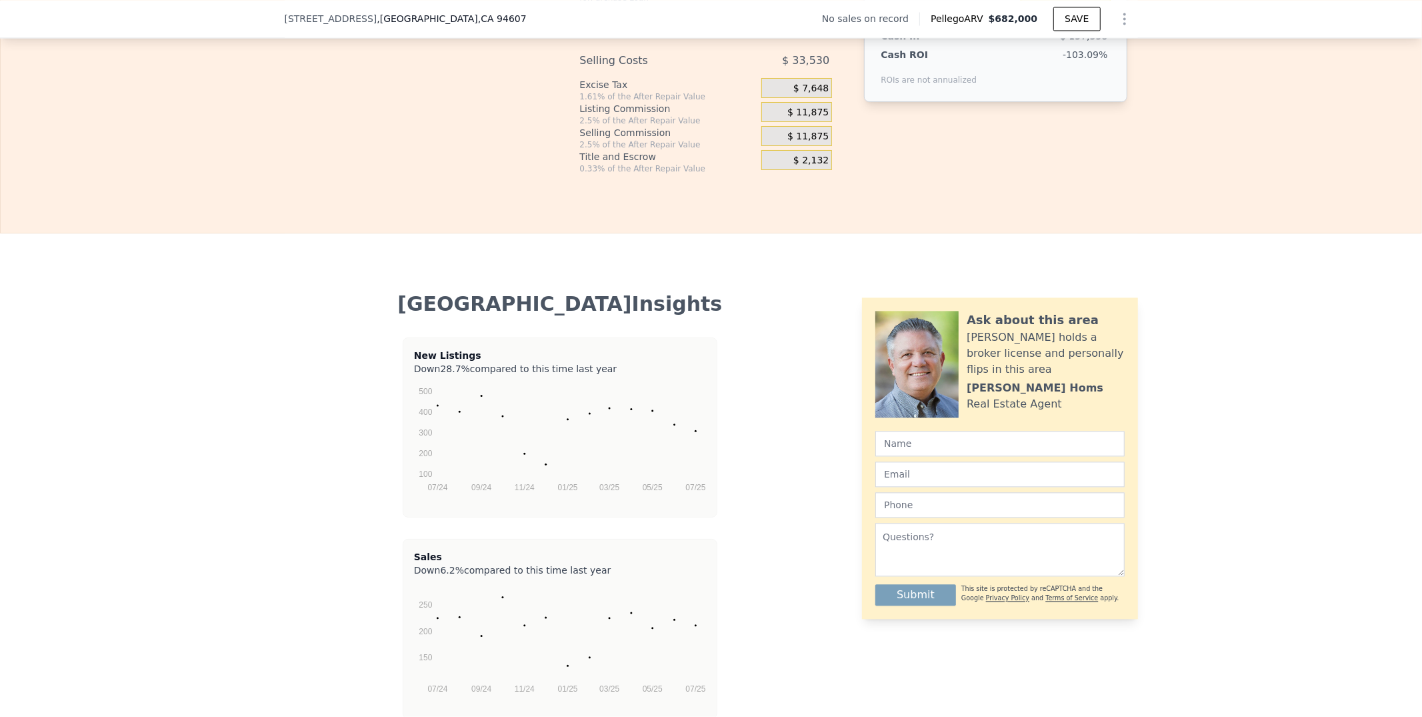
type input "-$ 162,147"
type input "$ 10"
type input "-$ 162,157"
type input "$ 170"
type input "-$ 162,327"
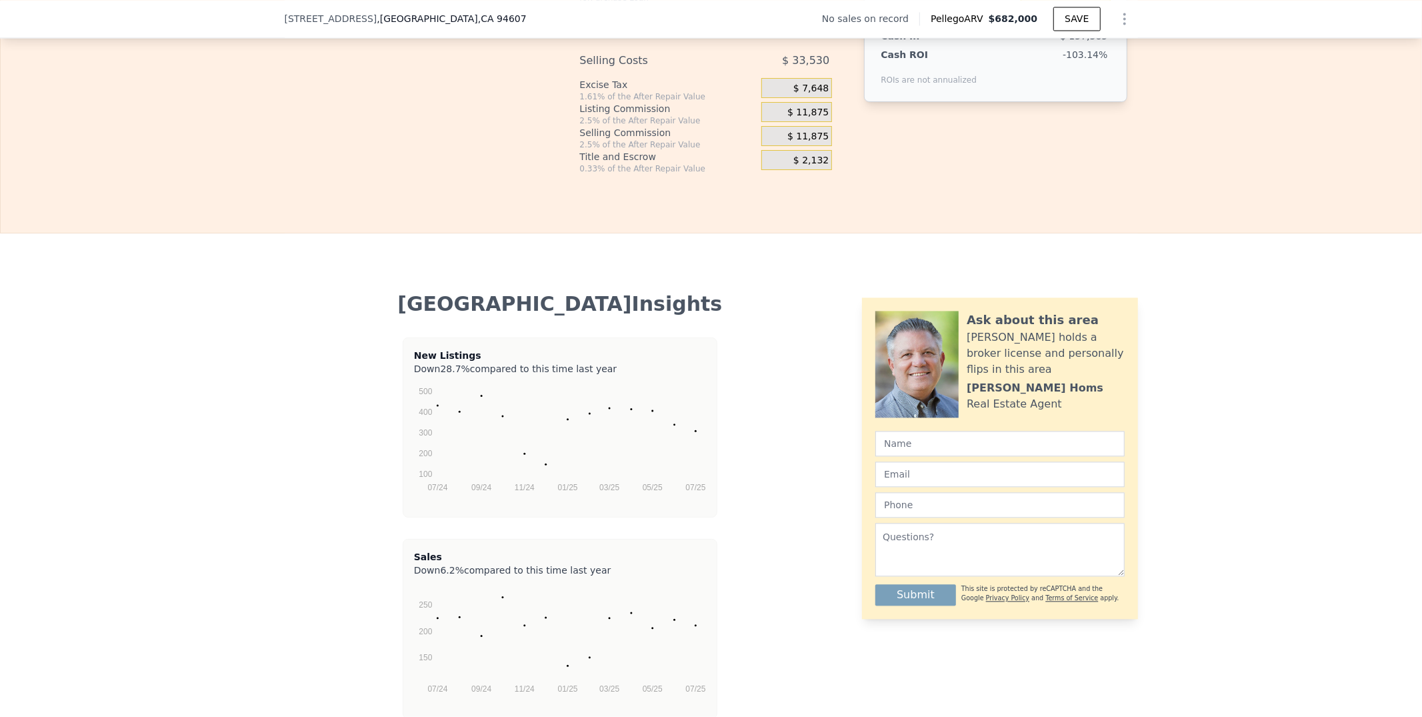
type input "$ 1,700"
type input "-$ 163,972"
type input "$ 17,000"
type input "-$ 180,371"
type input "$ 170,000"
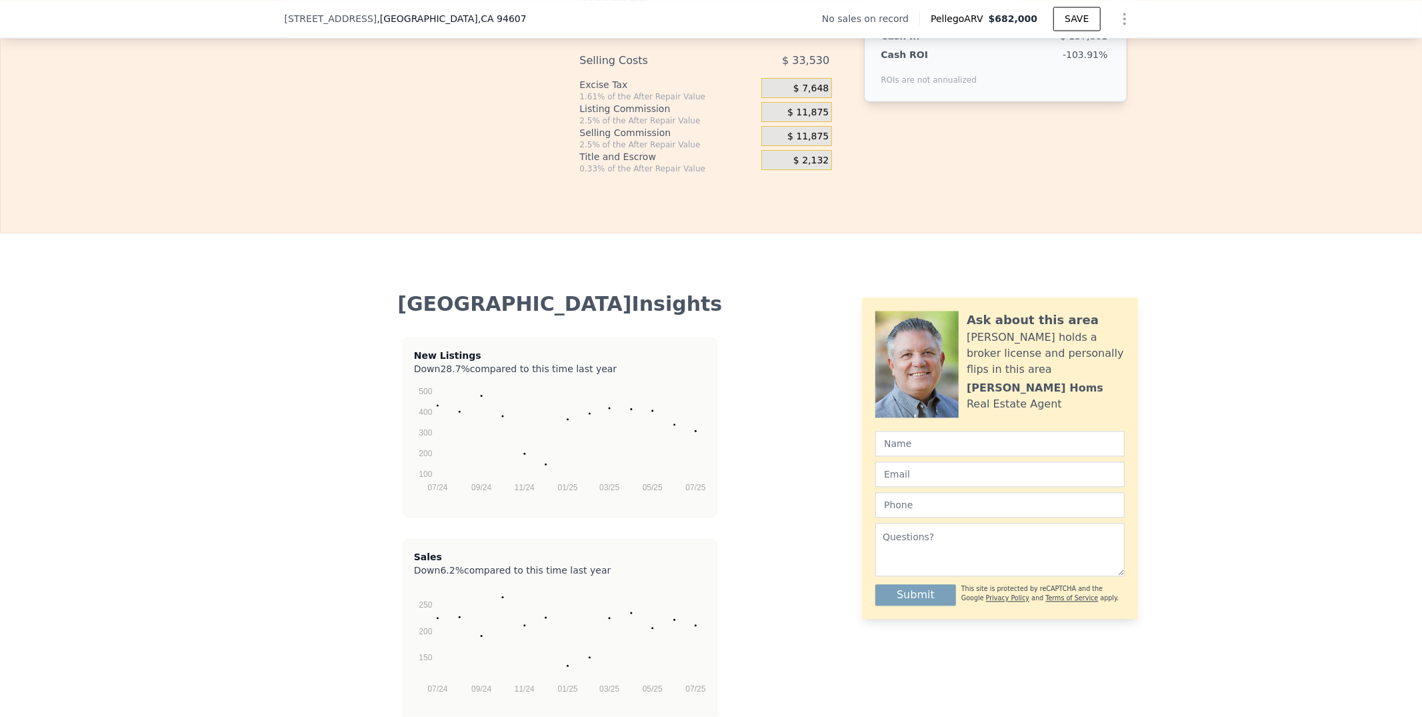
type input "-$ 344,387"
type input "$ 170,000"
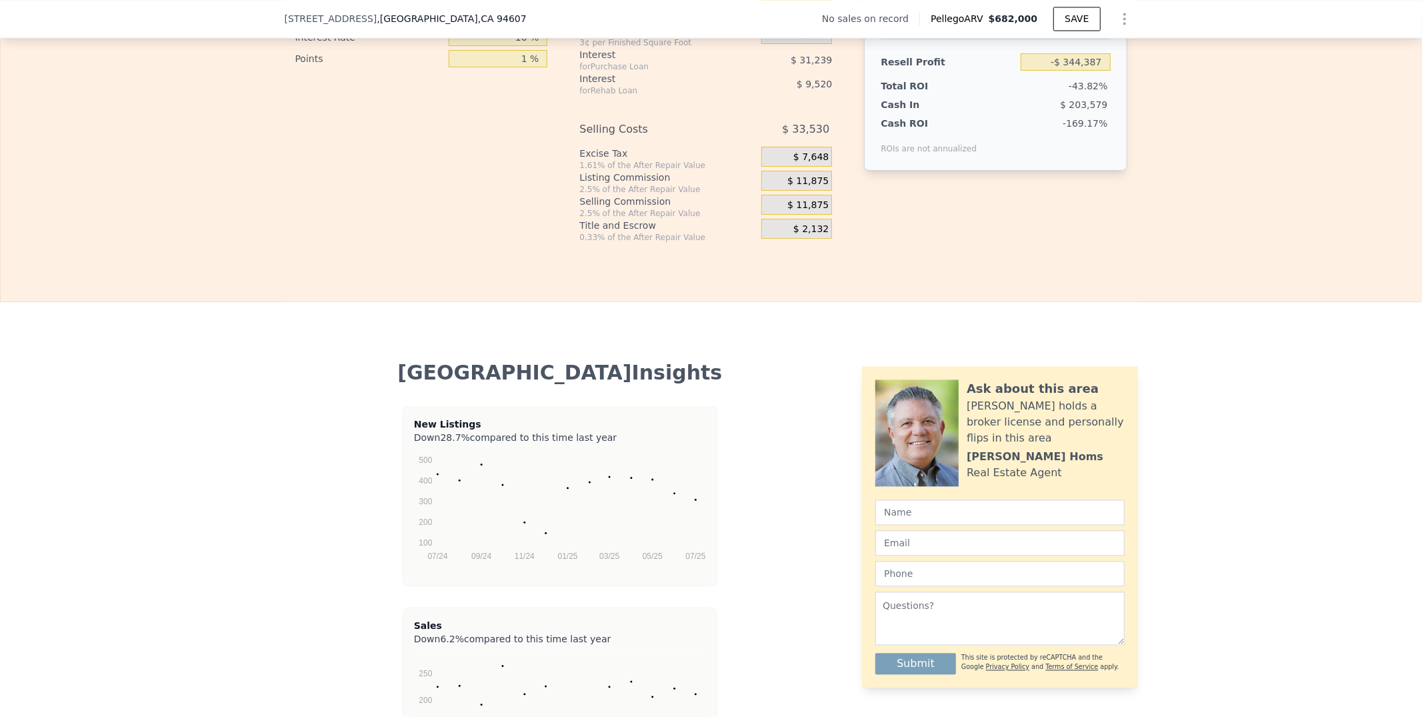
scroll to position [2161, 0]
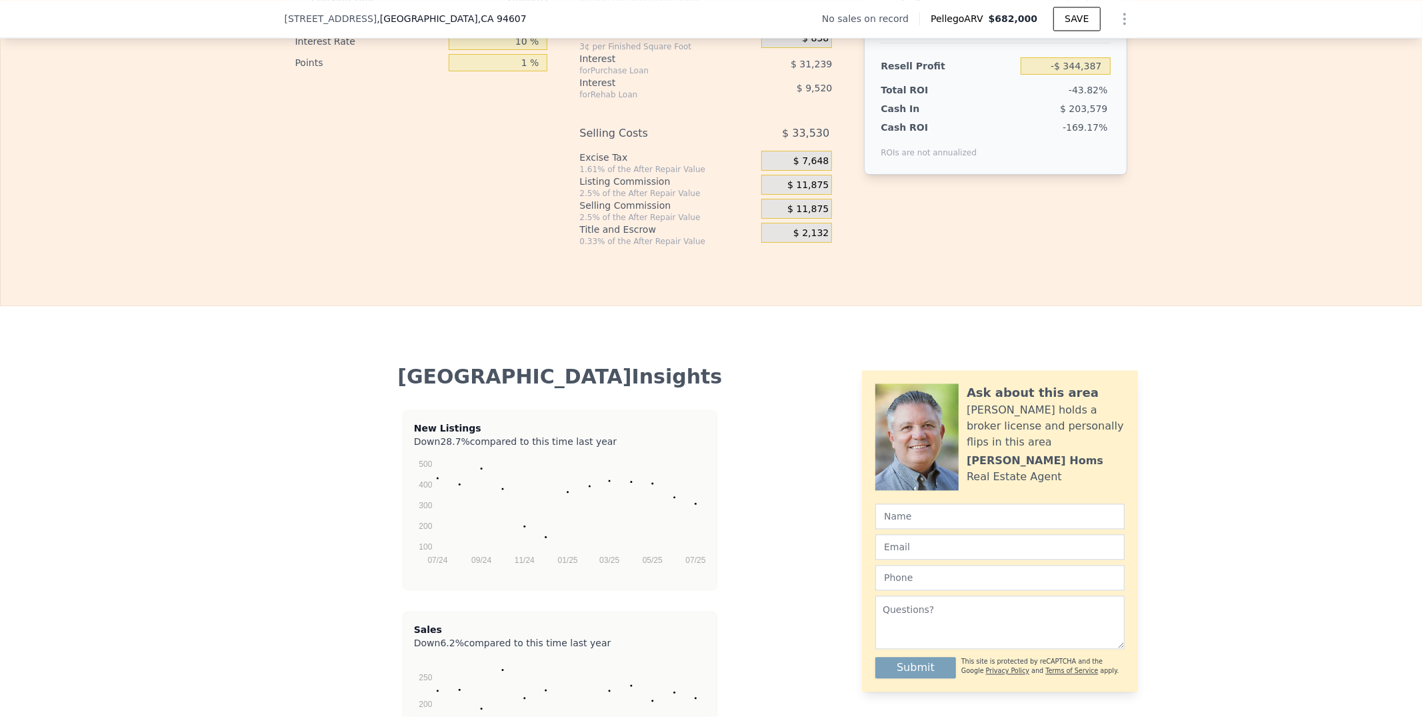
select select "30"
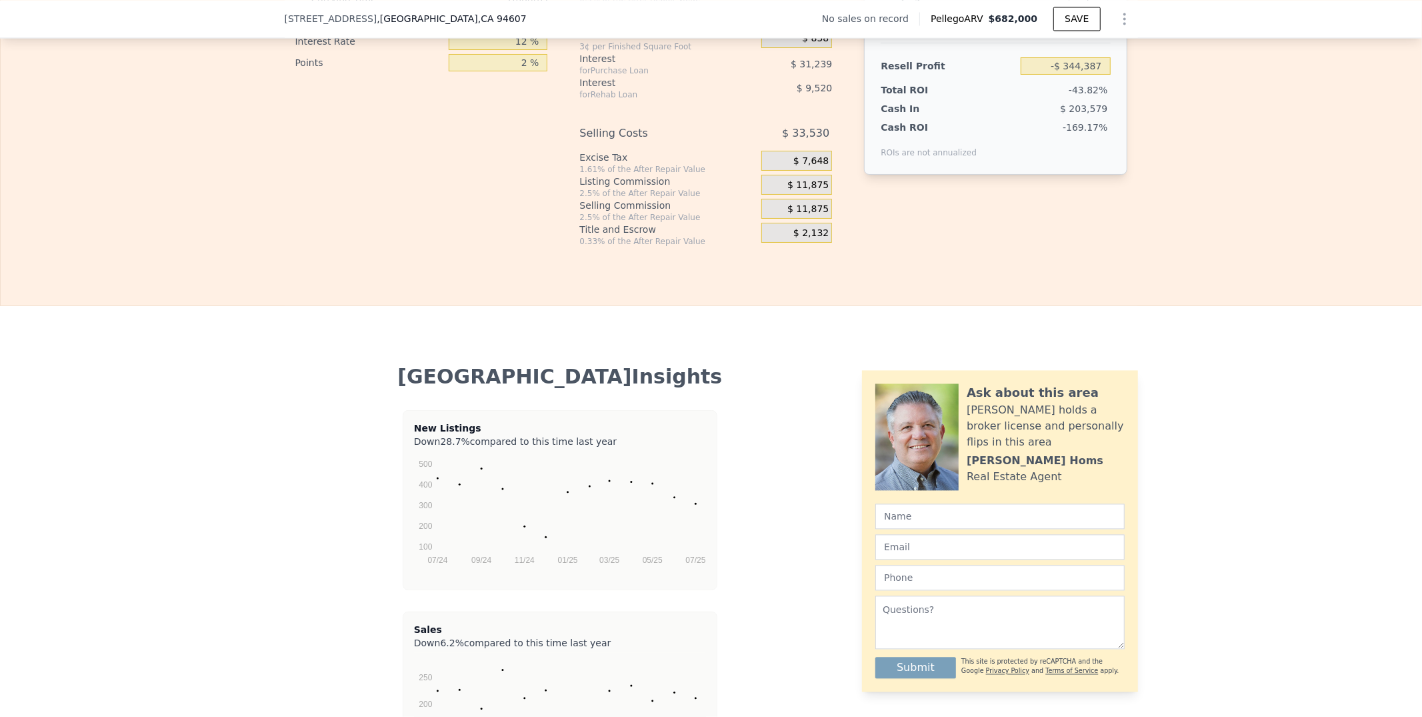
drag, startPoint x: 1203, startPoint y: 343, endPoint x: 1154, endPoint y: 343, distance: 48.7
drag, startPoint x: 1204, startPoint y: 340, endPoint x: 1117, endPoint y: 340, distance: 86.7
type input "$ 200,000"
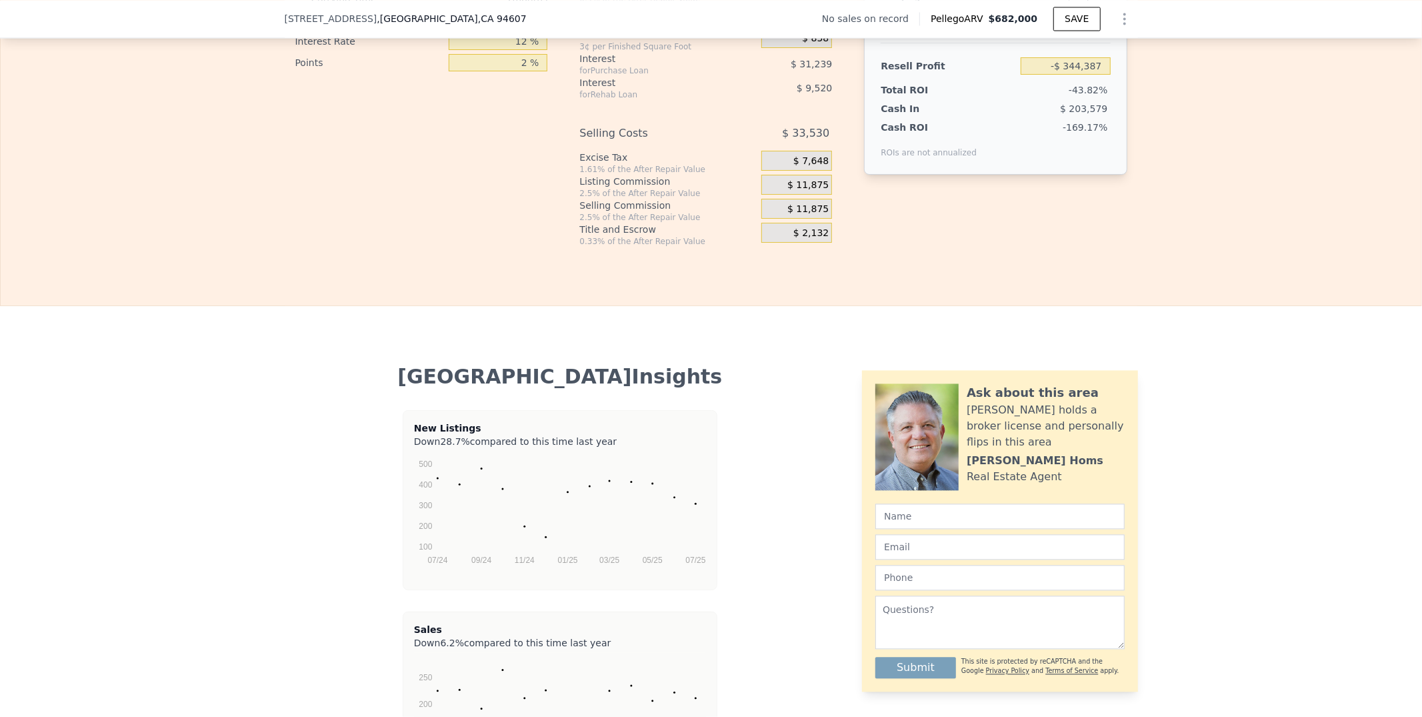
type input "$ 40,418"
drag, startPoint x: 485, startPoint y: 309, endPoint x: 463, endPoint y: 309, distance: 22.7
type input "10 %"
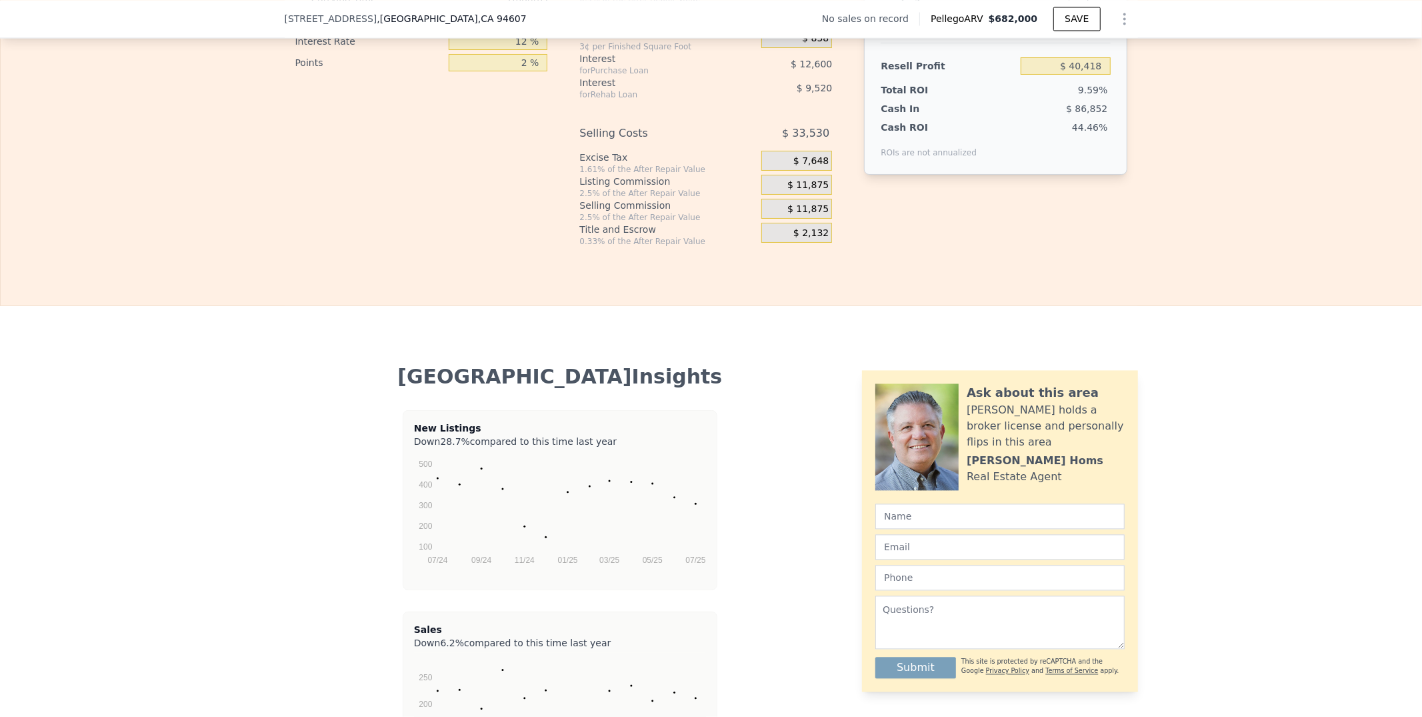
type input "$ 38,618"
type input "10 %"
drag, startPoint x: 483, startPoint y: 331, endPoint x: 453, endPoint y: 331, distance: 30.0
drag, startPoint x: 482, startPoint y: 353, endPoint x: 469, endPoint y: 355, distance: 12.8
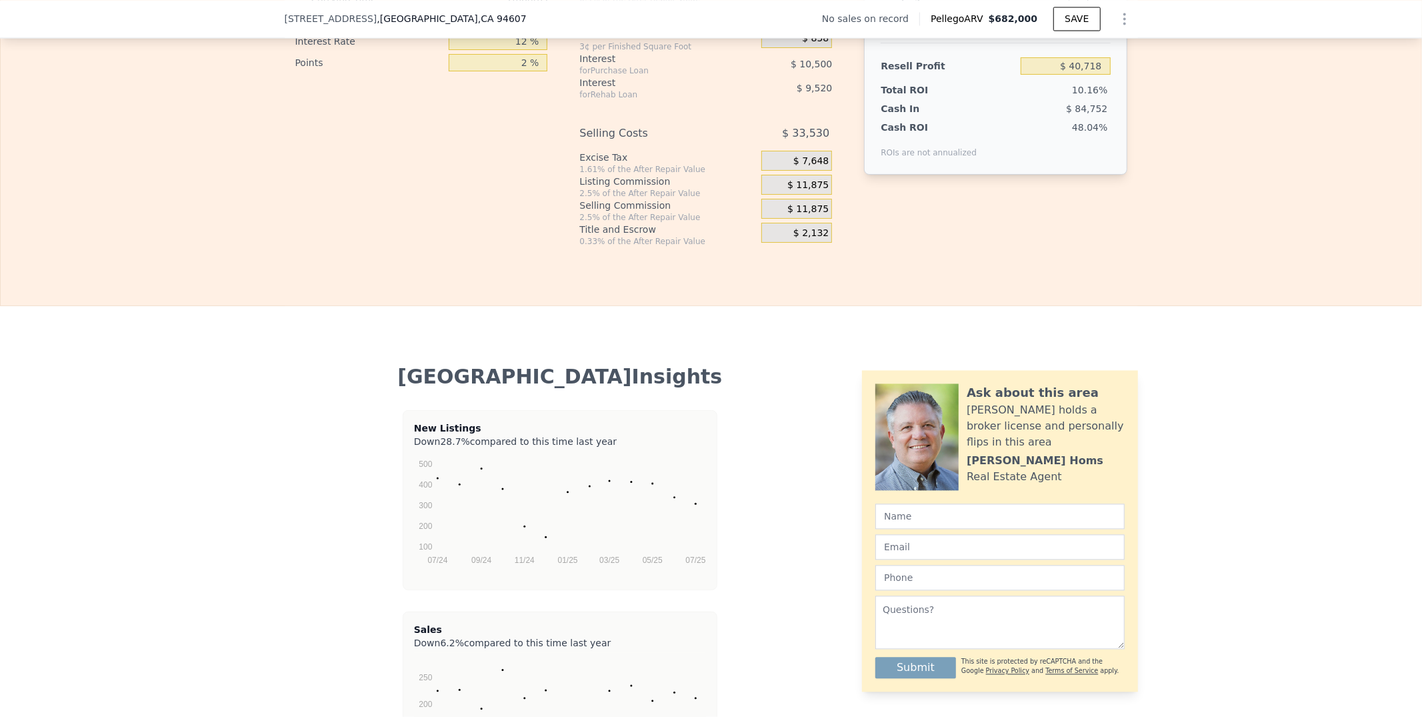
drag, startPoint x: 484, startPoint y: 465, endPoint x: 449, endPoint y: 465, distance: 34.7
click at [449, 29] on input "20 %" at bounding box center [498, 19] width 99 height 17
drag, startPoint x: 487, startPoint y: 459, endPoint x: 459, endPoint y: 459, distance: 28.7
click at [459, 29] on input "20 %" at bounding box center [498, 19] width 99 height 17
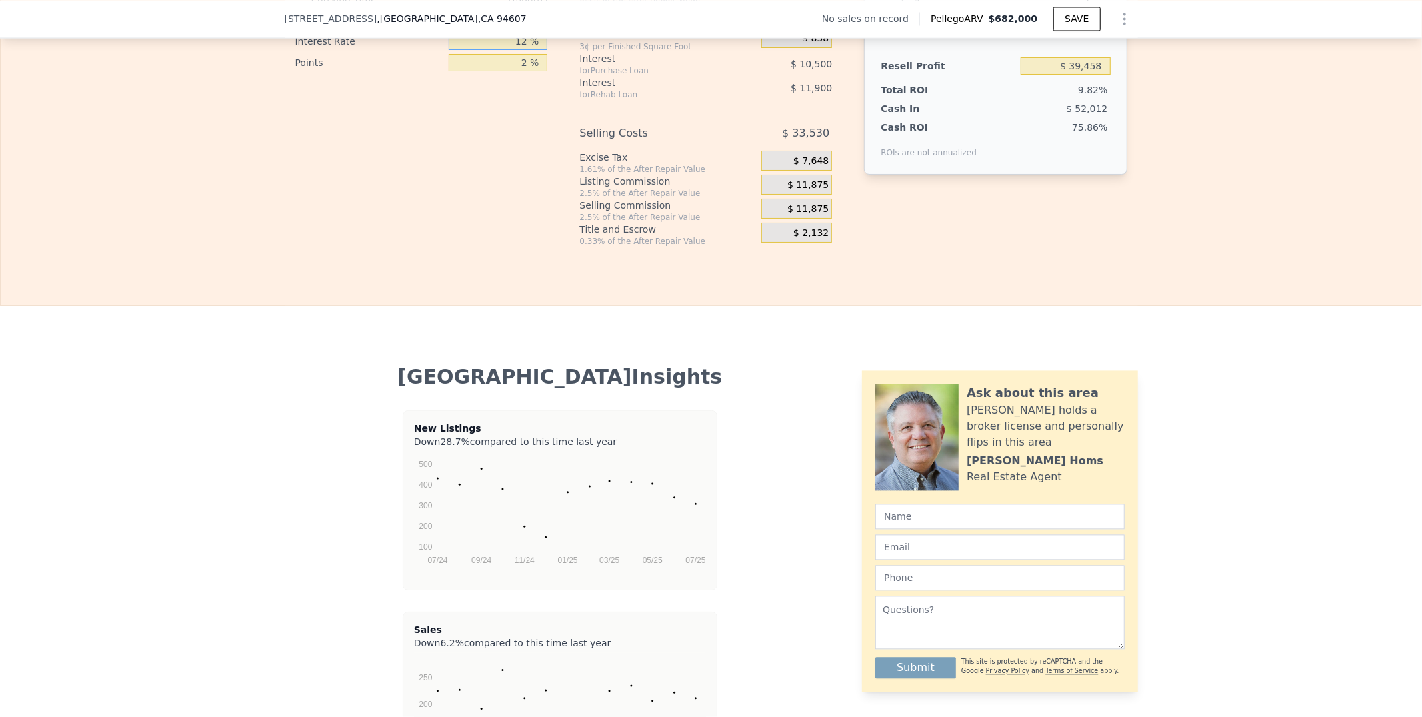
drag, startPoint x: 487, startPoint y: 494, endPoint x: 463, endPoint y: 495, distance: 24.0
click at [463, 50] on input "12 %" at bounding box center [498, 41] width 99 height 17
drag, startPoint x: 488, startPoint y: 513, endPoint x: 469, endPoint y: 513, distance: 19.3
click at [469, 71] on input "2 %" at bounding box center [498, 62] width 99 height 17
click at [680, 247] on div "Buying Costs $ 4,716 Title and Escrow 0.33% of the price + 550 $ 1,216 Other yo…" at bounding box center [705, 25] width 253 height 443
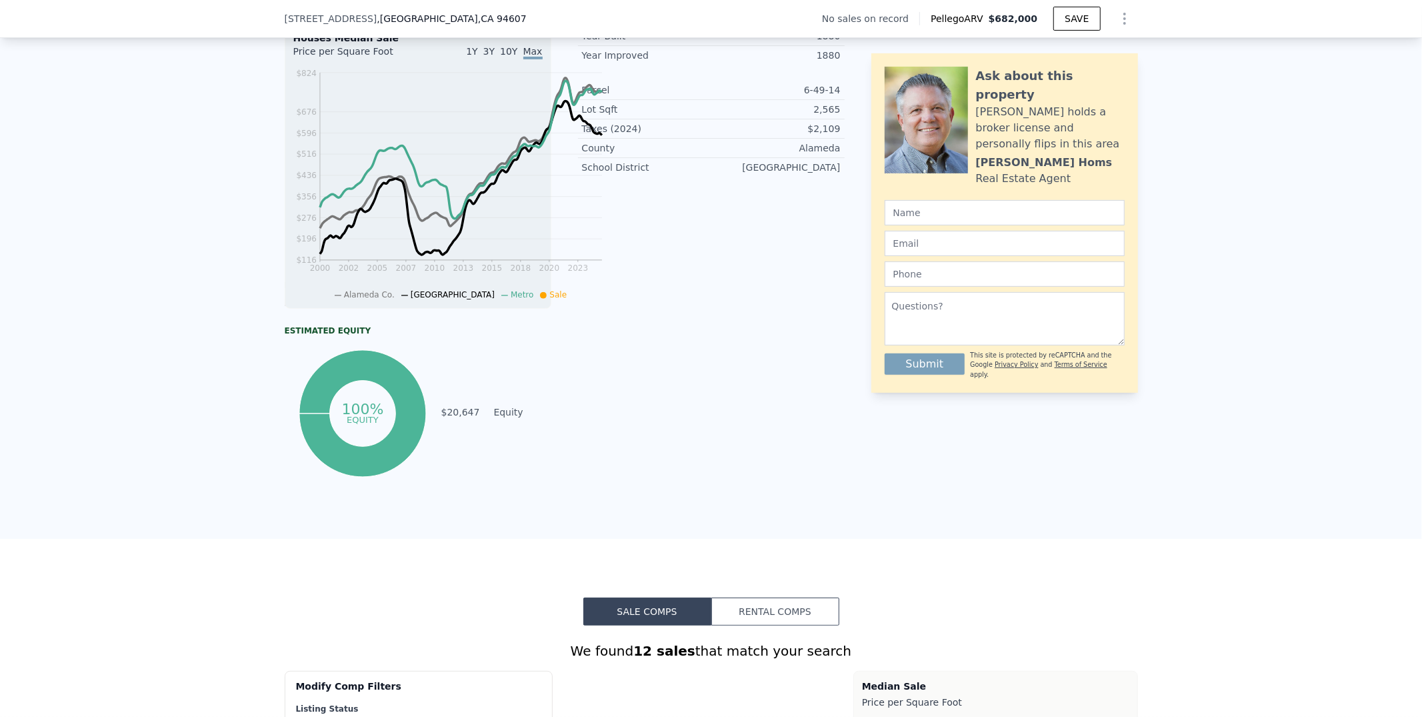
scroll to position [404, 0]
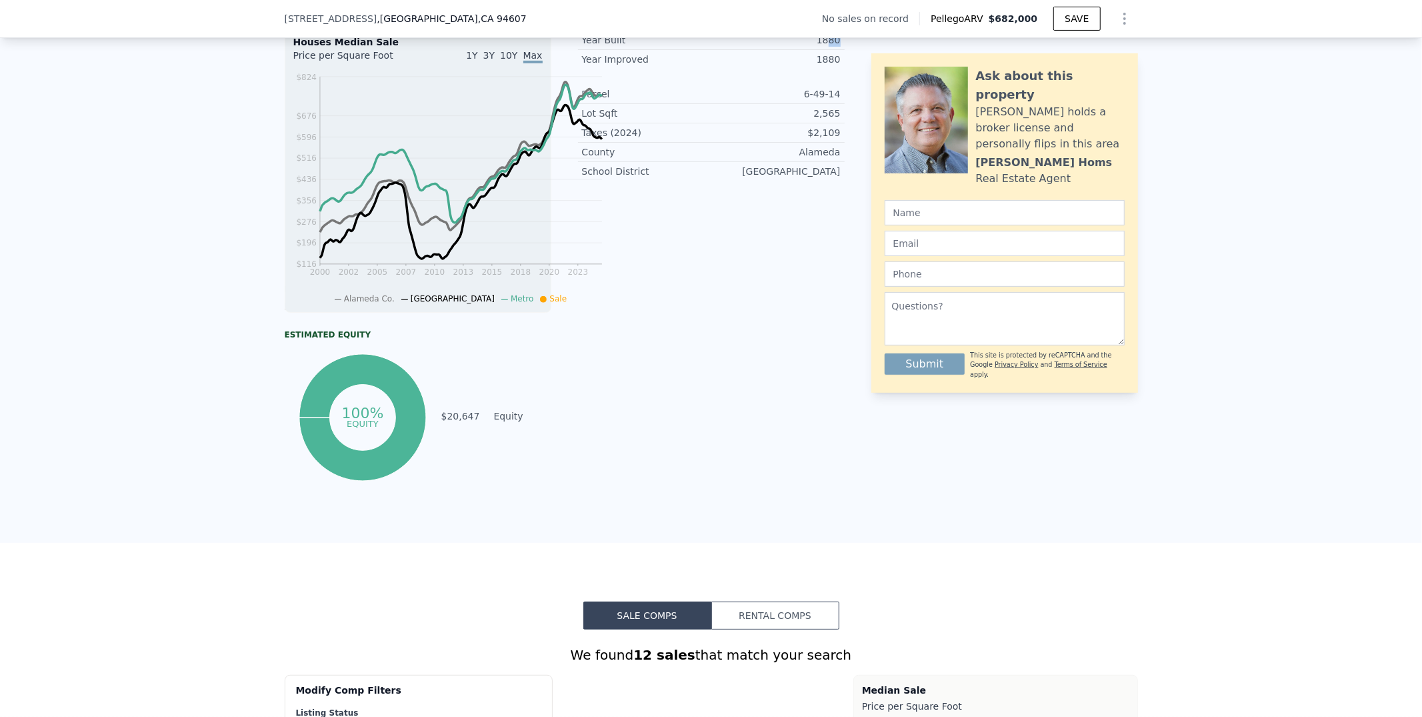
drag, startPoint x: 878, startPoint y: 149, endPoint x: 857, endPoint y: 149, distance: 20.7
click at [857, 149] on div "LISTING & SALE HISTORY No sales history record for this property. Rent Sale Ren…" at bounding box center [711, 217] width 853 height 533
click at [841, 47] on div "1880" at bounding box center [775, 39] width 129 height 13
drag, startPoint x: 845, startPoint y: 150, endPoint x: 895, endPoint y: 150, distance: 50.7
click at [895, 150] on div "LISTING & SALE HISTORY No sales history record for this property. Rent Sale Ren…" at bounding box center [711, 217] width 853 height 533
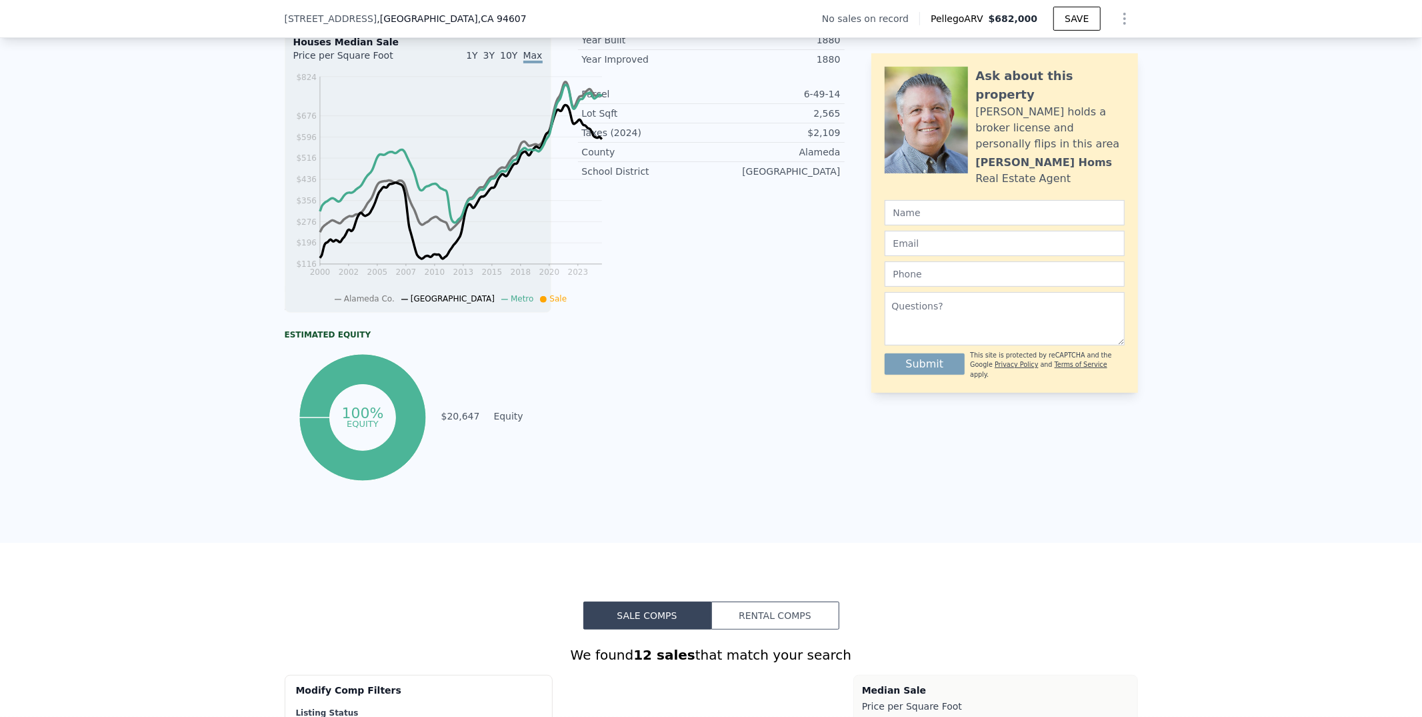
click at [879, 151] on div "LISTING & SALE HISTORY No sales history record for this property. Rent Sale Ren…" at bounding box center [711, 217] width 853 height 533
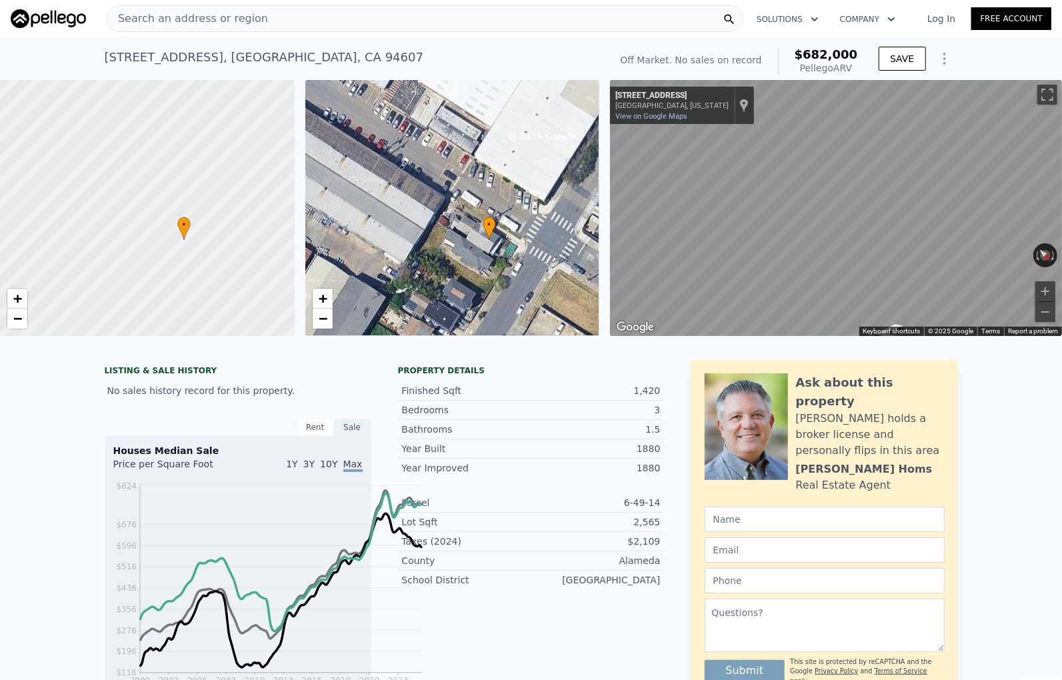
scroll to position [0, 88]
